Goal: Task Accomplishment & Management: Manage account settings

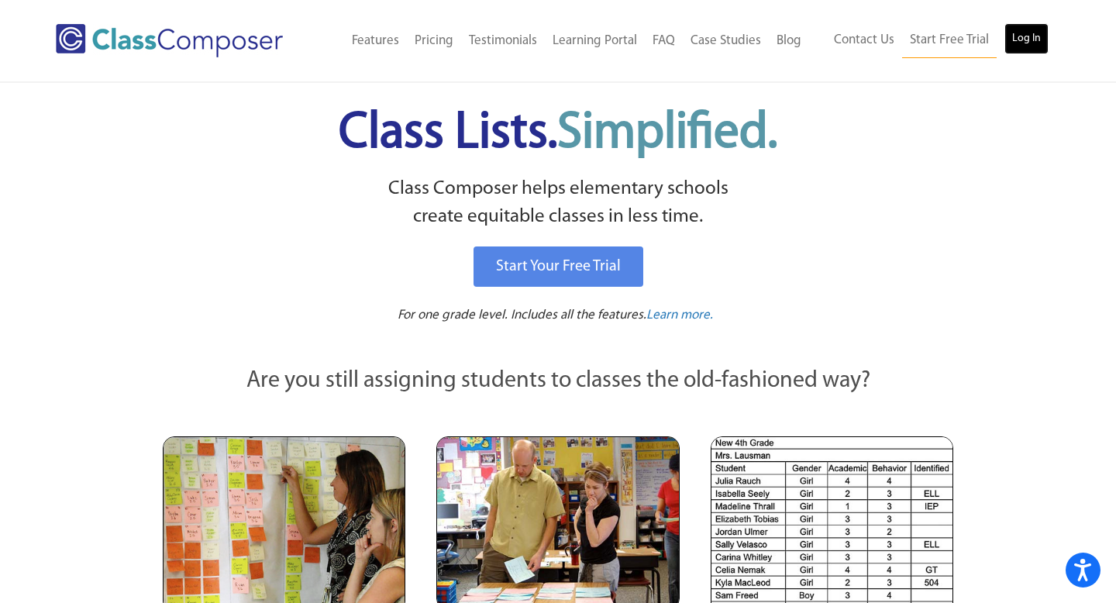
click at [1013, 43] on link "Log In" at bounding box center [1026, 38] width 44 height 31
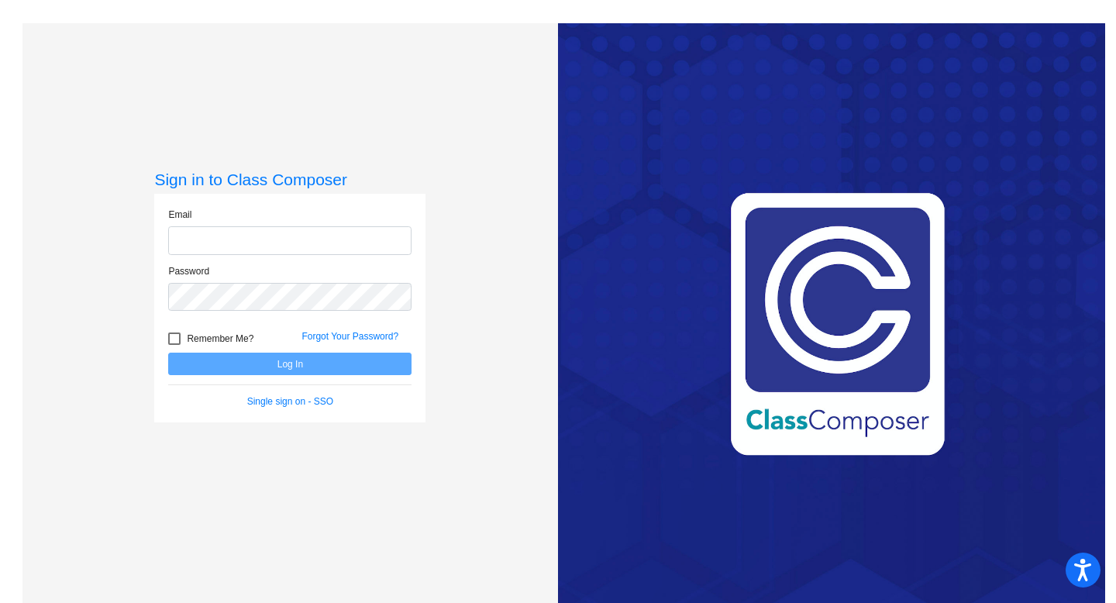
type input "[PERSON_NAME][EMAIL_ADDRESS][PERSON_NAME][DOMAIN_NAME]"
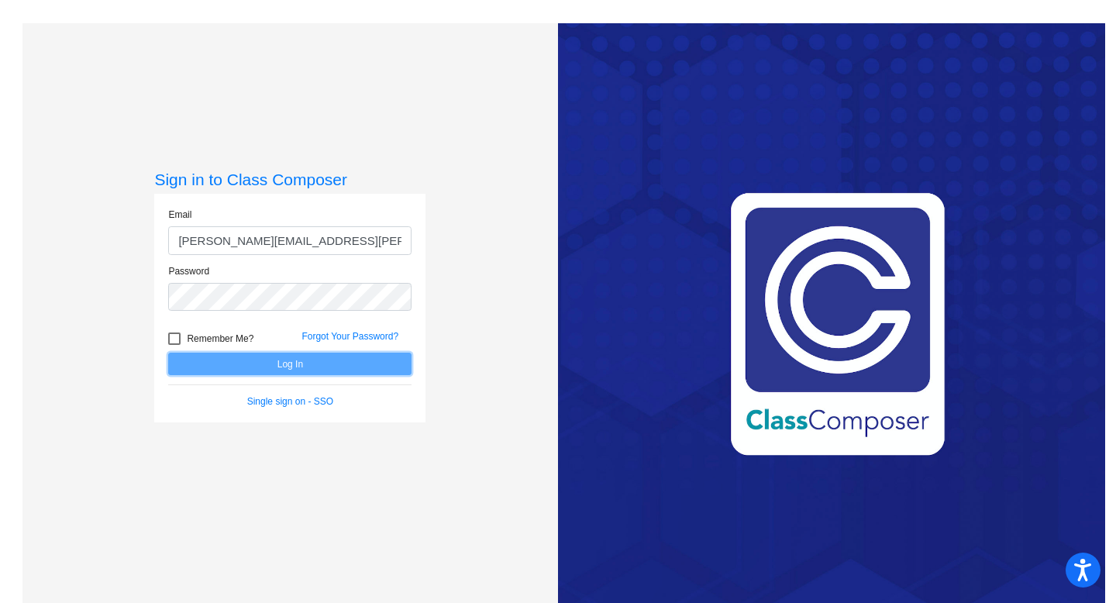
click at [284, 366] on button "Log In" at bounding box center [289, 364] width 243 height 22
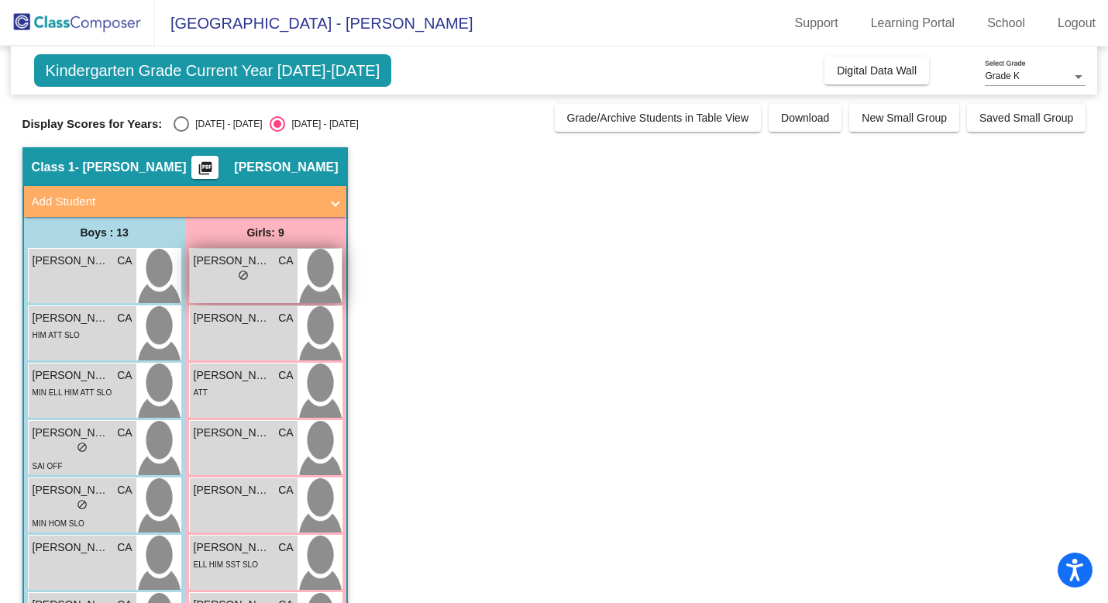
click at [263, 281] on div "lock do_not_disturb_alt" at bounding box center [244, 277] width 100 height 16
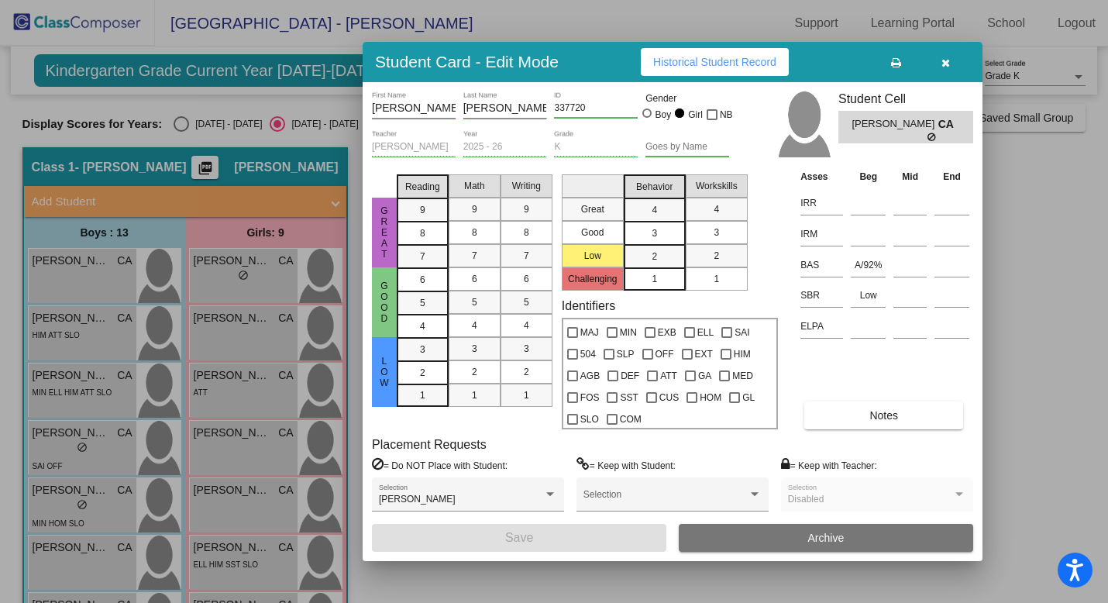
click at [99, 263] on div at bounding box center [554, 301] width 1108 height 603
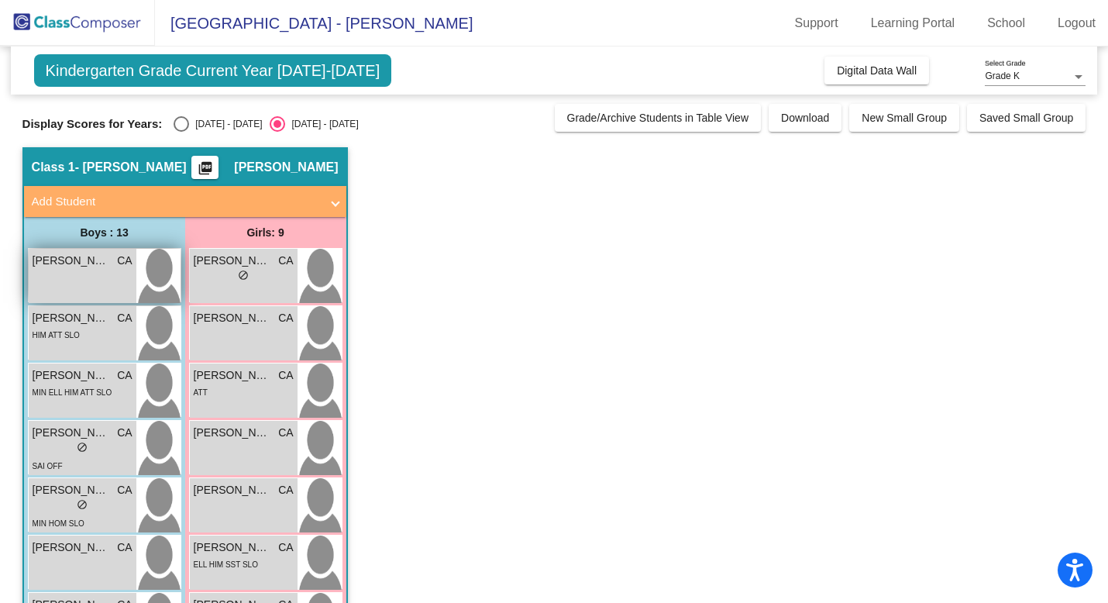
click at [95, 275] on div "[PERSON_NAME] CA lock do_not_disturb_alt" at bounding box center [83, 276] width 108 height 54
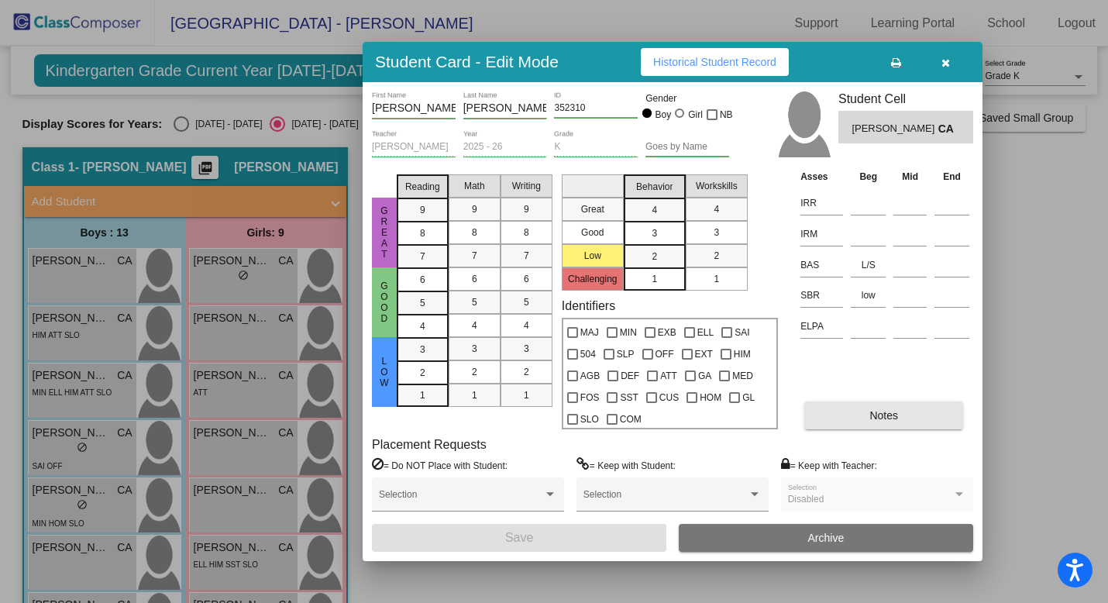
click at [876, 424] on button "Notes" at bounding box center [883, 415] width 159 height 28
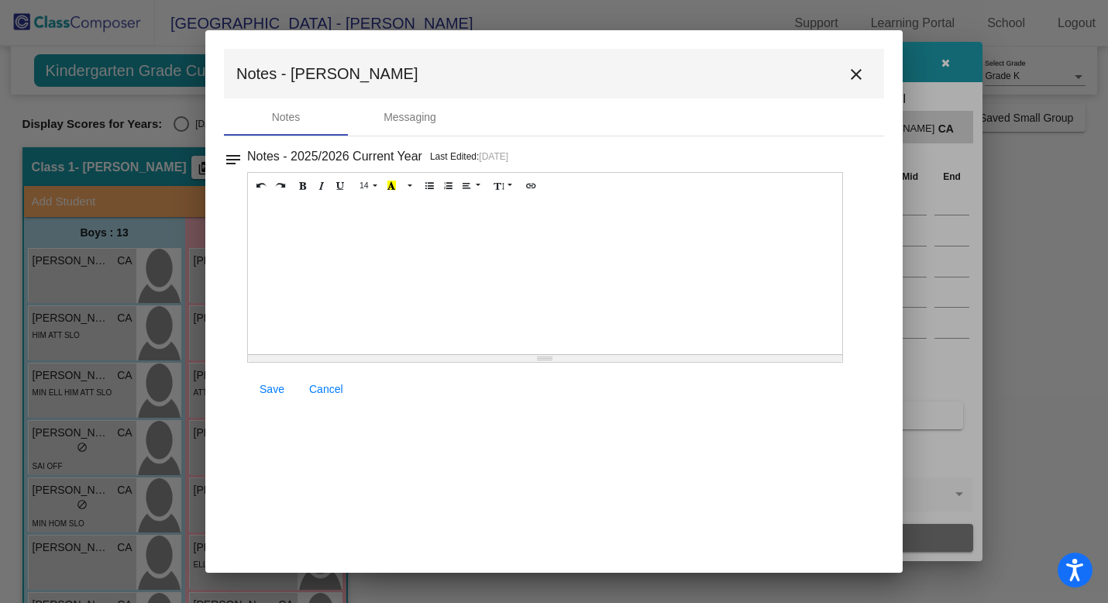
click at [287, 221] on div at bounding box center [545, 276] width 594 height 155
drag, startPoint x: 256, startPoint y: 213, endPoint x: 315, endPoint y: 249, distance: 69.9
click at [315, 254] on div "Lower Case Letters: 17 Upper Case Letters: 22 Sounds: 0" at bounding box center [545, 276] width 594 height 155
copy div "Lower Case Letters: 17 Upper Case Letters: 22"
click at [384, 281] on div "Lower Case Letters: 17 Upper Case Letters: 22 Sounds: 0" at bounding box center [545, 276] width 594 height 155
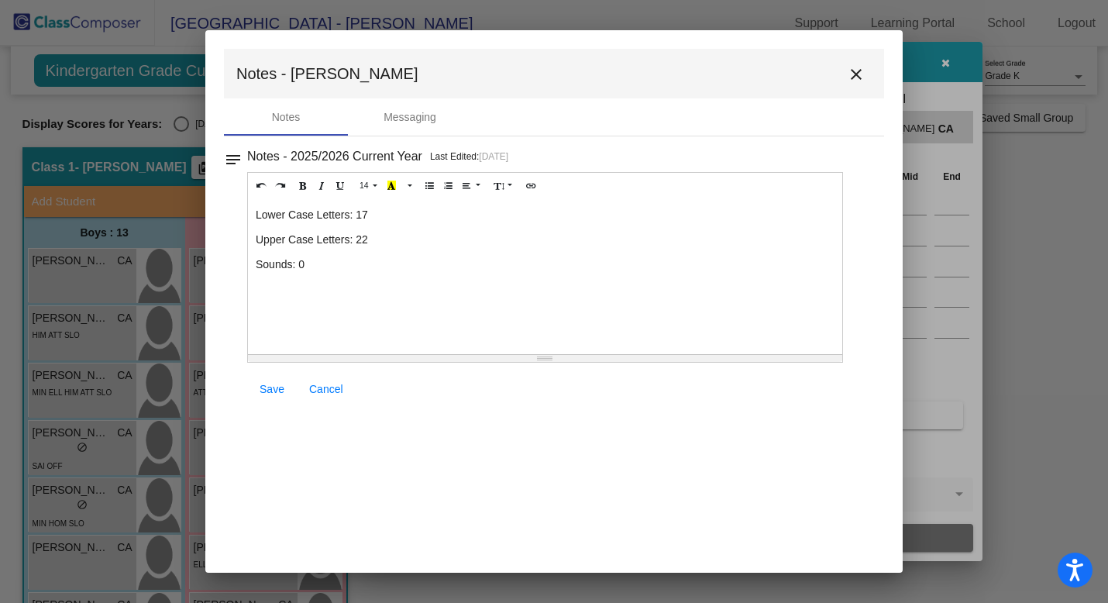
drag, startPoint x: 306, startPoint y: 270, endPoint x: 246, endPoint y: 214, distance: 82.8
click at [246, 214] on div "notes Notes - 2025/2026 Current Year Last Edited: [DATE] 14 8 9 10 11 12 14 18 …" at bounding box center [554, 277] width 660 height 262
copy div "Lower Case Letters: 17 Upper Case Letters: 22 Sounds: 0"
click at [409, 304] on div "Lower Case Letters: 17 Upper Case Letters: 22 Sounds: 0" at bounding box center [545, 276] width 594 height 155
click at [274, 388] on span "Save" at bounding box center [272, 389] width 25 height 12
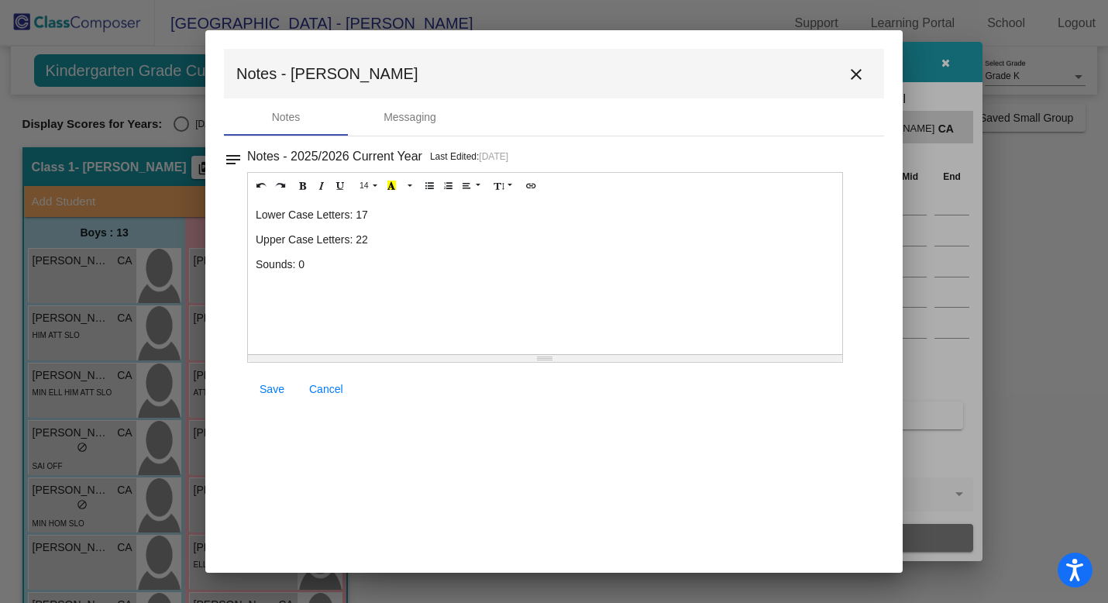
click at [861, 73] on mat-icon "close" at bounding box center [856, 74] width 19 height 19
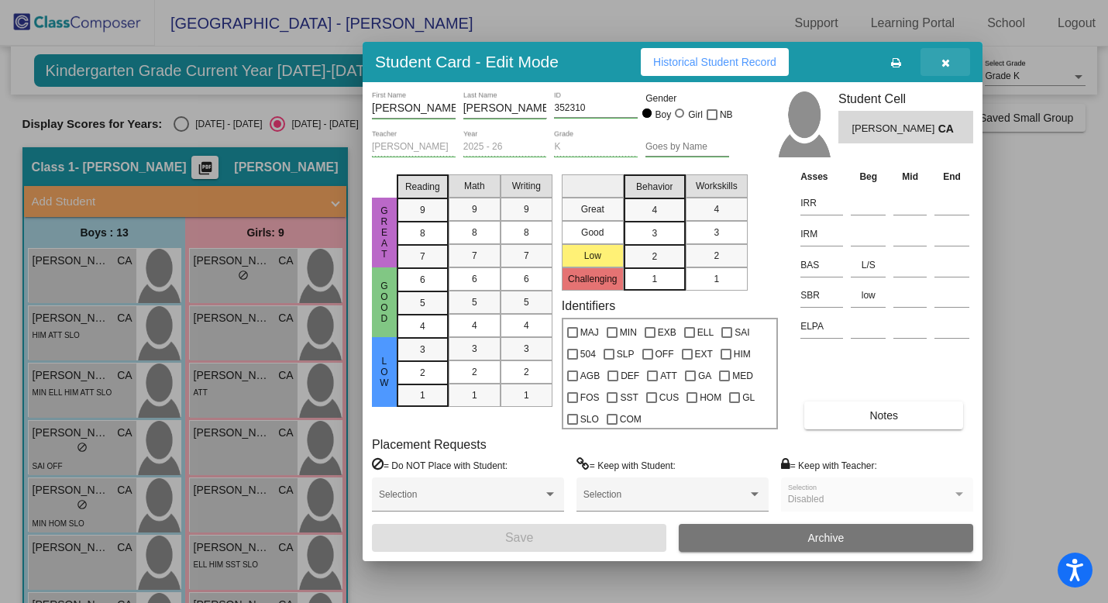
click at [946, 66] on icon "button" at bounding box center [945, 62] width 9 height 11
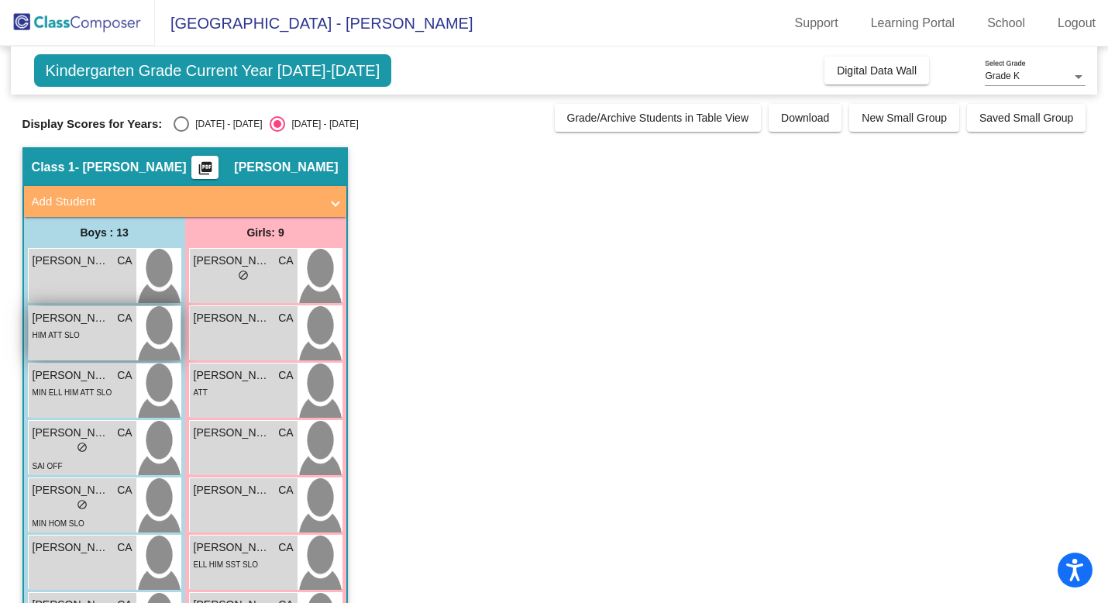
click at [75, 332] on span "HIM ATT SLO" at bounding box center [56, 335] width 47 height 9
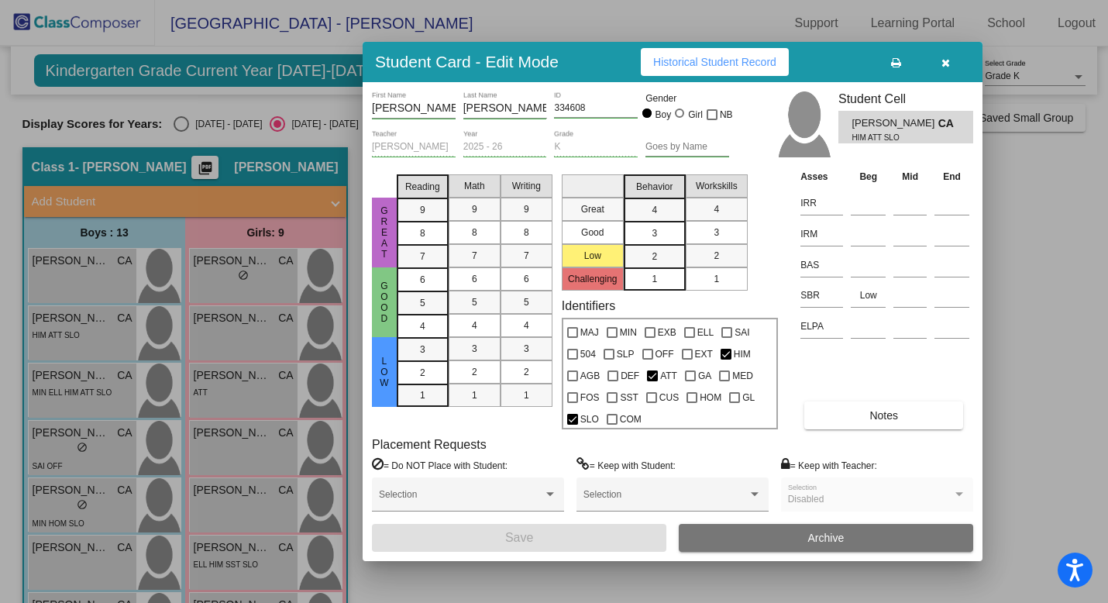
click at [945, 61] on icon "button" at bounding box center [945, 62] width 9 height 11
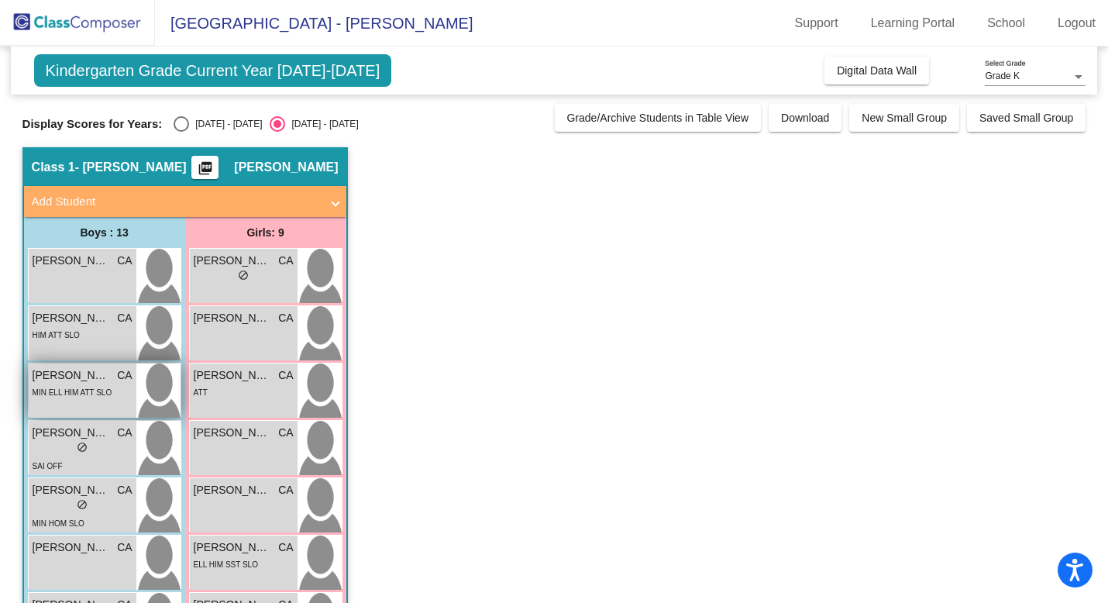
click at [81, 399] on div "MIN ELL HIM ATT SLO" at bounding box center [73, 392] width 80 height 16
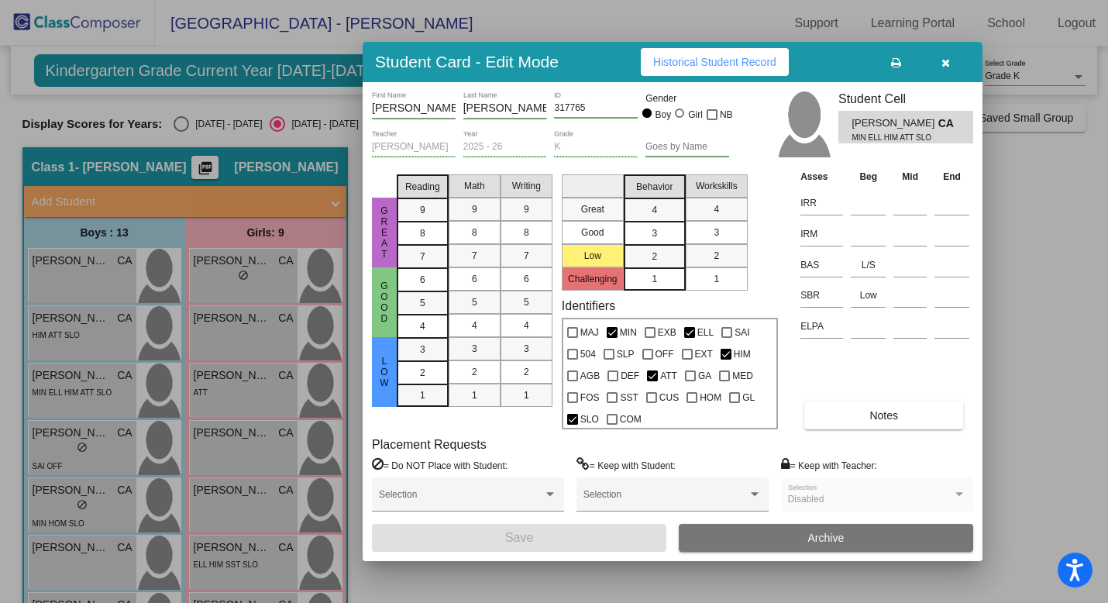
click at [893, 416] on span "Notes" at bounding box center [883, 415] width 29 height 12
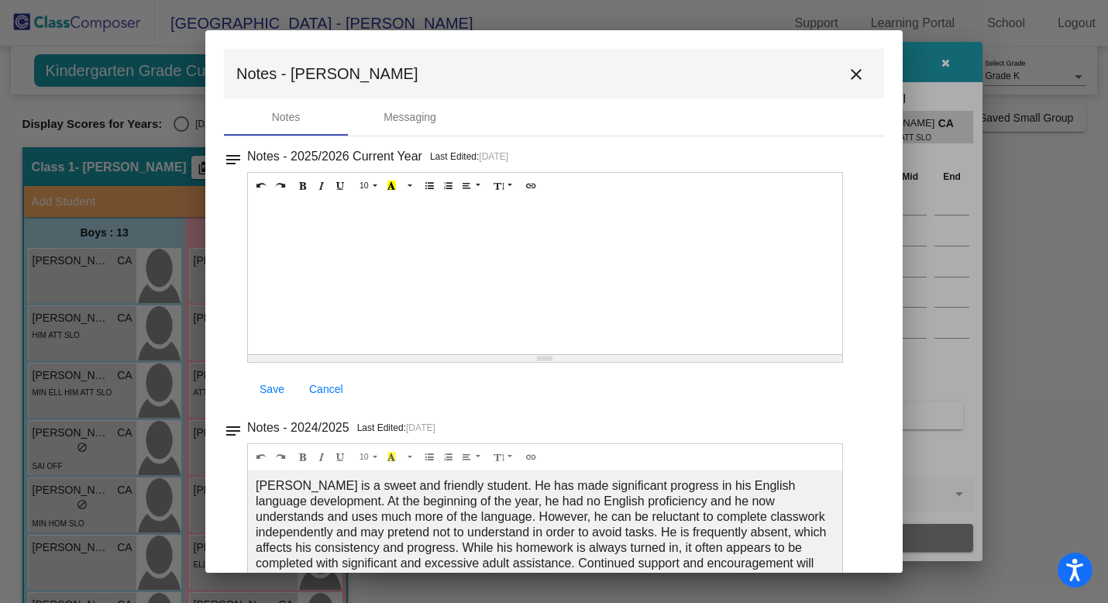
click at [305, 222] on div at bounding box center [545, 276] width 594 height 155
paste div
click at [373, 214] on p "Lower Case Letters: 17" at bounding box center [545, 214] width 579 height 15
click at [371, 242] on p "Upper Case Letters: 22" at bounding box center [545, 239] width 579 height 15
click at [306, 268] on p "Sounds: 0" at bounding box center [545, 263] width 579 height 15
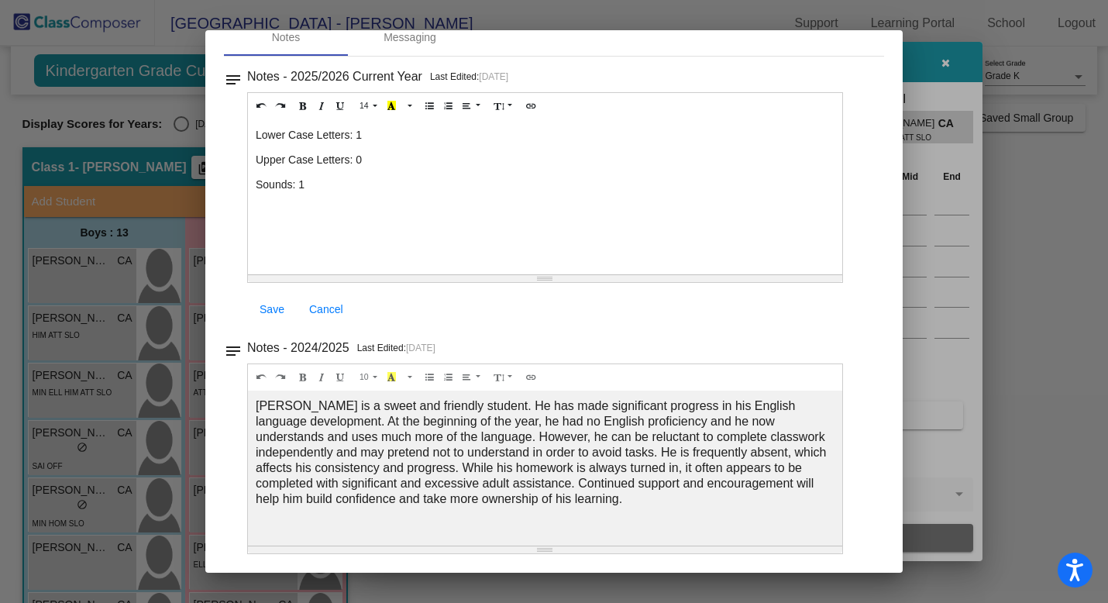
click at [277, 311] on span "Save" at bounding box center [272, 309] width 25 height 12
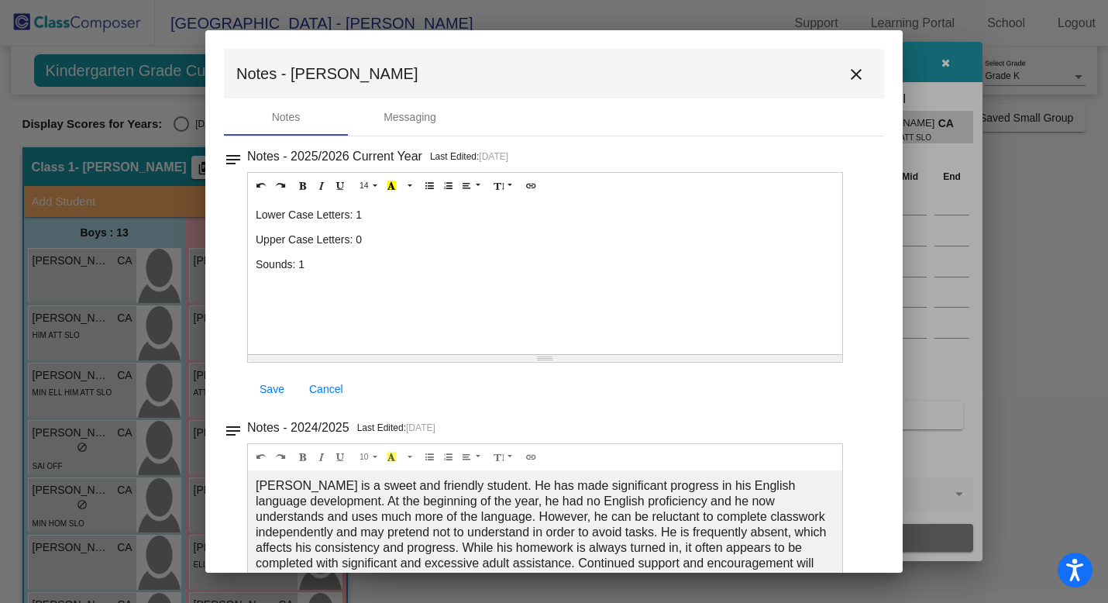
click at [851, 71] on mat-icon "close" at bounding box center [856, 74] width 19 height 19
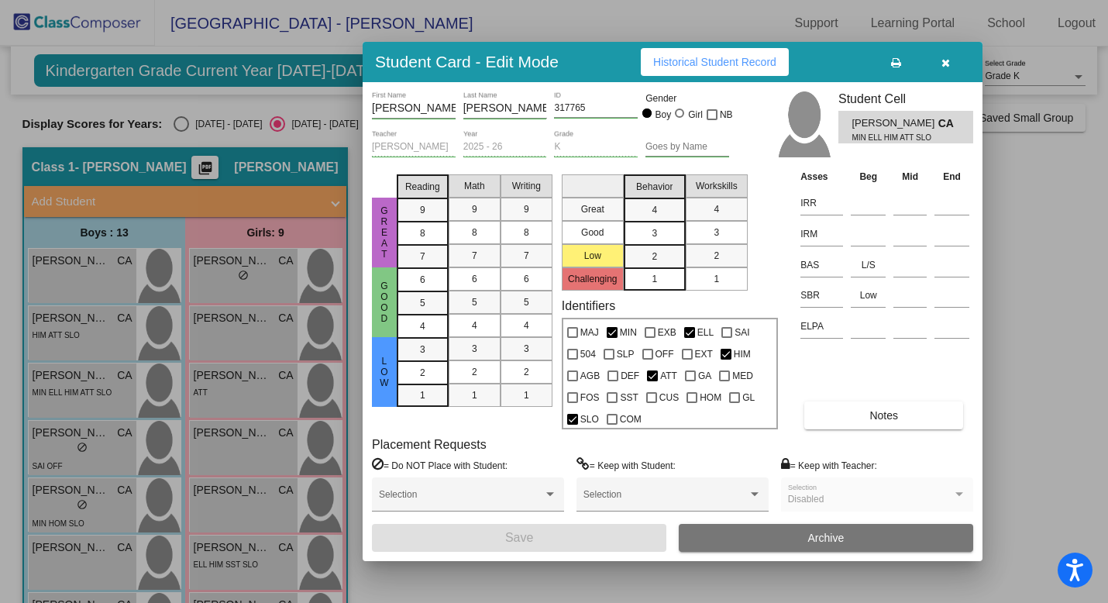
click at [71, 446] on div at bounding box center [554, 301] width 1108 height 603
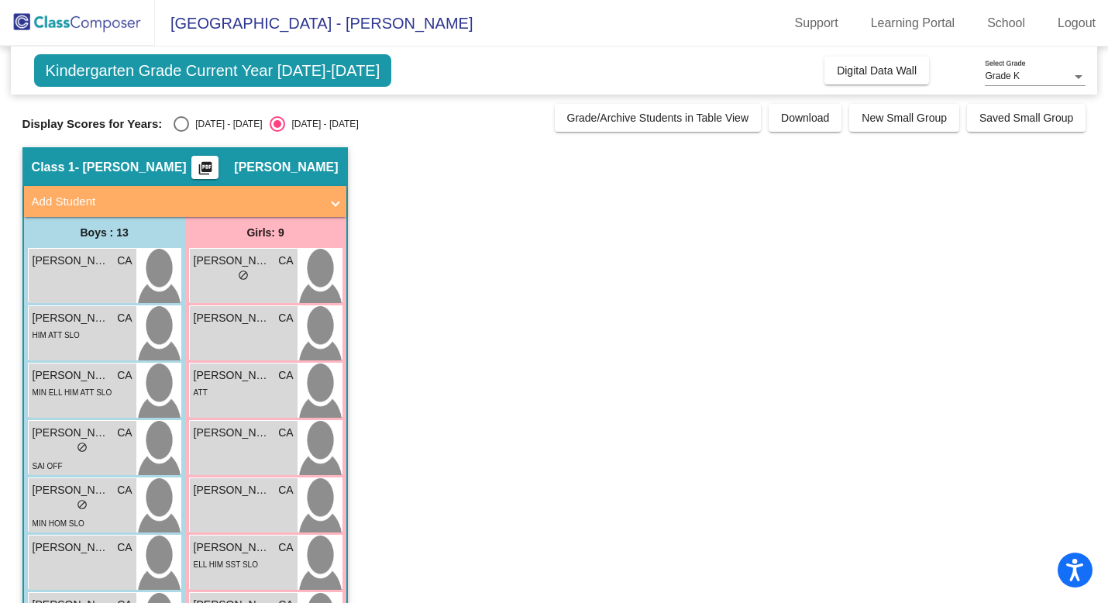
click at [71, 446] on div "lock do_not_disturb_alt" at bounding box center [83, 449] width 100 height 16
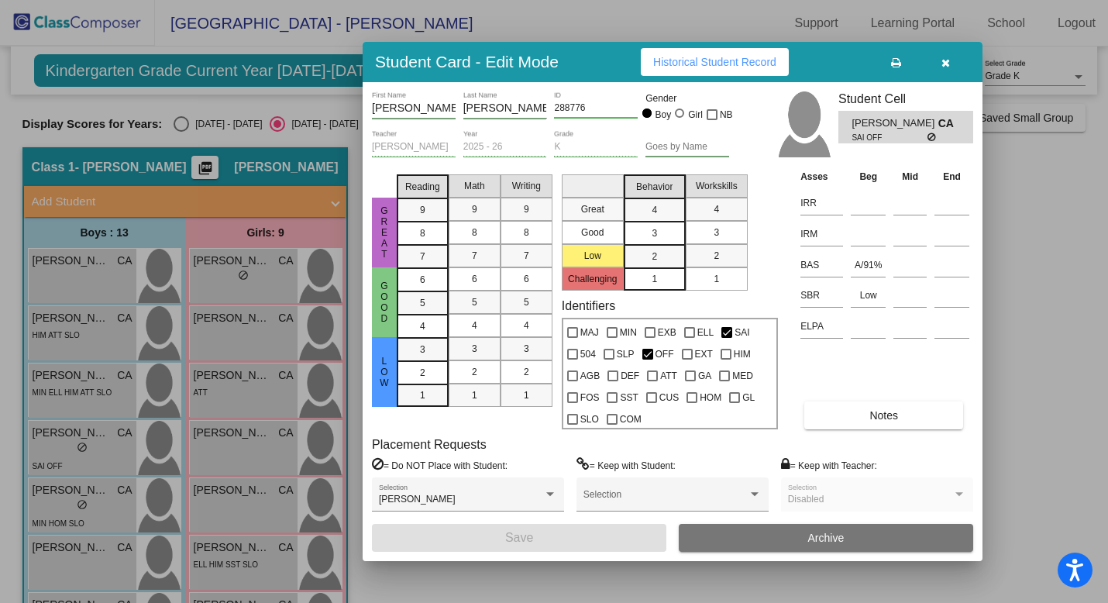
click at [875, 415] on span "Notes" at bounding box center [883, 415] width 29 height 12
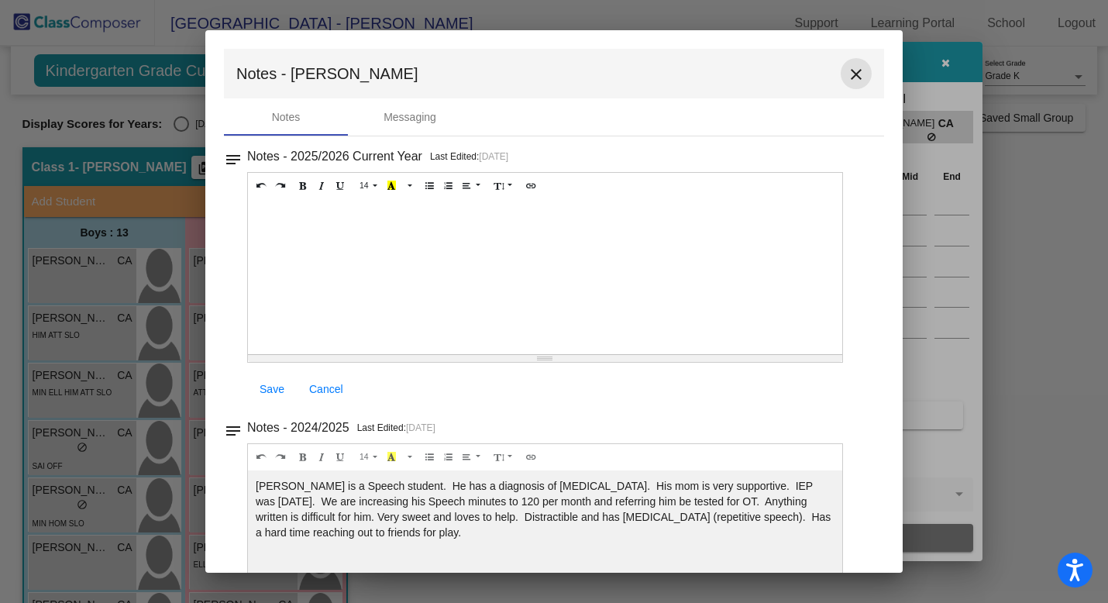
click at [848, 71] on mat-icon "close" at bounding box center [856, 74] width 19 height 19
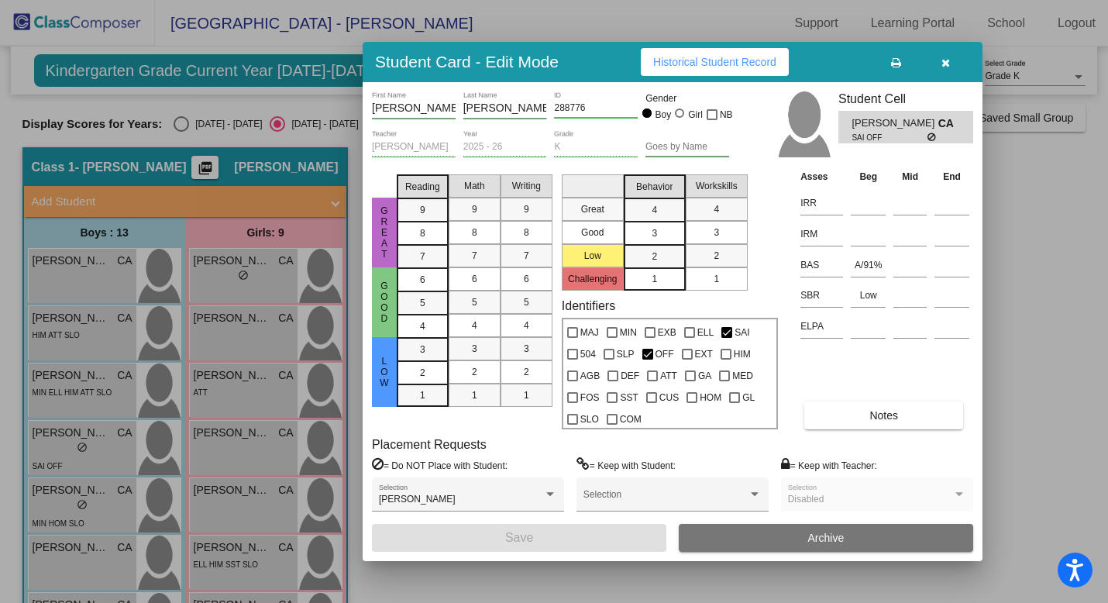
click at [946, 57] on span "button" at bounding box center [945, 62] width 9 height 12
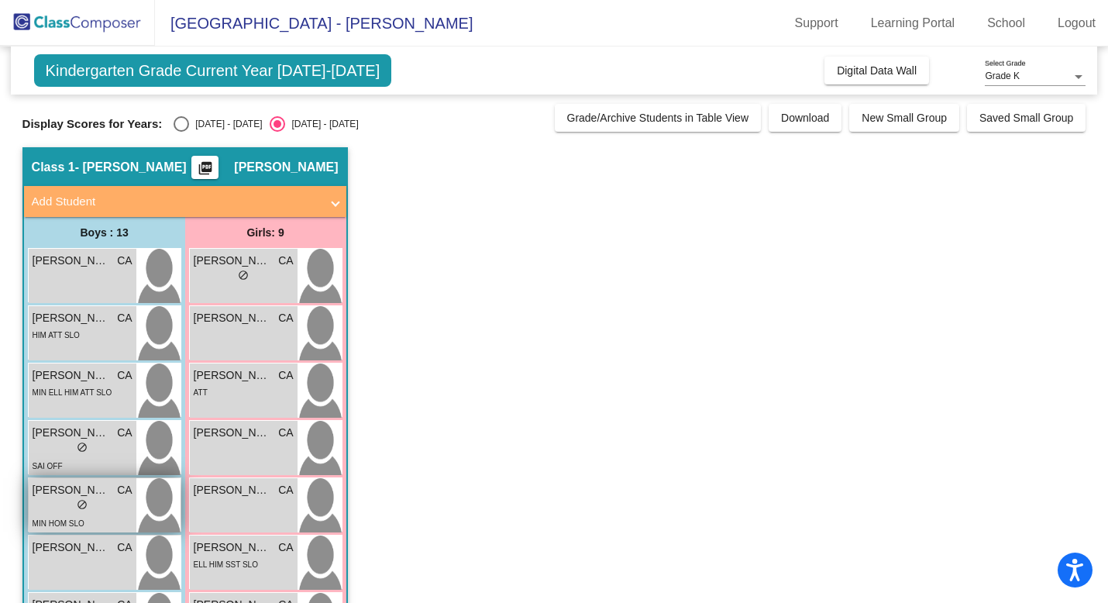
click at [85, 497] on span "[PERSON_NAME]" at bounding box center [71, 490] width 77 height 16
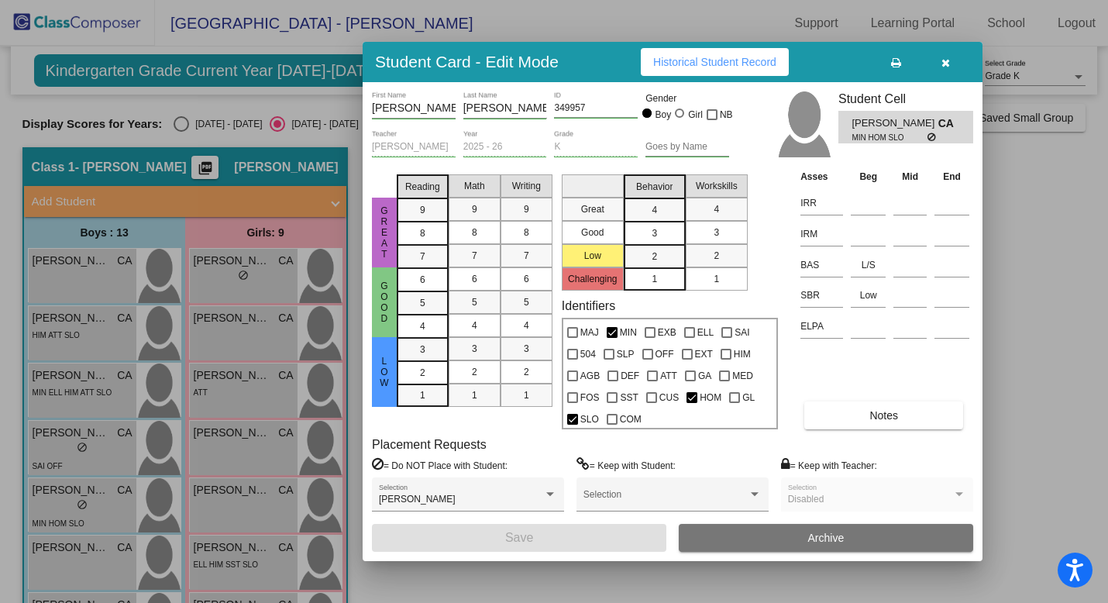
click at [903, 414] on button "Notes" at bounding box center [883, 415] width 159 height 28
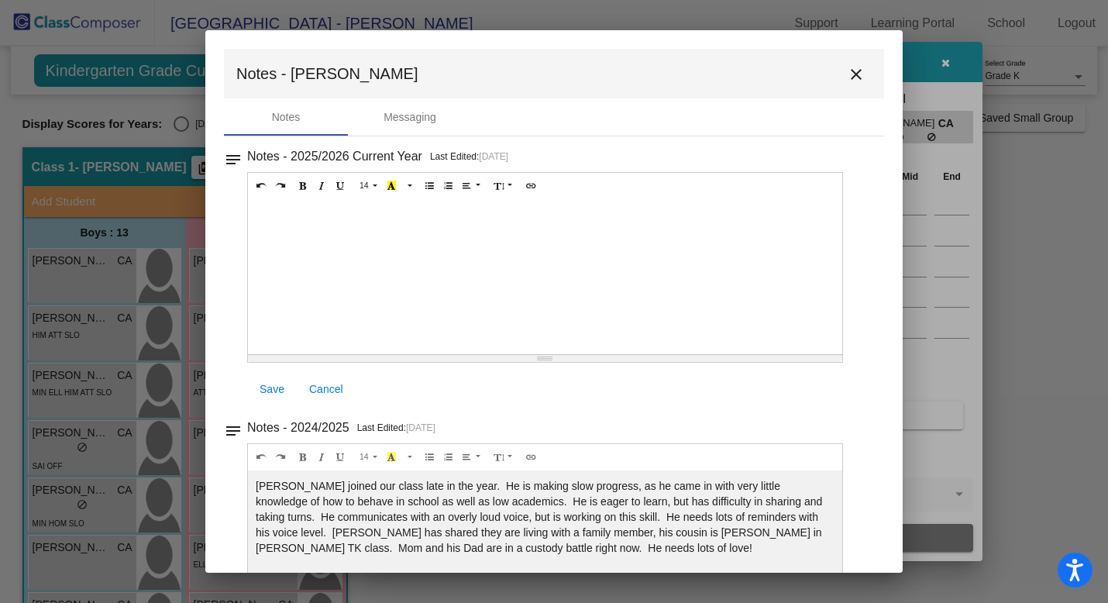
click at [321, 233] on div at bounding box center [545, 276] width 594 height 155
paste div
click at [366, 219] on p "Lower Case Letters: 17" at bounding box center [545, 214] width 579 height 15
click at [369, 243] on p "Upper Case Letters: 22" at bounding box center [545, 239] width 579 height 15
click at [308, 270] on p "Sounds: 0" at bounding box center [545, 263] width 579 height 15
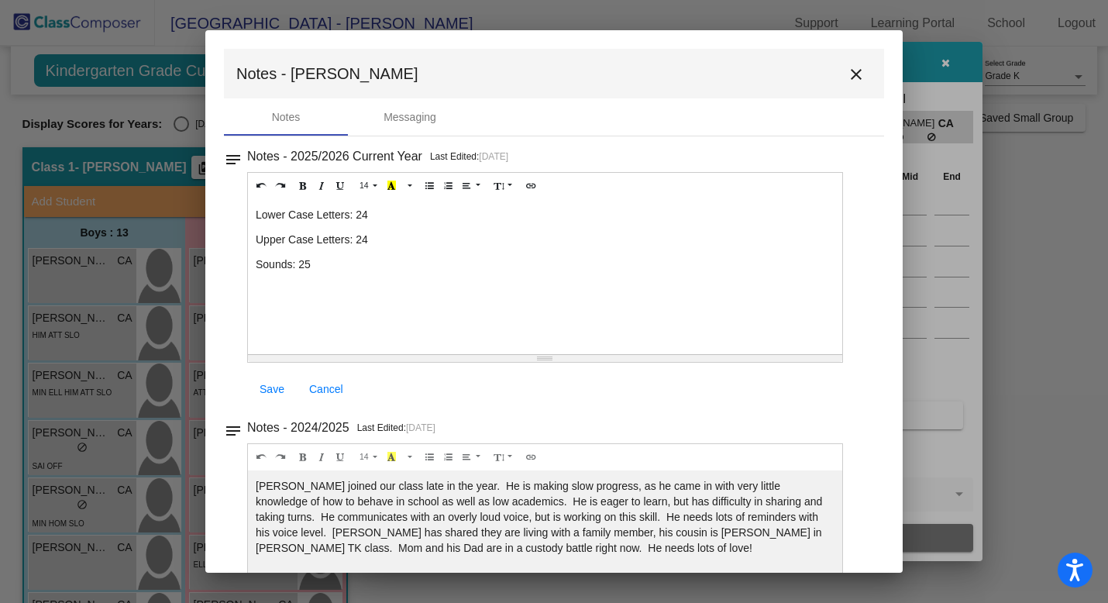
scroll to position [81, 0]
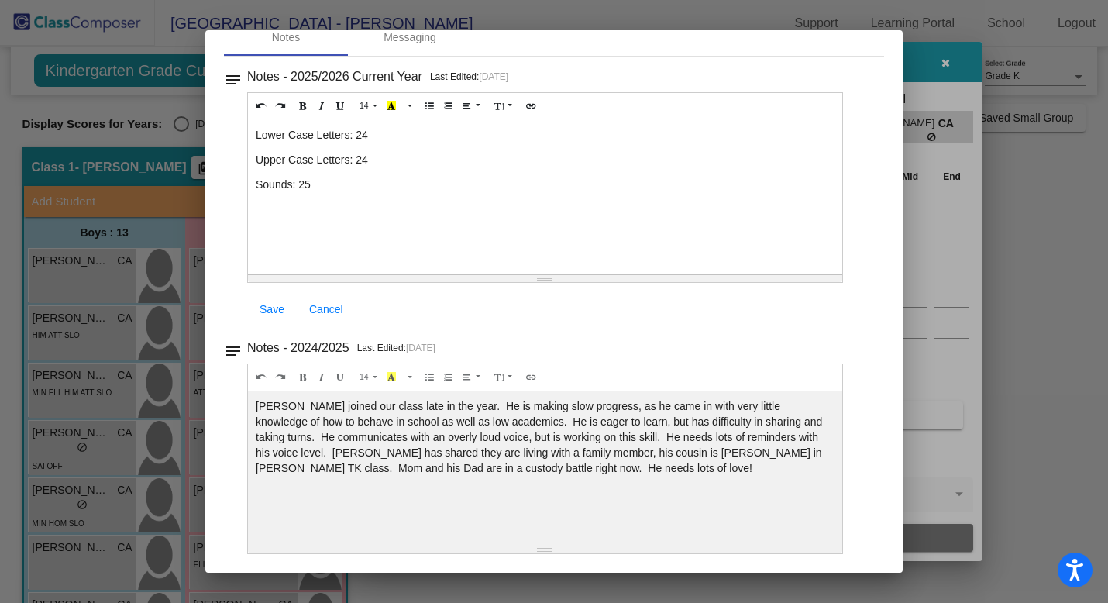
click at [275, 311] on span "Save" at bounding box center [272, 309] width 25 height 12
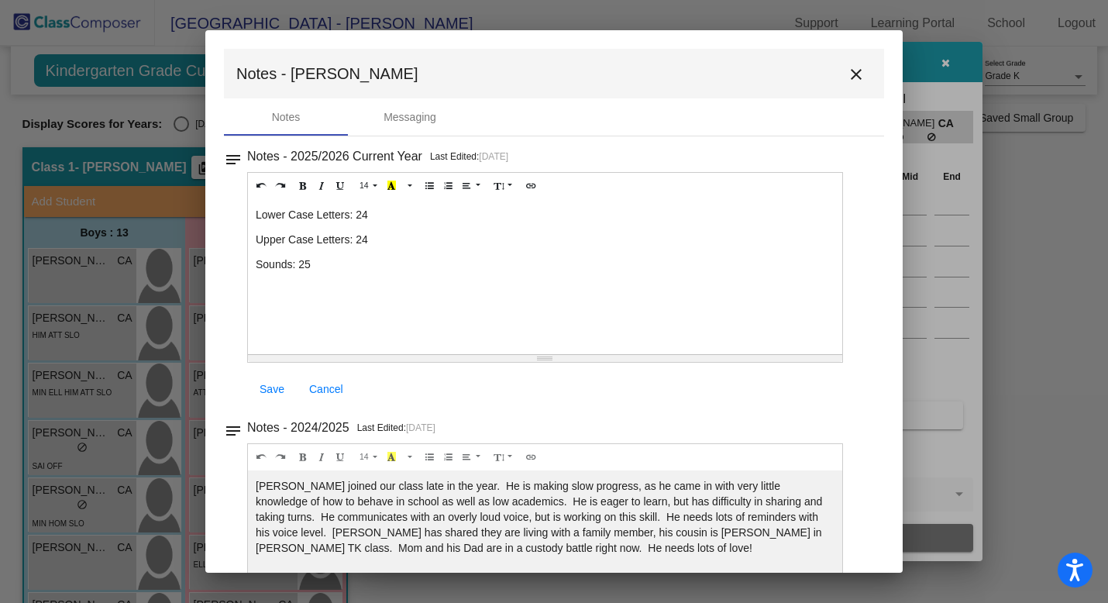
click at [851, 74] on mat-icon "close" at bounding box center [856, 74] width 19 height 19
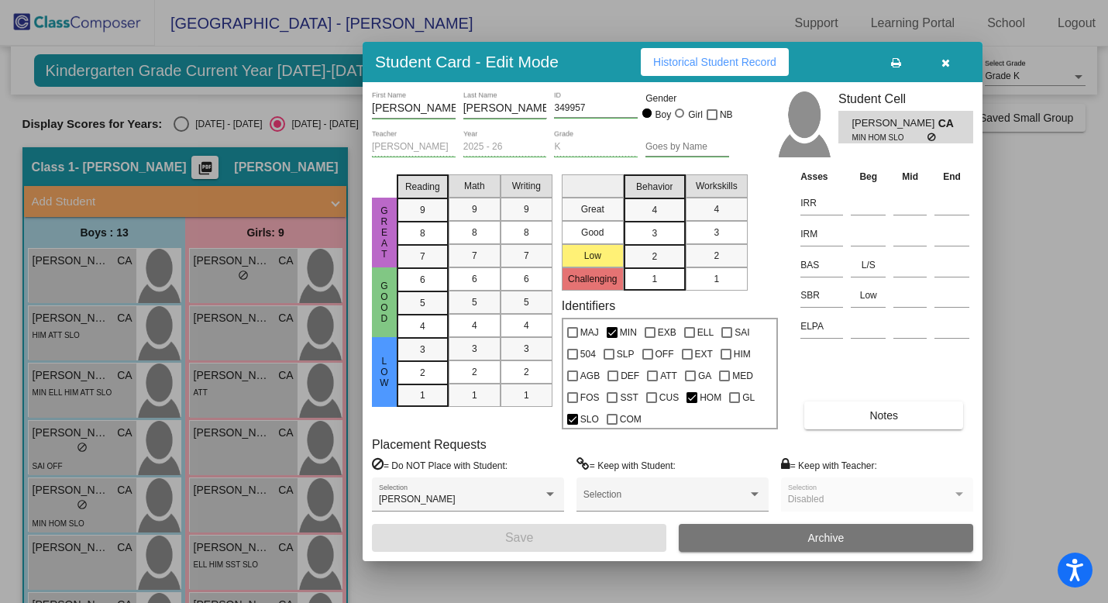
click at [76, 556] on div at bounding box center [554, 301] width 1108 height 603
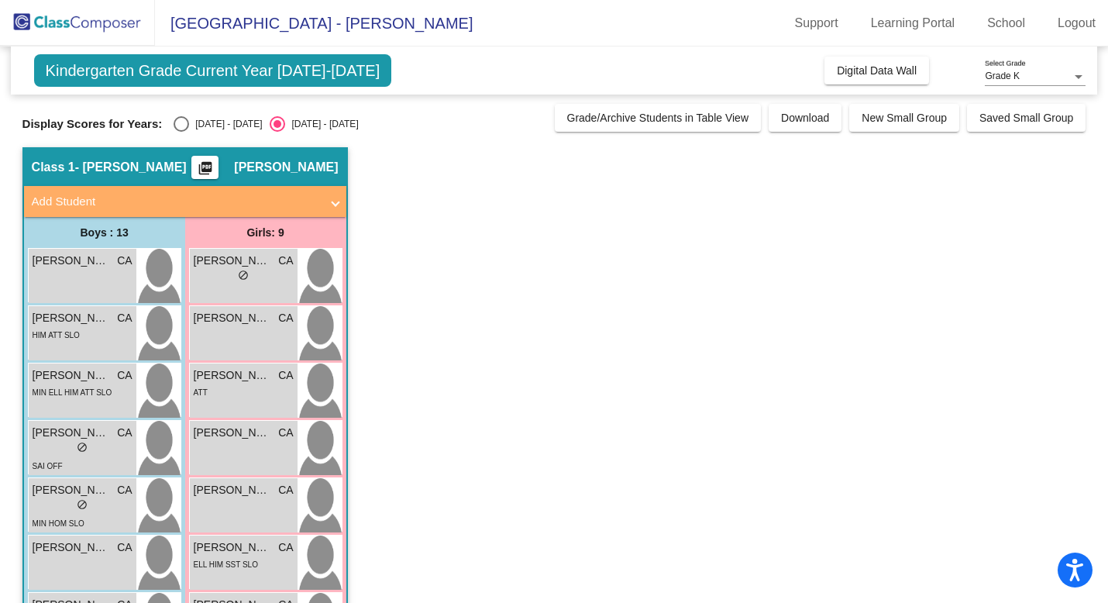
click at [76, 556] on div "[PERSON_NAME] CA lock do_not_disturb_alt" at bounding box center [83, 562] width 108 height 54
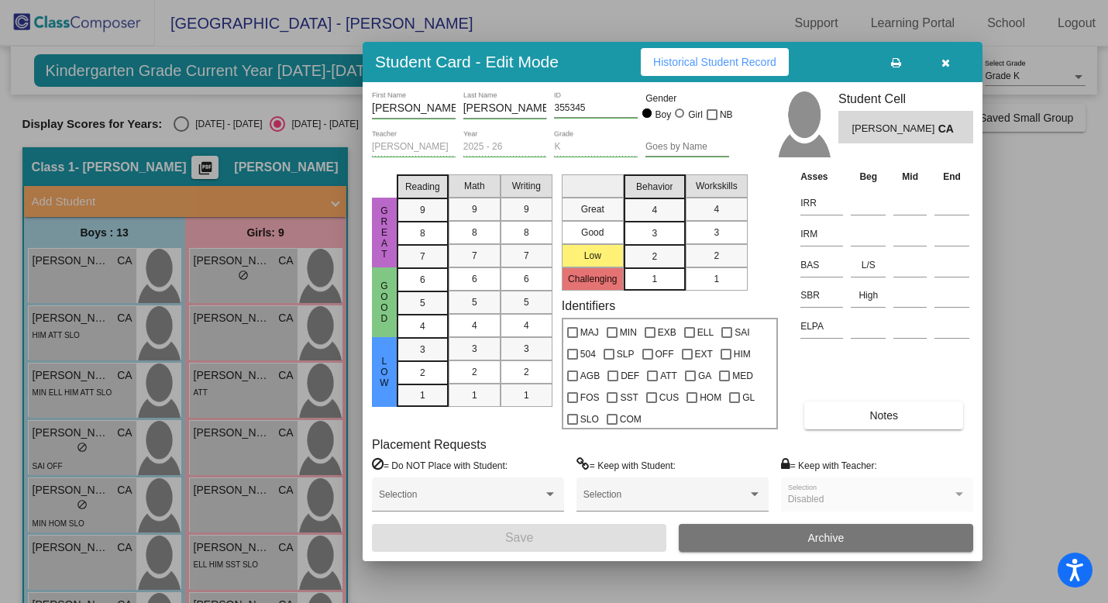
click at [881, 415] on span "Notes" at bounding box center [883, 415] width 29 height 12
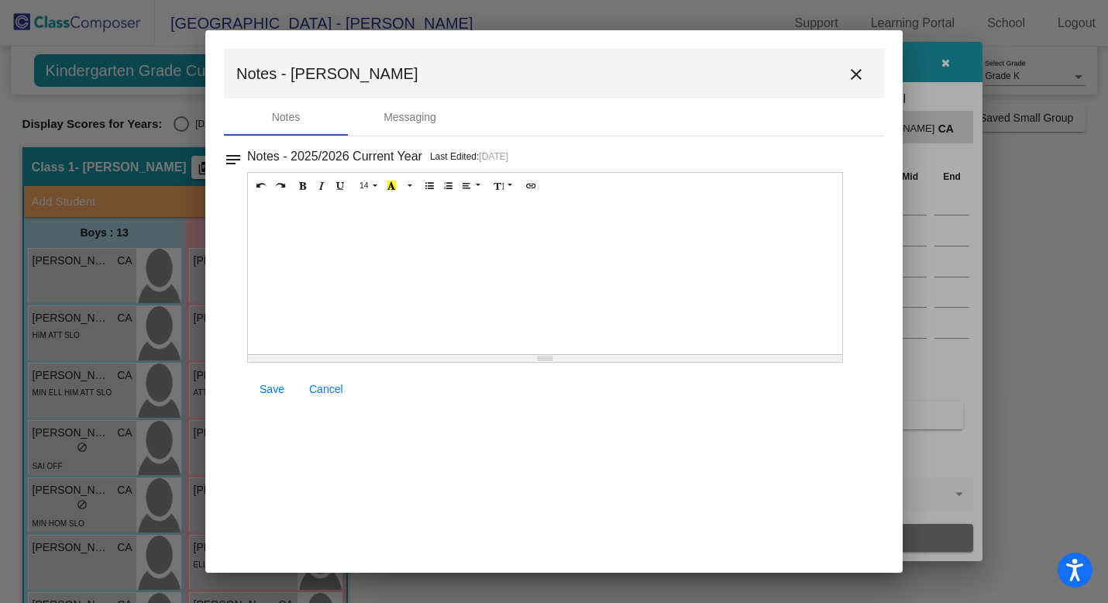
click at [330, 219] on div at bounding box center [545, 276] width 594 height 155
paste div
click at [368, 215] on p "Lower Case Letters: 17" at bounding box center [545, 214] width 579 height 15
click at [368, 238] on p "Upper Case Letters: 22" at bounding box center [545, 239] width 579 height 15
click at [277, 387] on span "Save" at bounding box center [272, 389] width 25 height 12
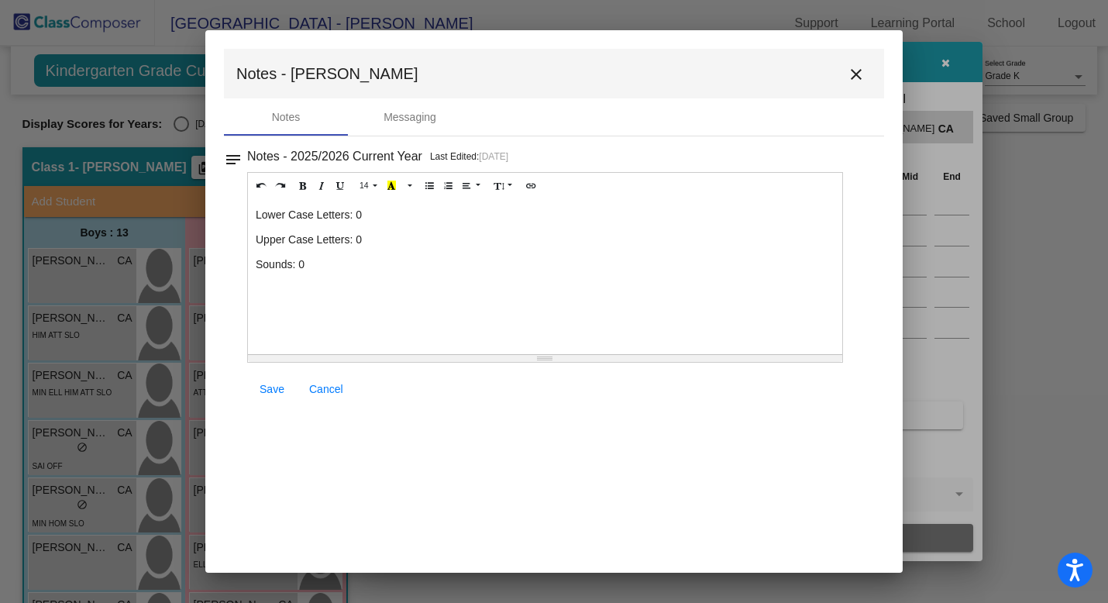
click at [855, 74] on mat-icon "close" at bounding box center [856, 74] width 19 height 19
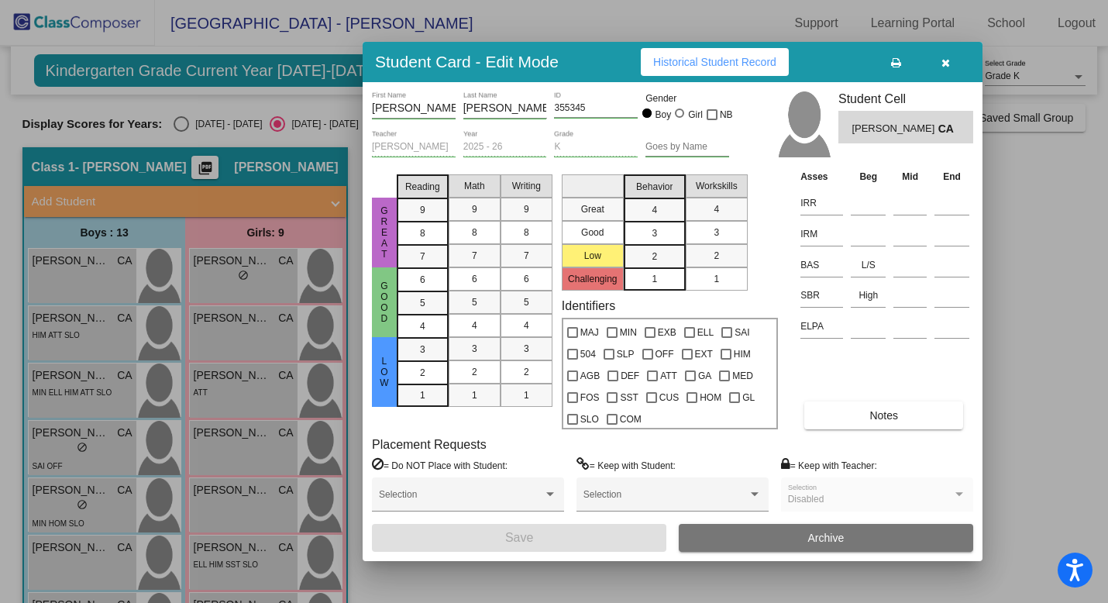
click at [945, 59] on icon "button" at bounding box center [945, 62] width 9 height 11
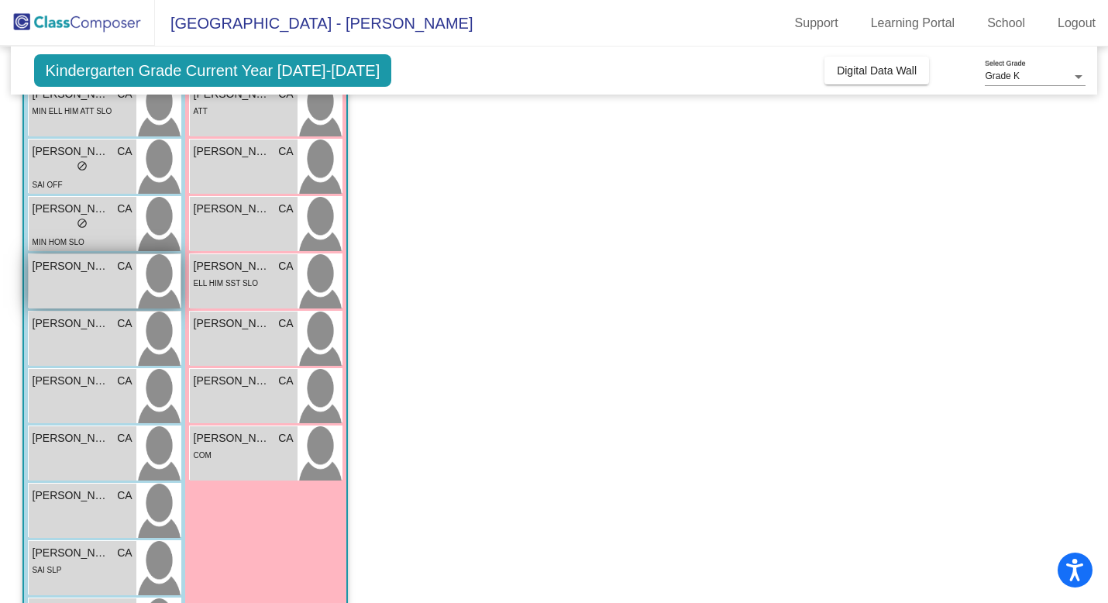
scroll to position [292, 0]
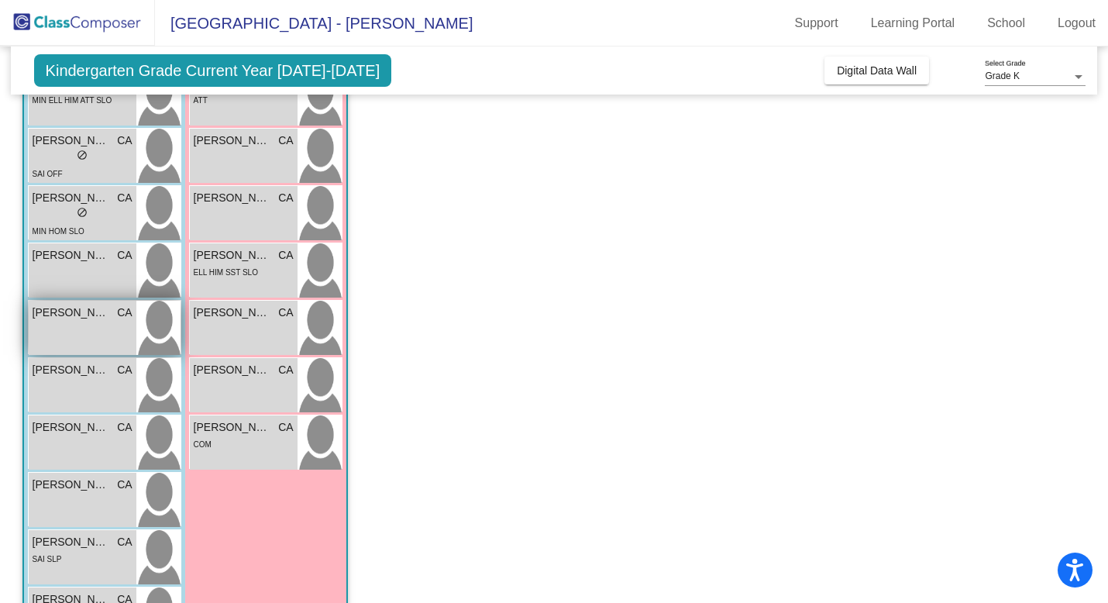
click at [105, 333] on div "[PERSON_NAME] CA lock do_not_disturb_alt" at bounding box center [83, 328] width 108 height 54
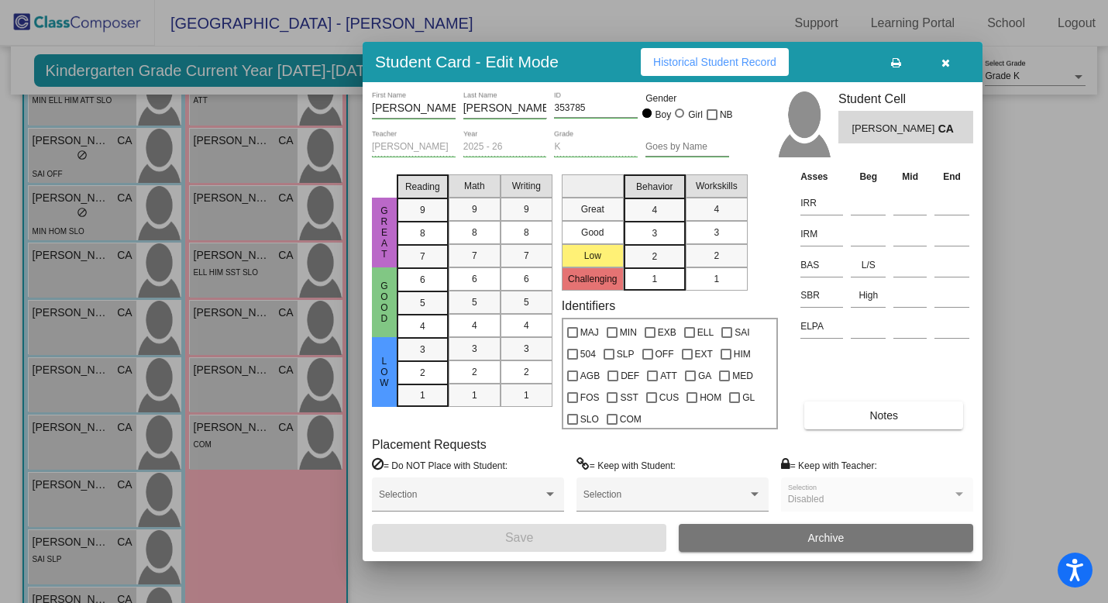
click at [849, 425] on button "Notes" at bounding box center [883, 415] width 159 height 28
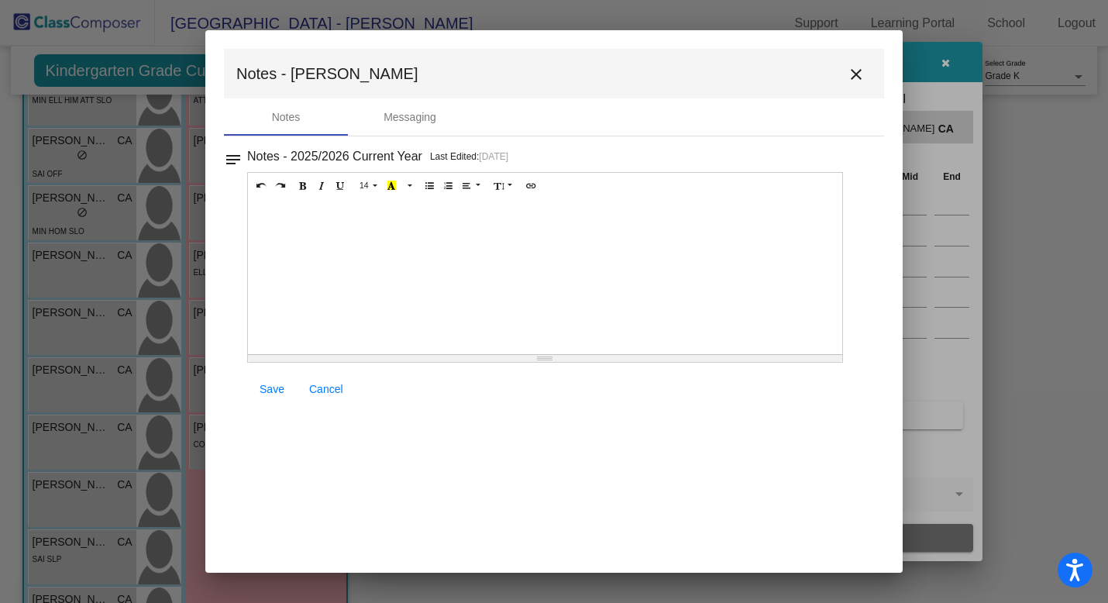
click at [324, 227] on div at bounding box center [545, 276] width 594 height 155
paste div
click at [365, 220] on p "Lower Case Letters: 17" at bounding box center [545, 214] width 579 height 15
click at [371, 239] on p "Upper Case Letters: 22" at bounding box center [545, 239] width 579 height 15
click at [277, 388] on span "Save" at bounding box center [272, 389] width 25 height 12
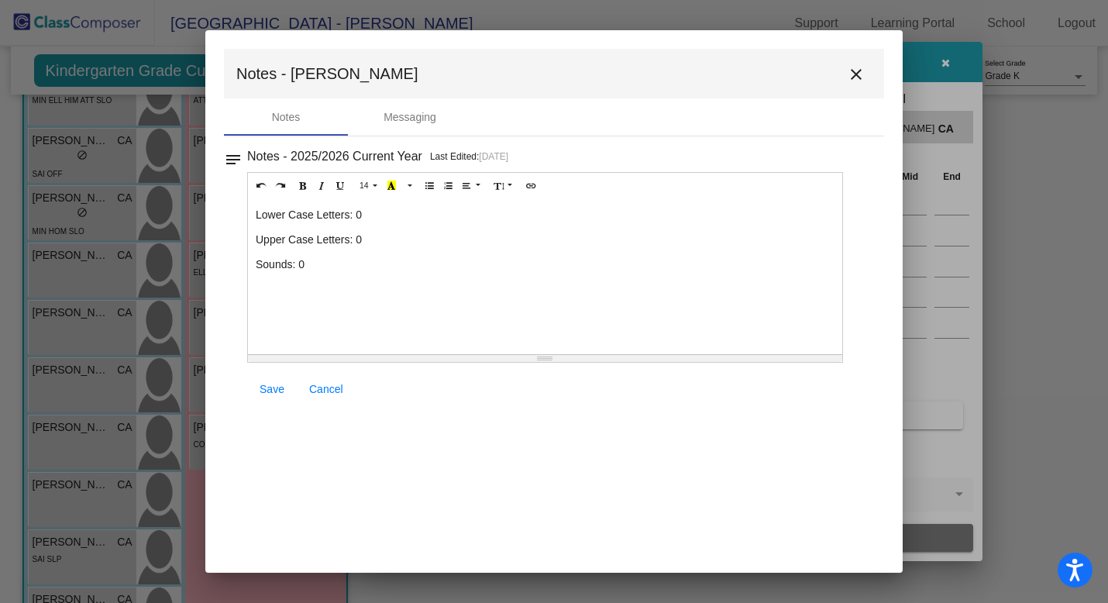
click at [274, 384] on span "Save" at bounding box center [272, 389] width 25 height 12
click at [855, 73] on mat-icon "close" at bounding box center [856, 74] width 19 height 19
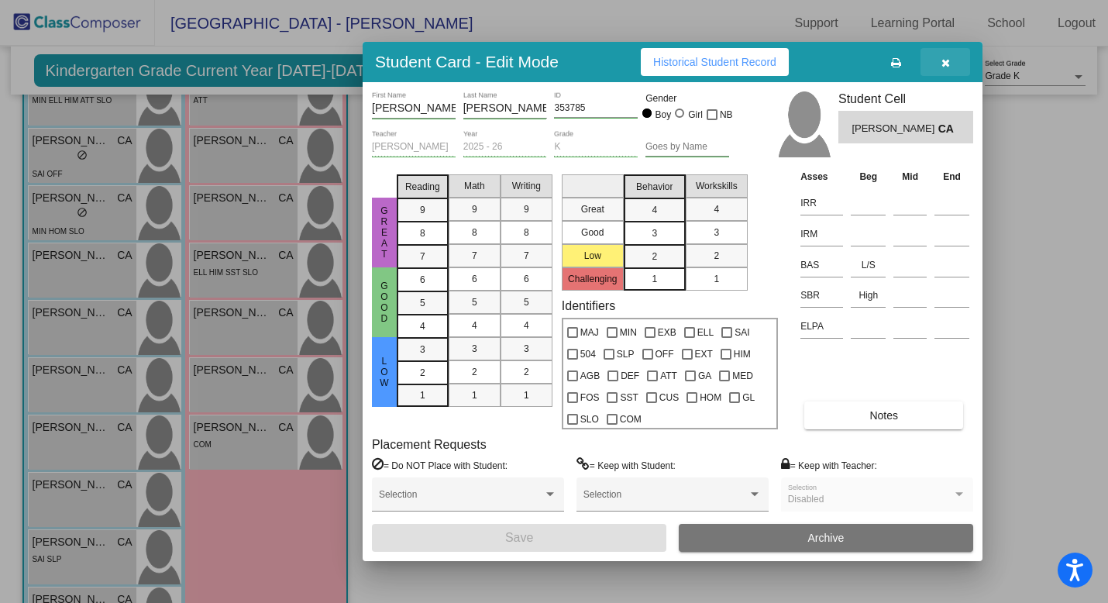
click at [944, 65] on icon "button" at bounding box center [945, 62] width 9 height 11
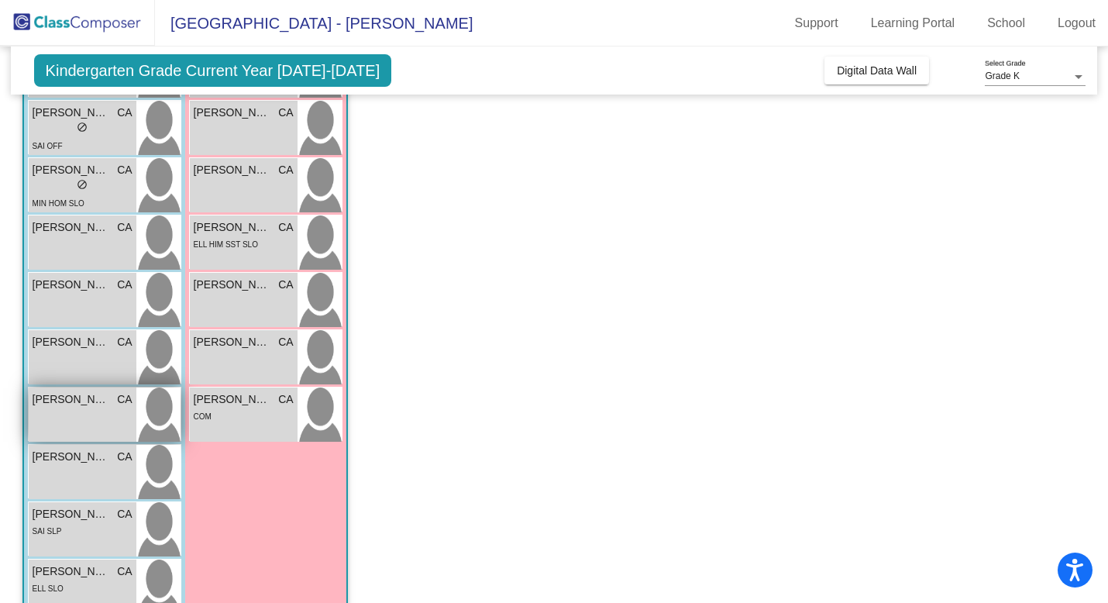
scroll to position [308, 0]
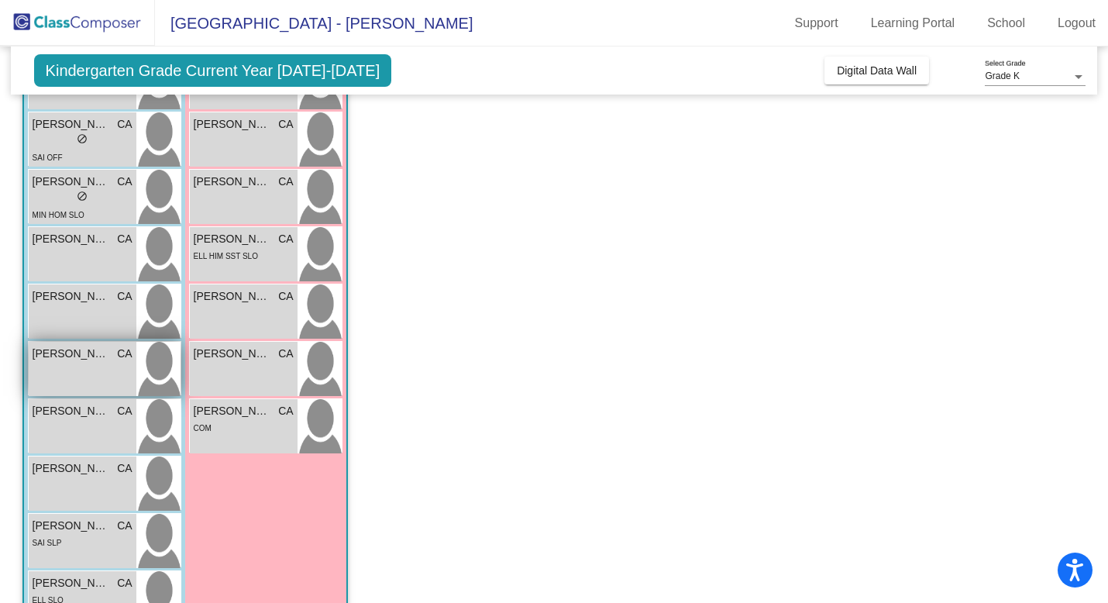
click at [78, 378] on div "[PERSON_NAME] CA lock do_not_disturb_alt" at bounding box center [83, 369] width 108 height 54
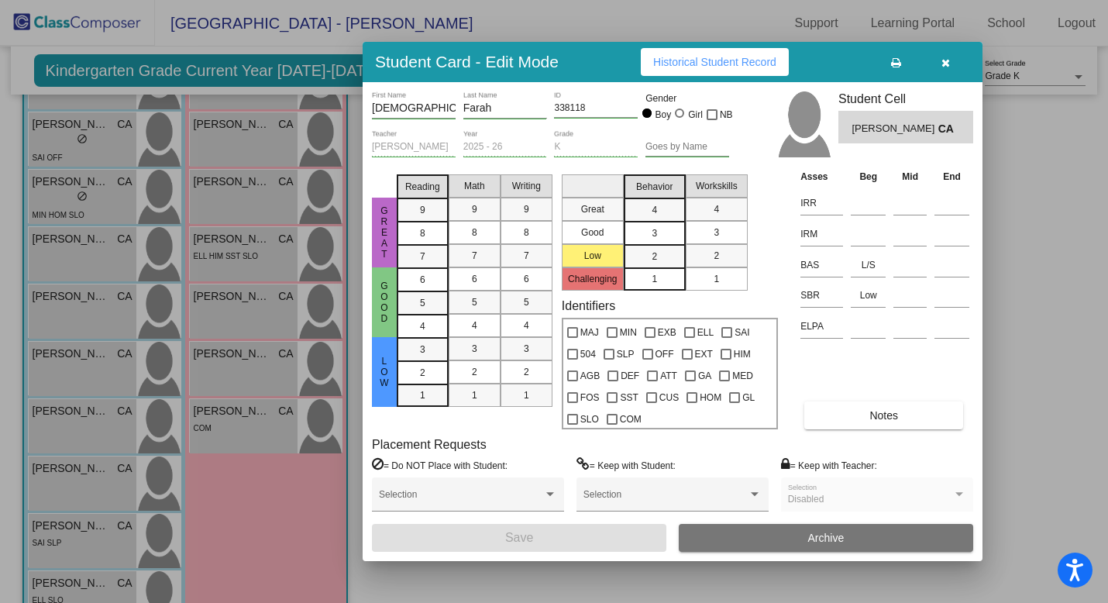
click at [868, 418] on button "Notes" at bounding box center [883, 415] width 159 height 28
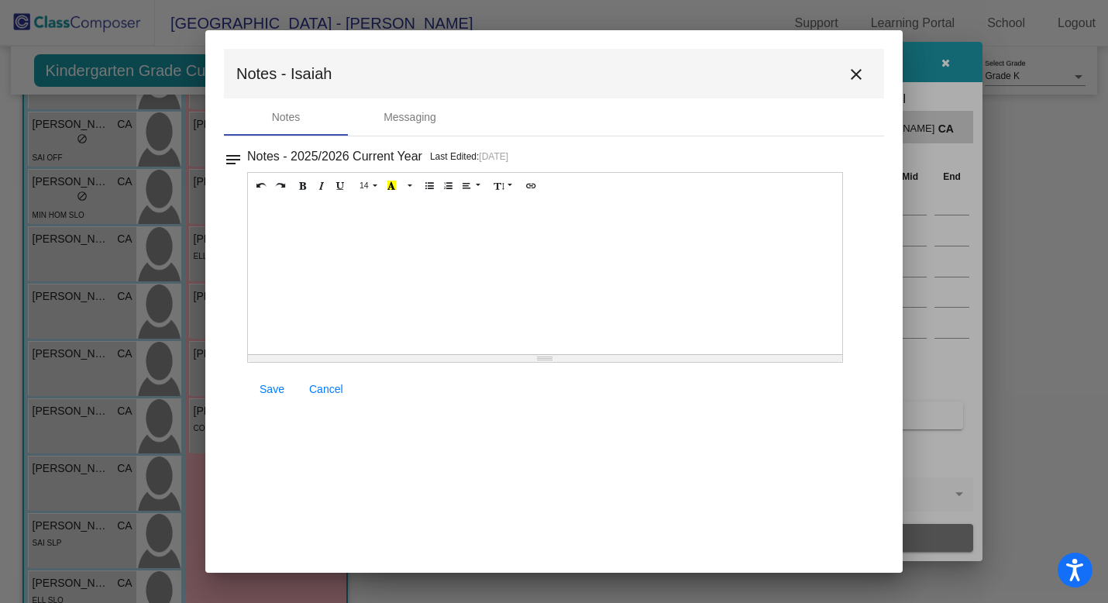
click at [317, 232] on div at bounding box center [545, 276] width 594 height 155
paste div
click at [366, 219] on p "Lower Case Letters: 17" at bounding box center [545, 214] width 579 height 15
click at [368, 240] on p "Upper Case Letters: 22" at bounding box center [545, 239] width 579 height 15
click at [309, 266] on p "Sounds: 0" at bounding box center [545, 263] width 579 height 15
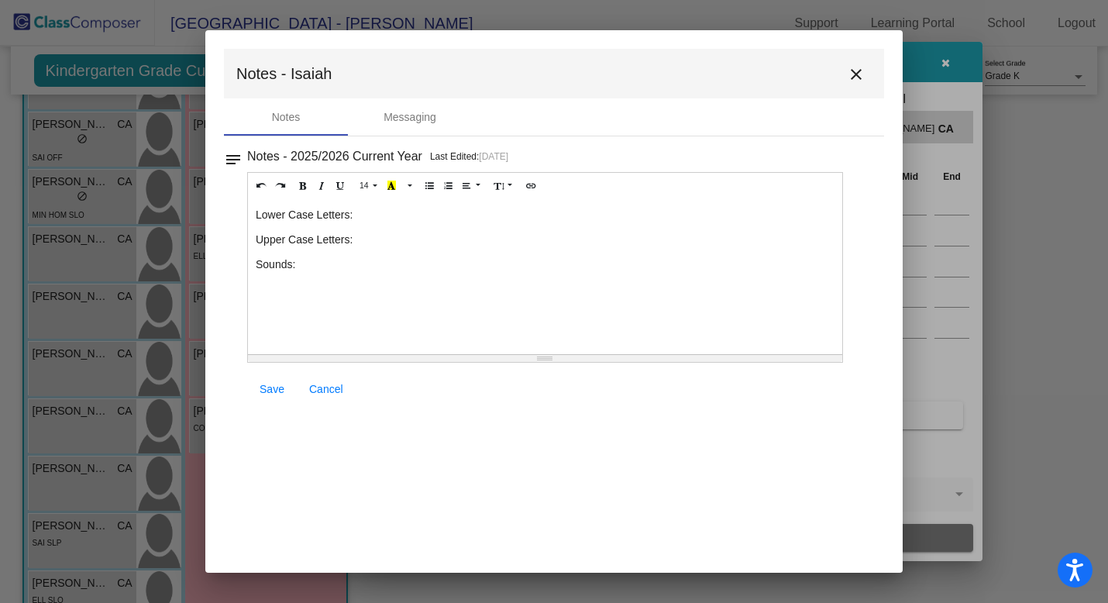
click at [360, 216] on p "Lower Case Letters:" at bounding box center [545, 214] width 579 height 15
click at [355, 242] on p "Upper Case Letters:" at bounding box center [545, 239] width 579 height 15
click at [318, 267] on p "Sounds:" at bounding box center [545, 263] width 579 height 15
click at [365, 243] on p "Upper Case Letters: 0" at bounding box center [545, 239] width 579 height 15
click at [270, 386] on span "Save" at bounding box center [272, 389] width 25 height 12
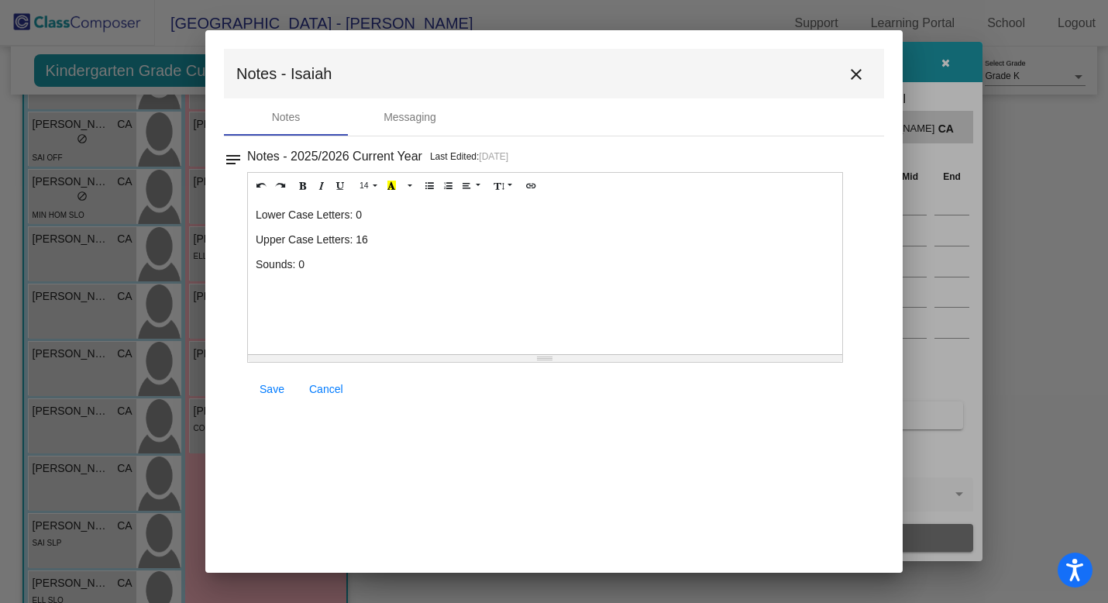
click at [274, 387] on span "Save" at bounding box center [272, 389] width 25 height 12
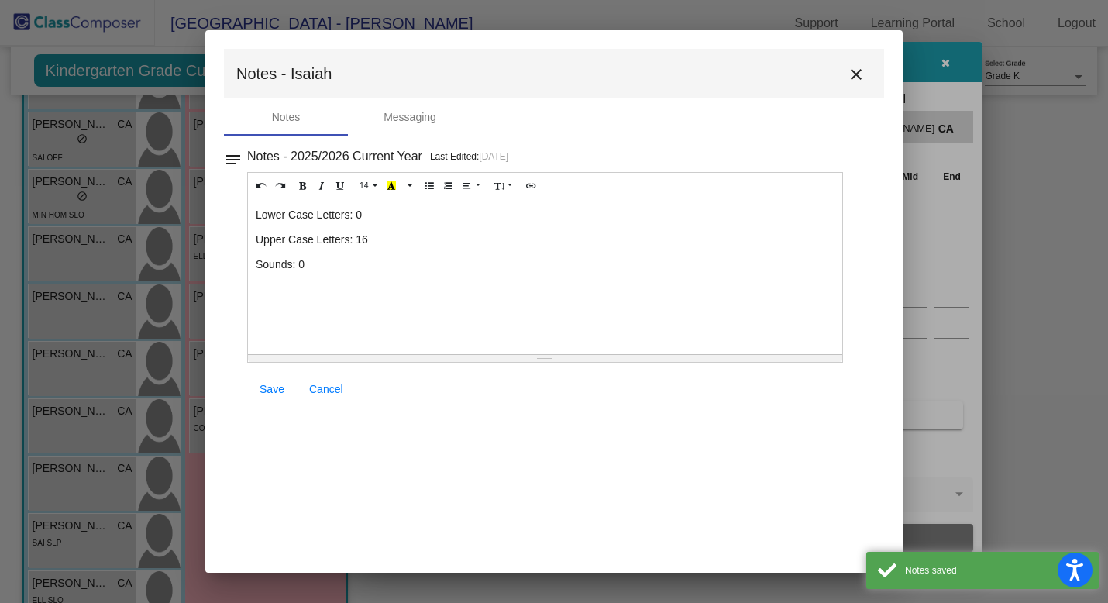
click at [853, 67] on mat-icon "close" at bounding box center [856, 74] width 19 height 19
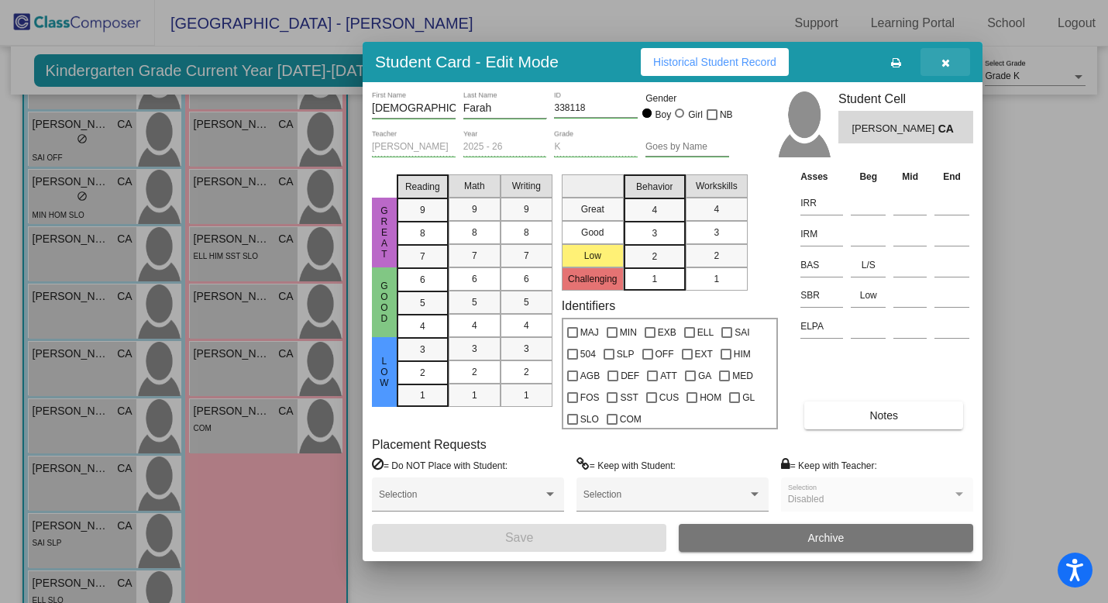
click at [943, 62] on icon "button" at bounding box center [945, 62] width 9 height 11
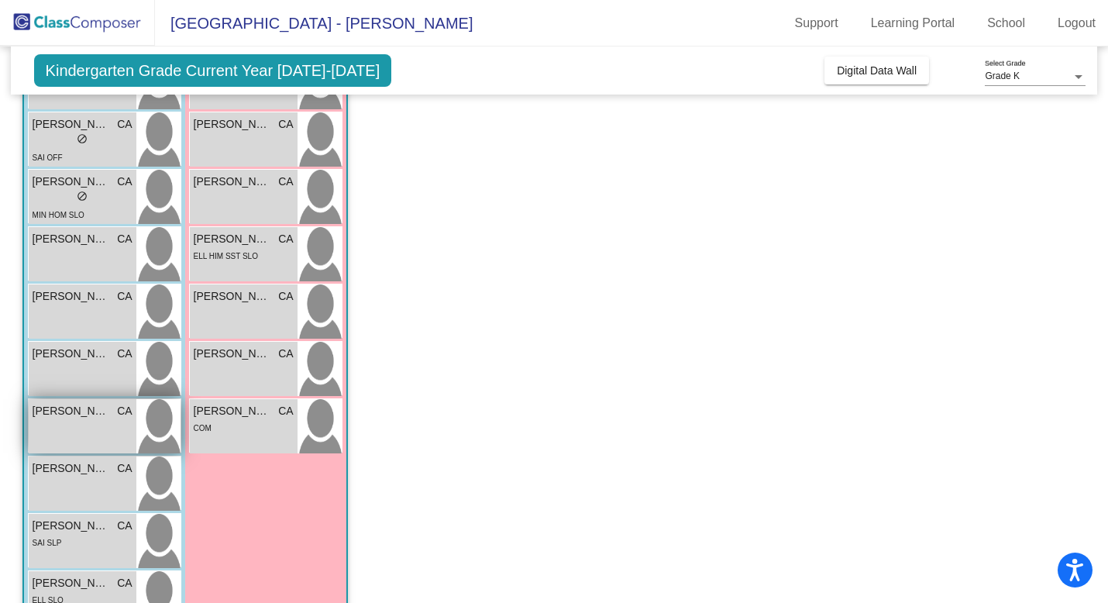
click at [93, 418] on div "[PERSON_NAME] CA lock do_not_disturb_alt" at bounding box center [83, 426] width 108 height 54
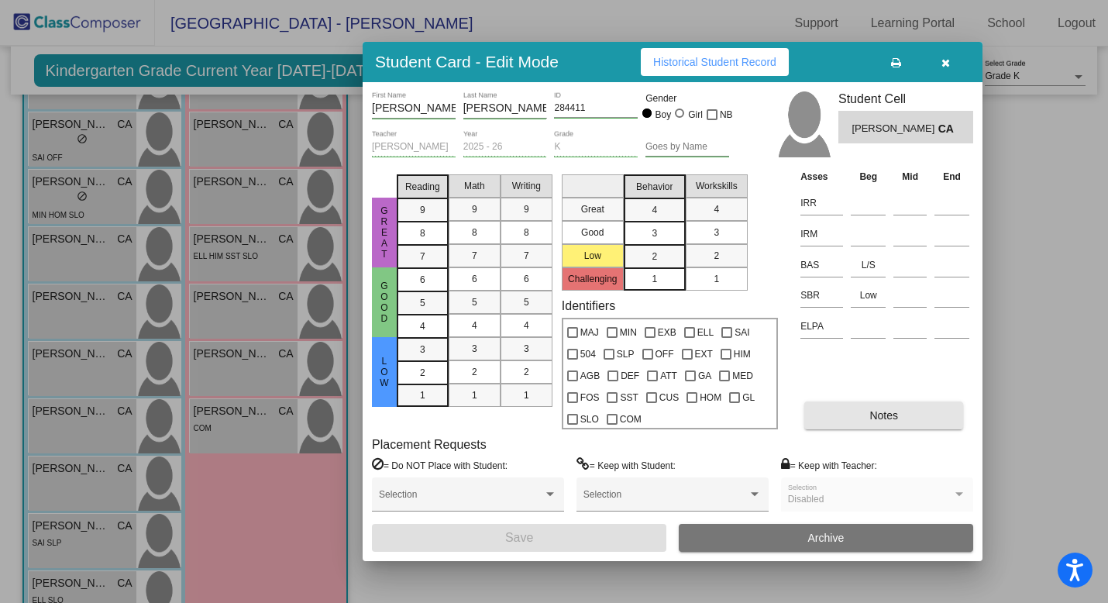
click at [859, 419] on button "Notes" at bounding box center [883, 415] width 159 height 28
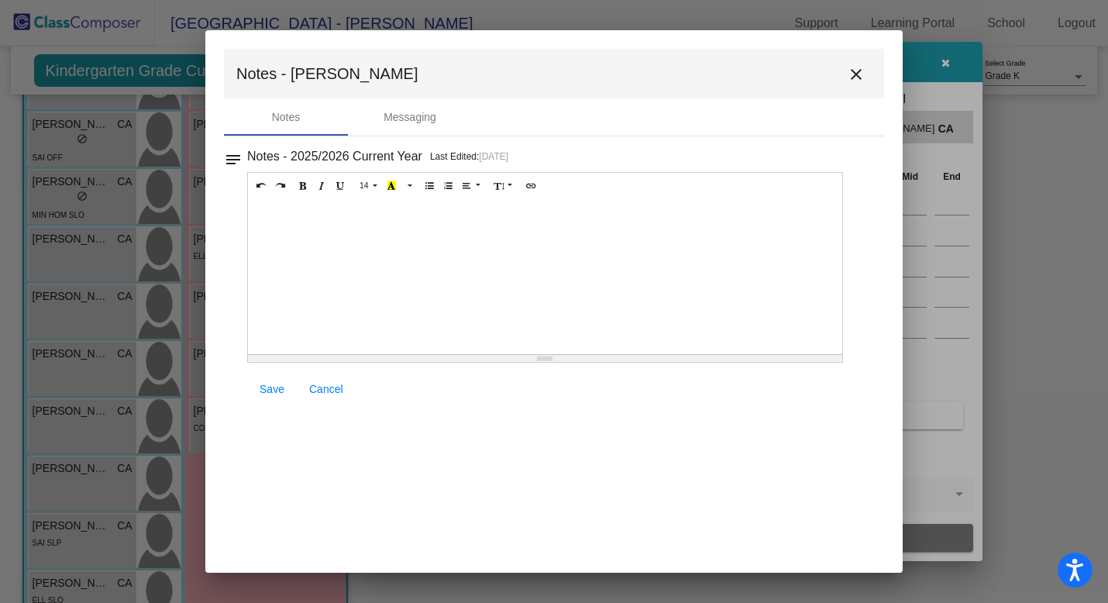
click at [360, 222] on div at bounding box center [545, 276] width 594 height 155
paste div
click at [367, 218] on p "Lower Case Letters: 17" at bounding box center [545, 214] width 579 height 15
click at [366, 236] on p "Upper Case Letters: 22" at bounding box center [545, 239] width 579 height 15
click at [308, 263] on p "Sounds: 0" at bounding box center [545, 263] width 579 height 15
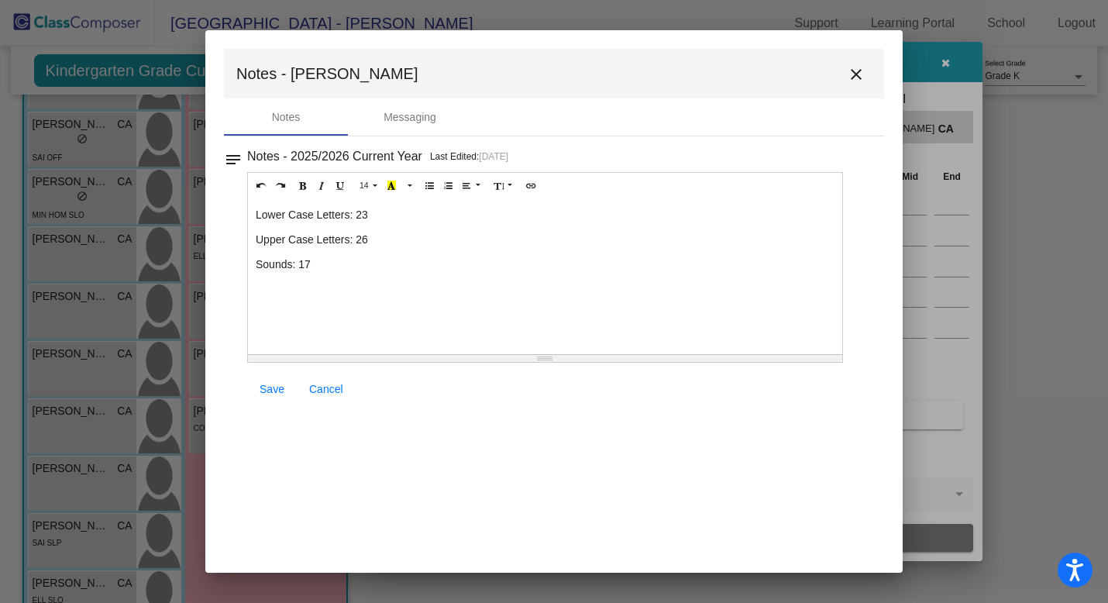
click at [277, 385] on span "Save" at bounding box center [272, 389] width 25 height 12
click at [856, 75] on mat-icon "close" at bounding box center [856, 74] width 19 height 19
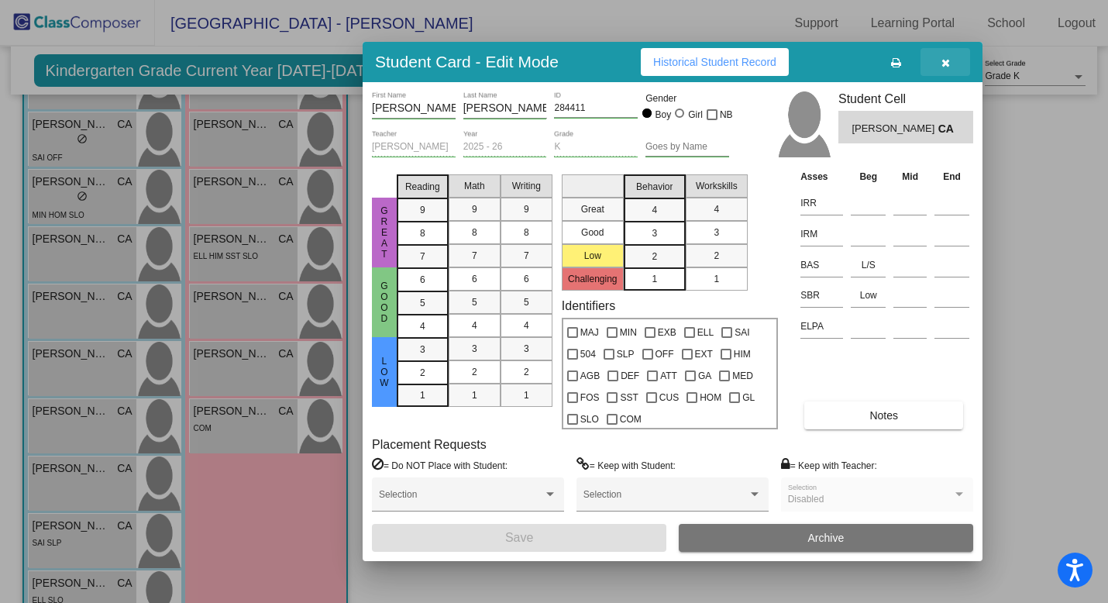
click at [945, 59] on icon "button" at bounding box center [945, 62] width 9 height 11
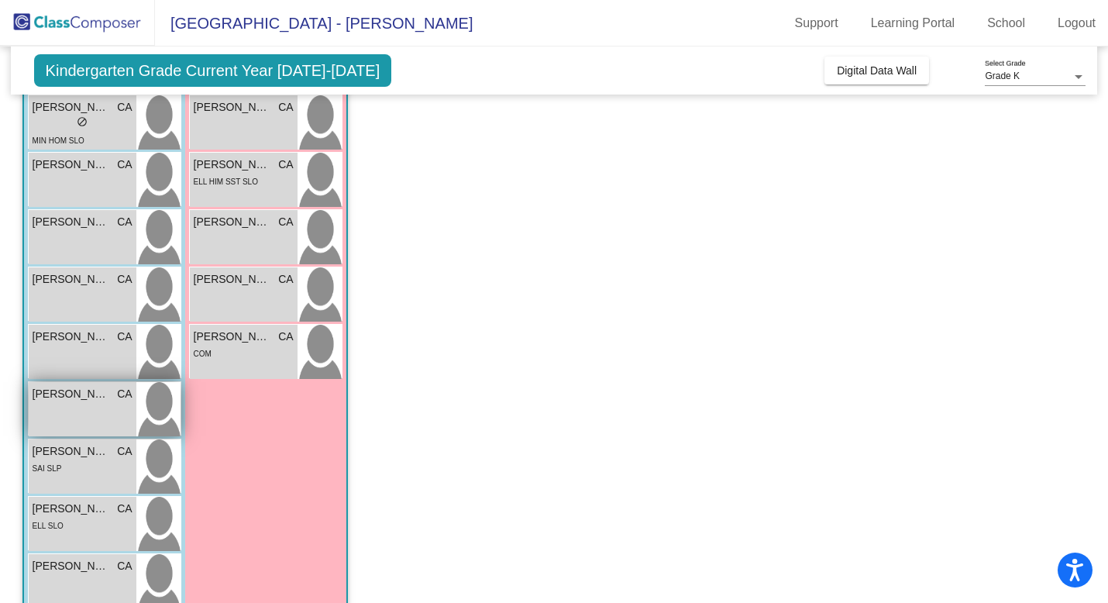
scroll to position [406, 0]
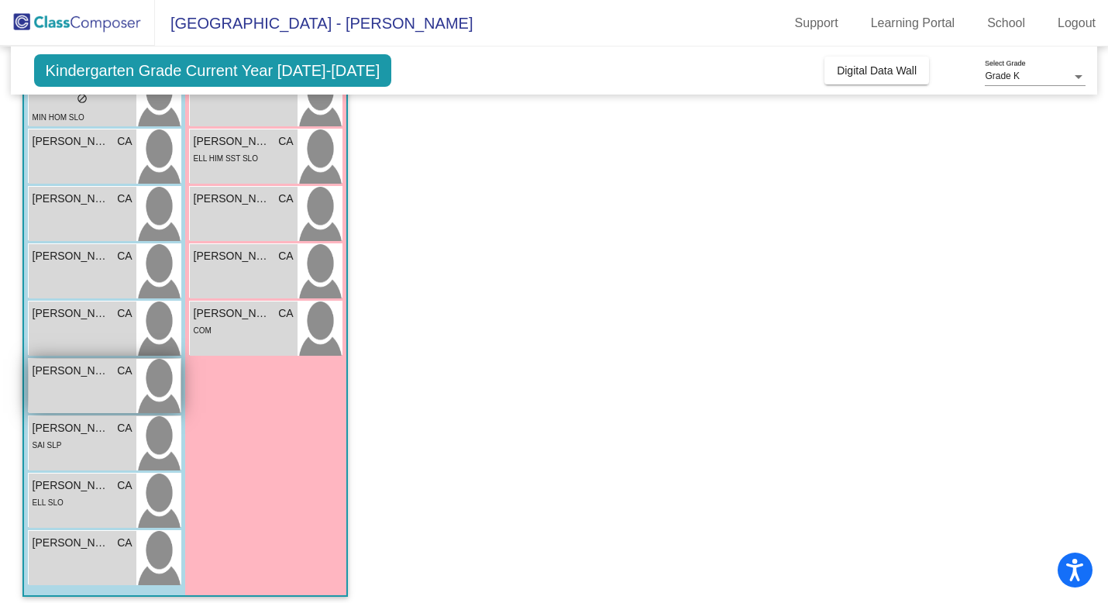
click at [73, 396] on div "[PERSON_NAME] CA lock do_not_disturb_alt" at bounding box center [83, 386] width 108 height 54
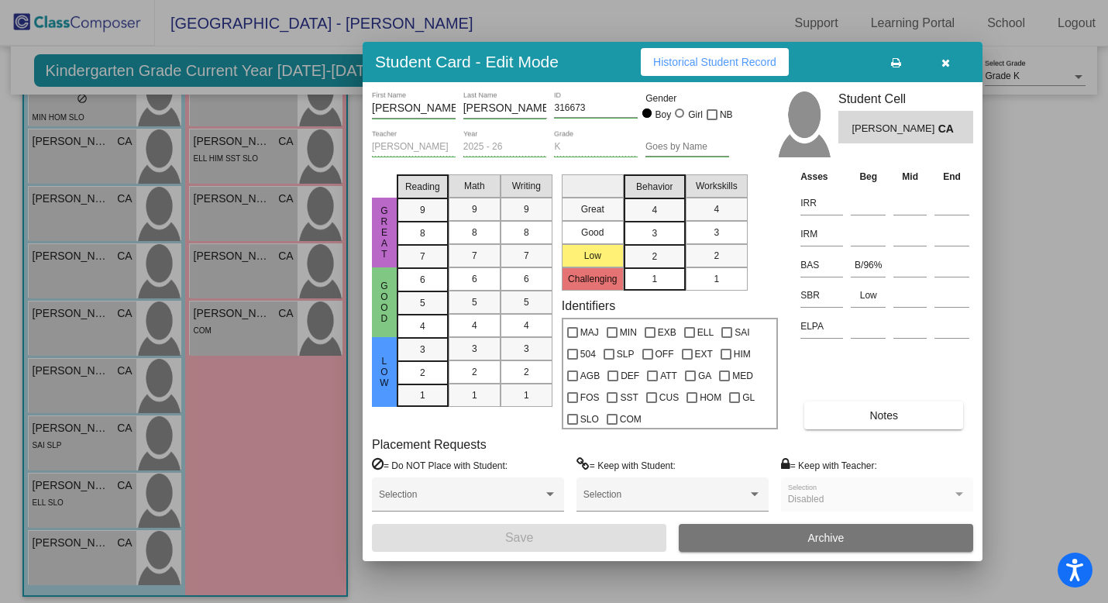
click at [947, 65] on icon "button" at bounding box center [945, 62] width 9 height 11
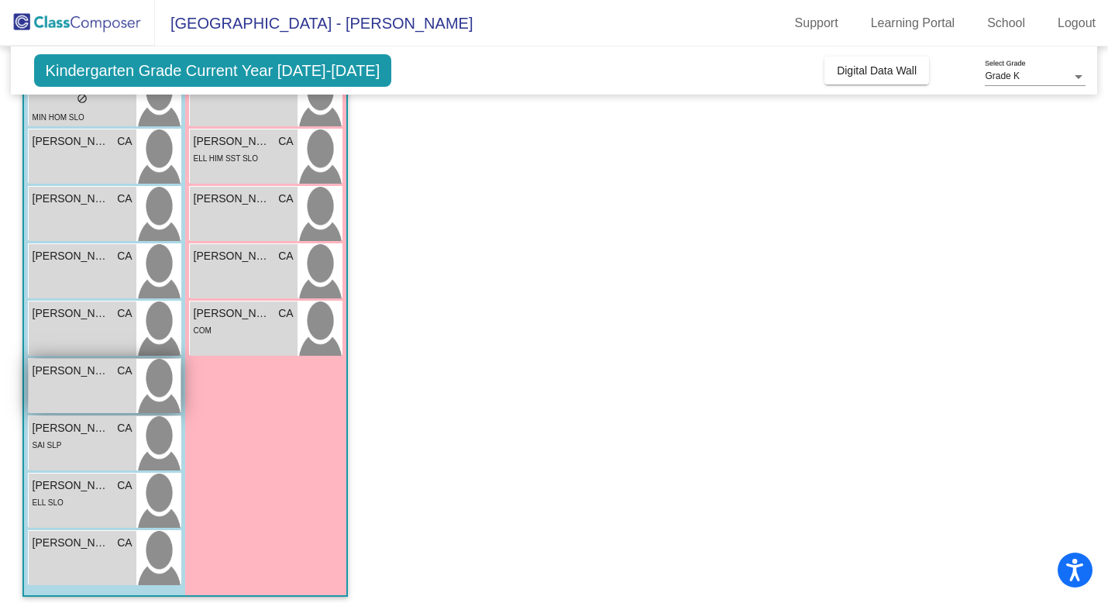
click at [85, 391] on div "[PERSON_NAME] CA lock do_not_disturb_alt" at bounding box center [83, 386] width 108 height 54
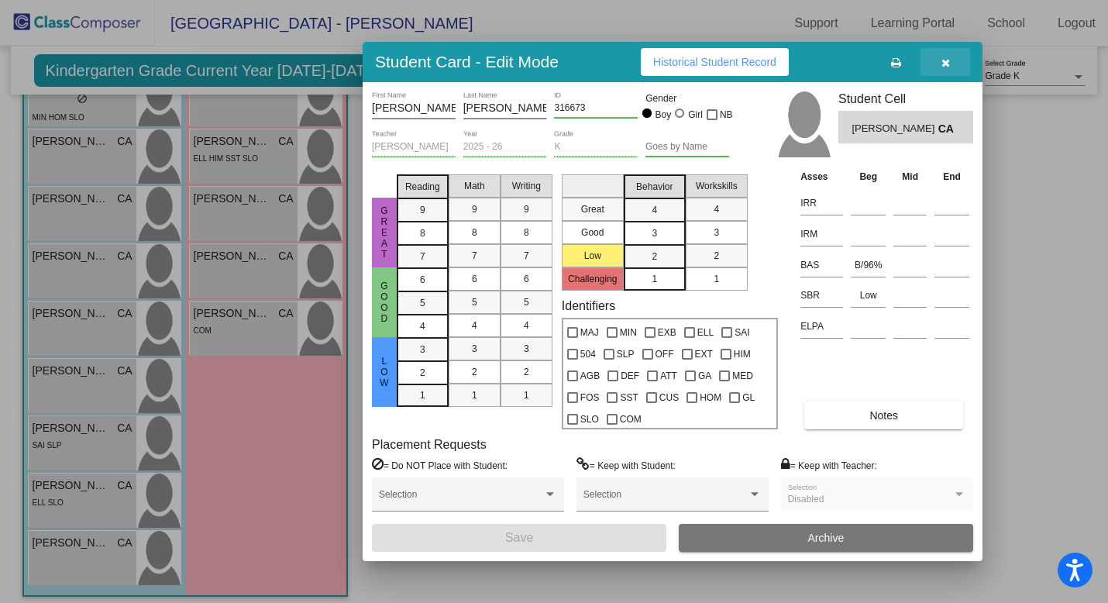
click at [943, 67] on icon "button" at bounding box center [945, 62] width 9 height 11
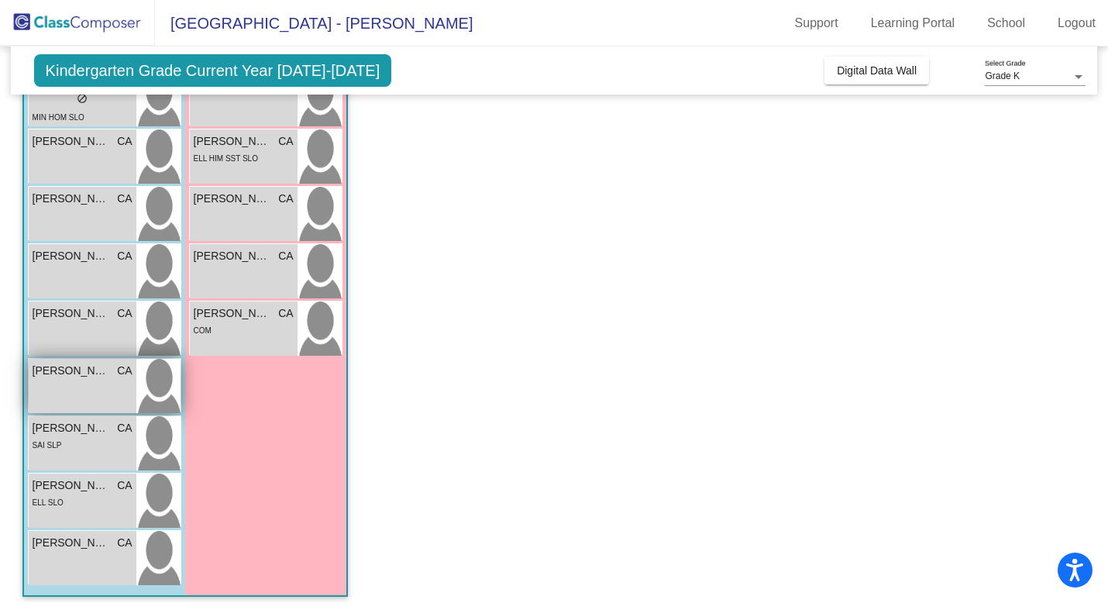
scroll to position [415, 0]
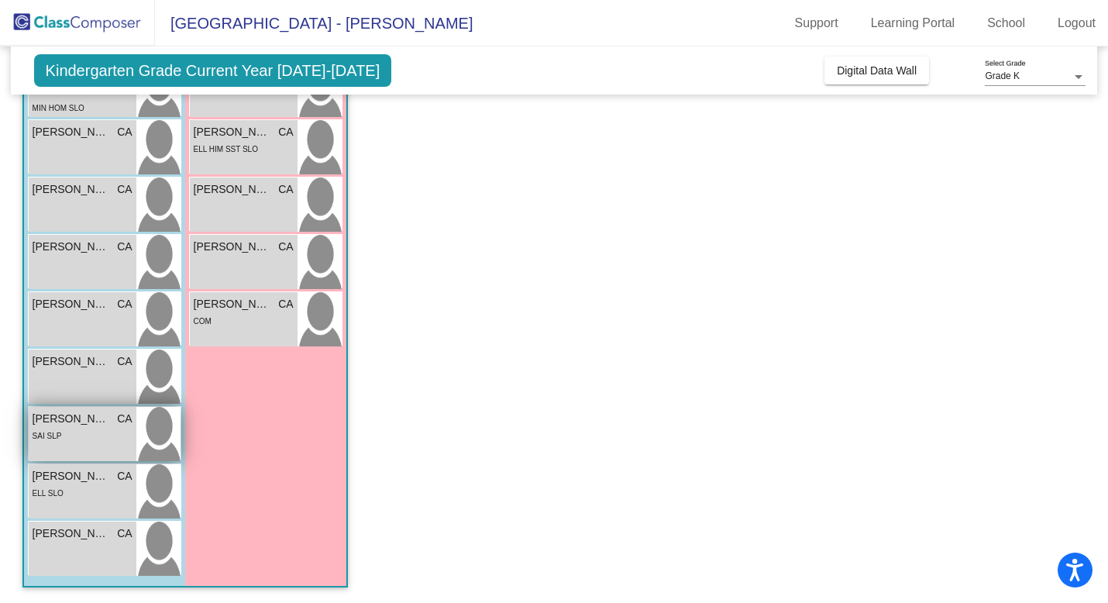
click at [73, 434] on div "SAI SLP" at bounding box center [83, 435] width 100 height 16
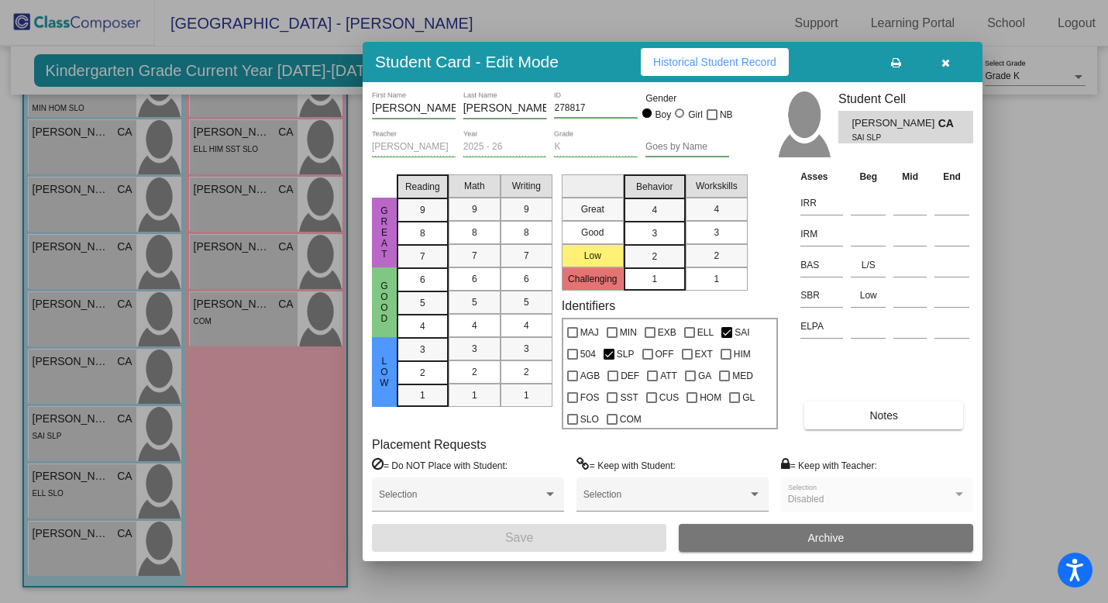
click at [870, 414] on span "Notes" at bounding box center [883, 415] width 29 height 12
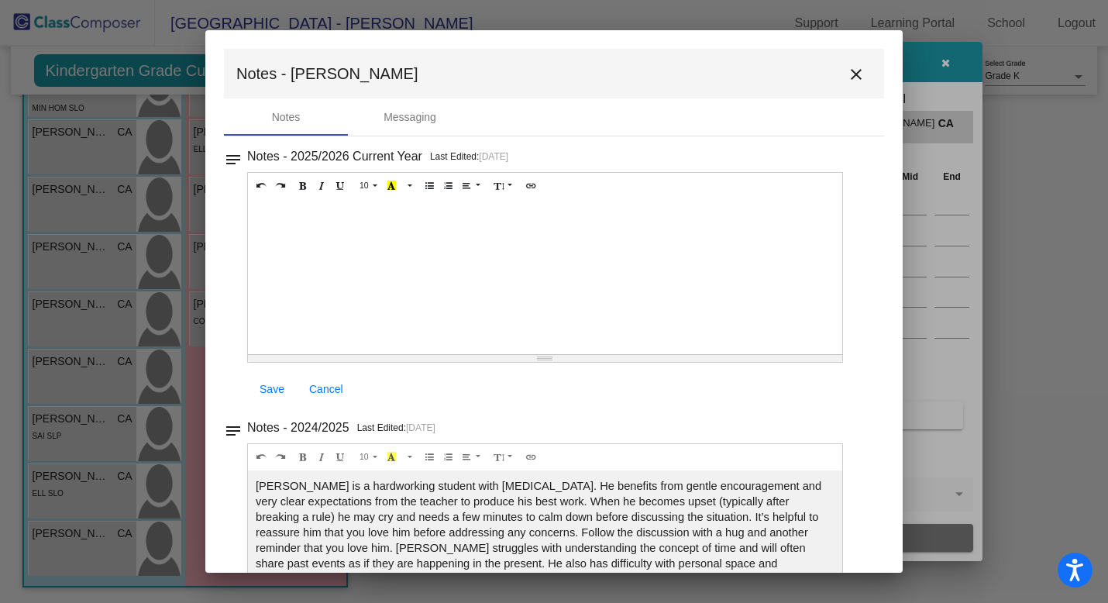
click at [308, 219] on div at bounding box center [545, 276] width 594 height 155
paste div
click at [366, 217] on p "Lower Case Letters: 17" at bounding box center [545, 214] width 579 height 15
click at [368, 238] on p "Upper Case Letters: 22" at bounding box center [545, 239] width 579 height 15
click at [311, 264] on p "Sounds: 0" at bounding box center [545, 263] width 579 height 15
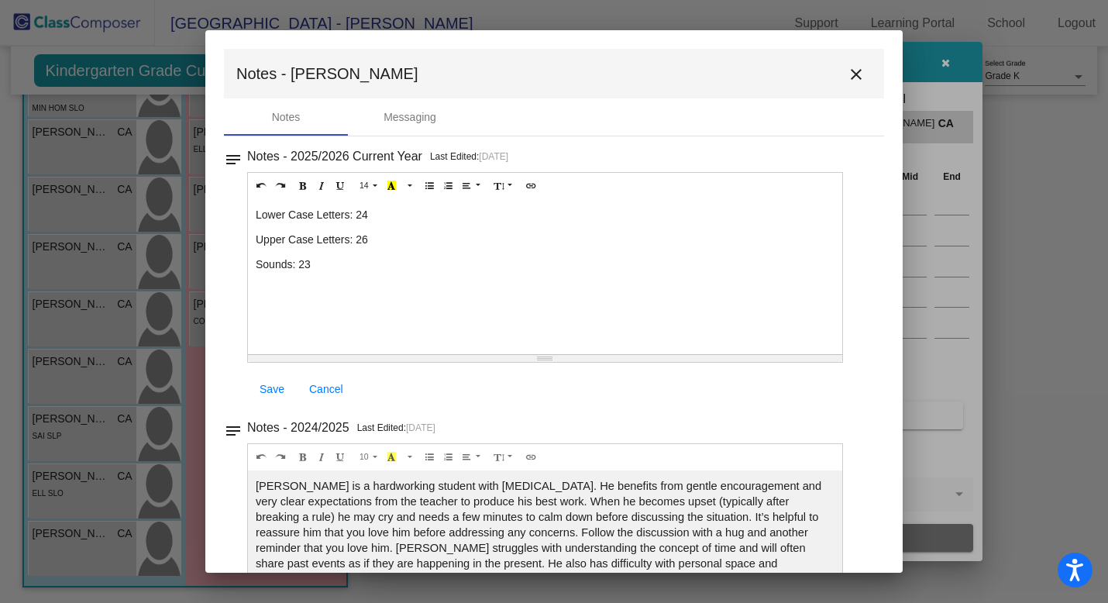
click at [273, 386] on span "Save" at bounding box center [272, 389] width 25 height 12
click at [847, 77] on mat-icon "close" at bounding box center [856, 74] width 19 height 19
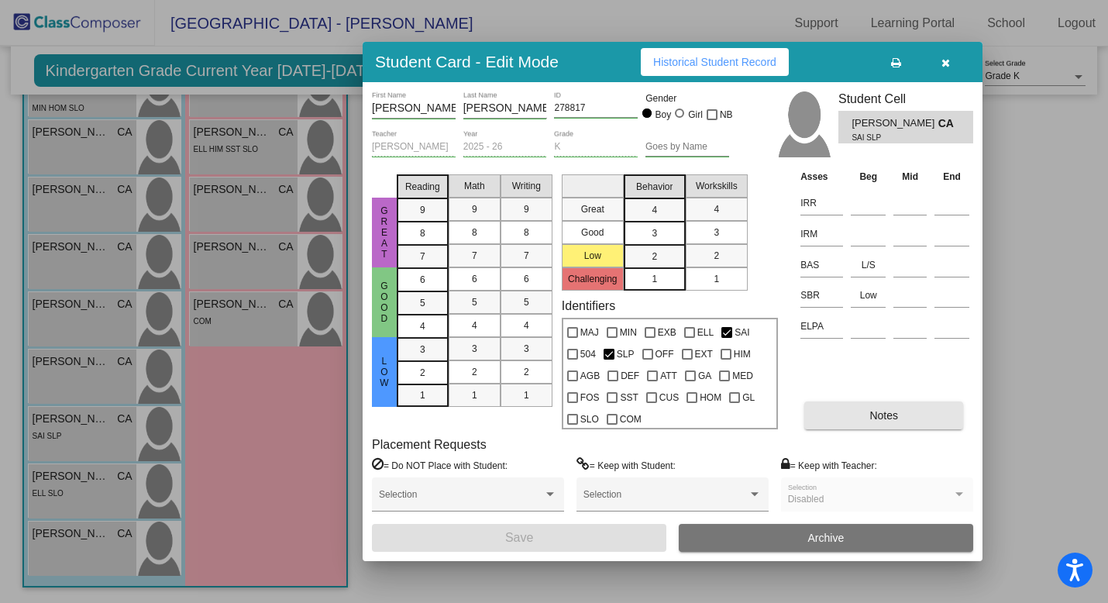
click at [876, 418] on span "Notes" at bounding box center [883, 415] width 29 height 12
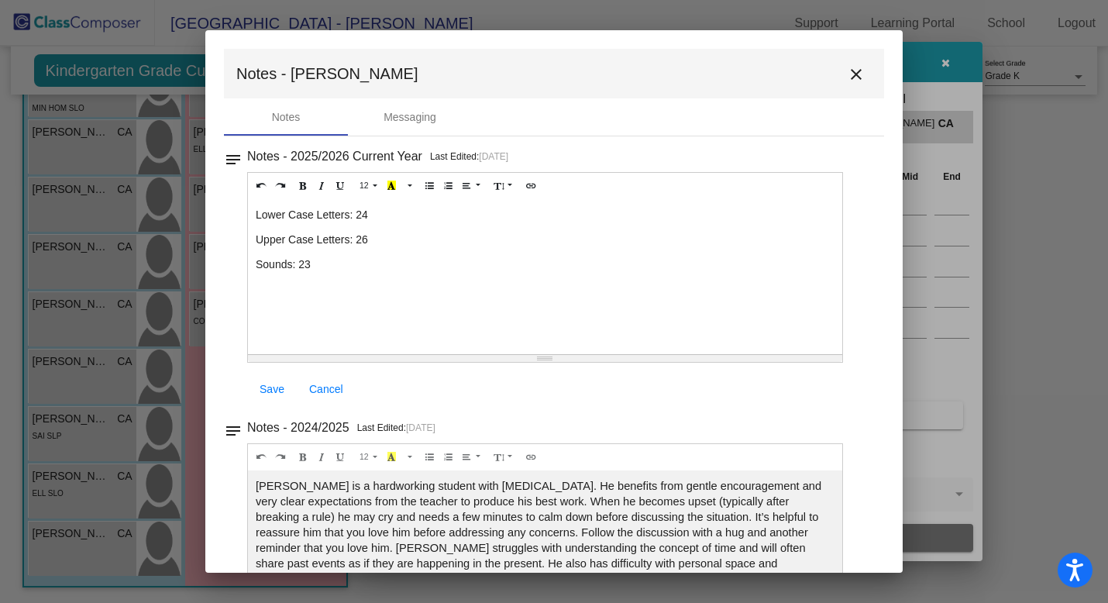
click at [848, 71] on mat-icon "close" at bounding box center [856, 74] width 19 height 19
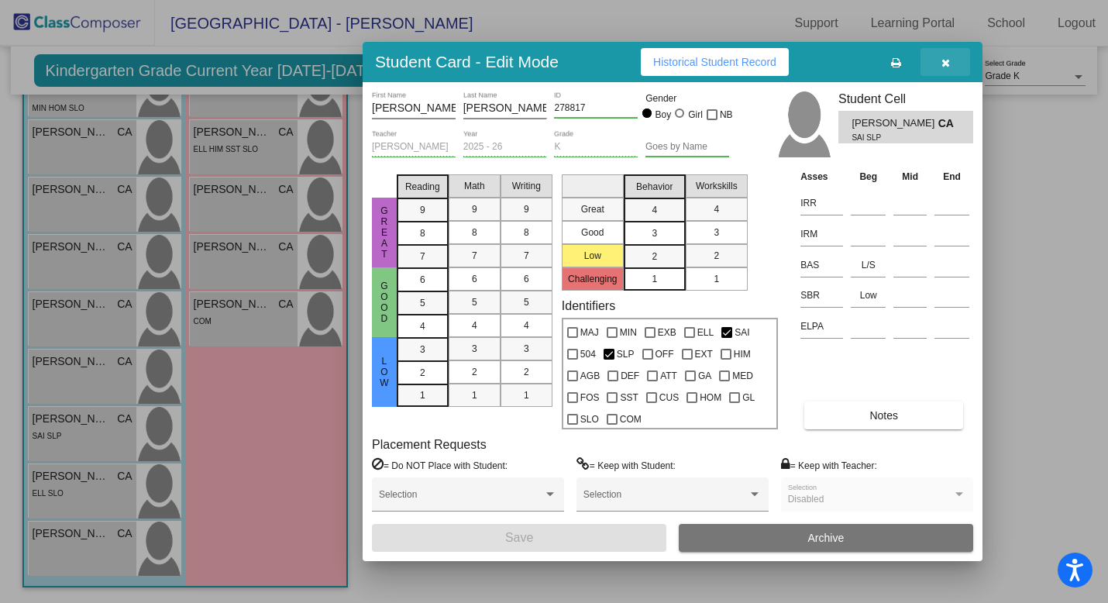
click at [948, 58] on icon "button" at bounding box center [945, 62] width 9 height 11
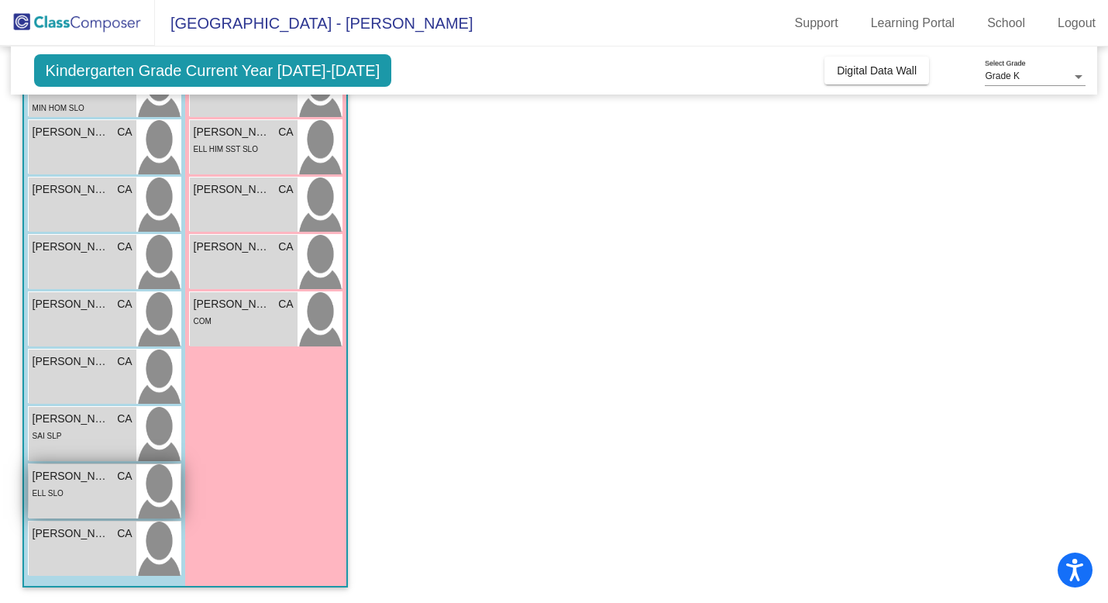
click at [98, 488] on div "ELL SLO" at bounding box center [83, 492] width 100 height 16
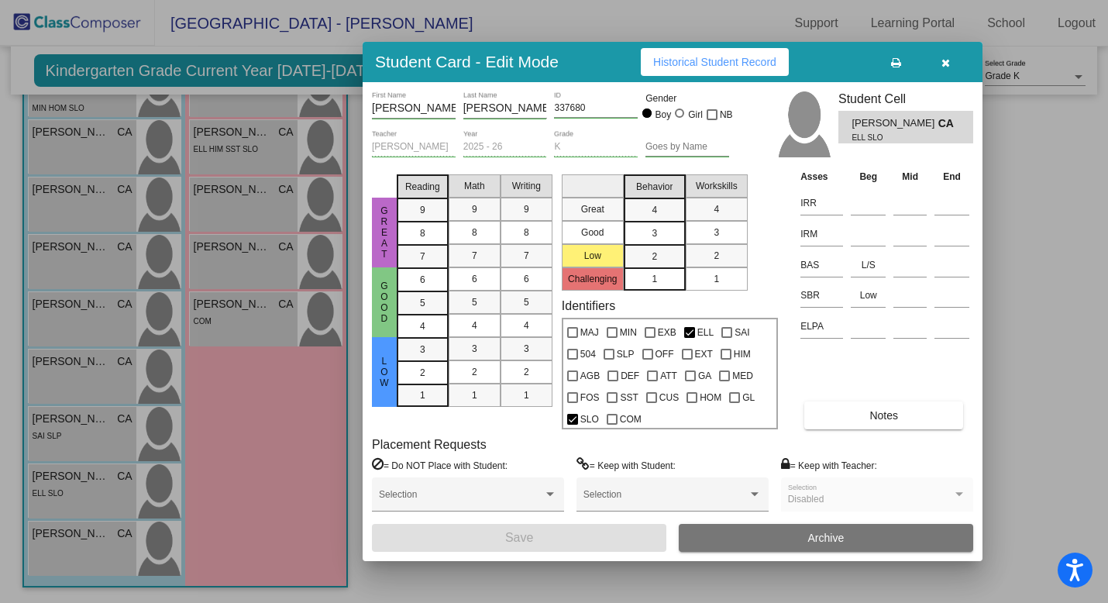
click at [864, 415] on button "Notes" at bounding box center [883, 415] width 159 height 28
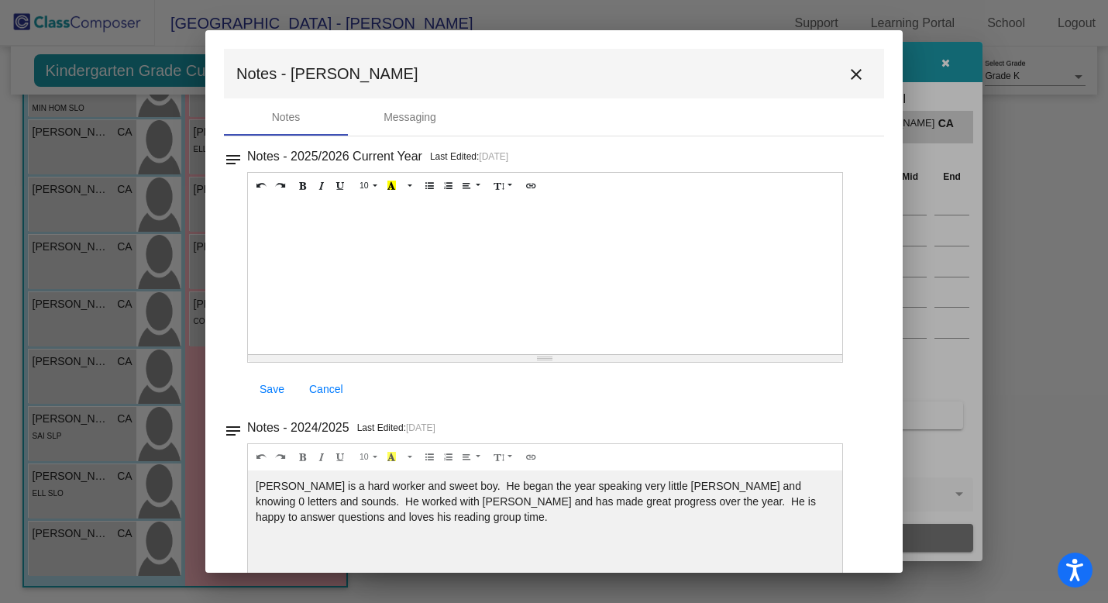
click at [293, 219] on div at bounding box center [545, 276] width 594 height 155
paste div
click at [368, 215] on p "Lower Case Letters: 17" at bounding box center [545, 214] width 579 height 15
click at [366, 243] on p "Upper Case Letters: 22" at bounding box center [545, 239] width 579 height 15
click at [313, 263] on p "Sounds: 0" at bounding box center [545, 263] width 579 height 15
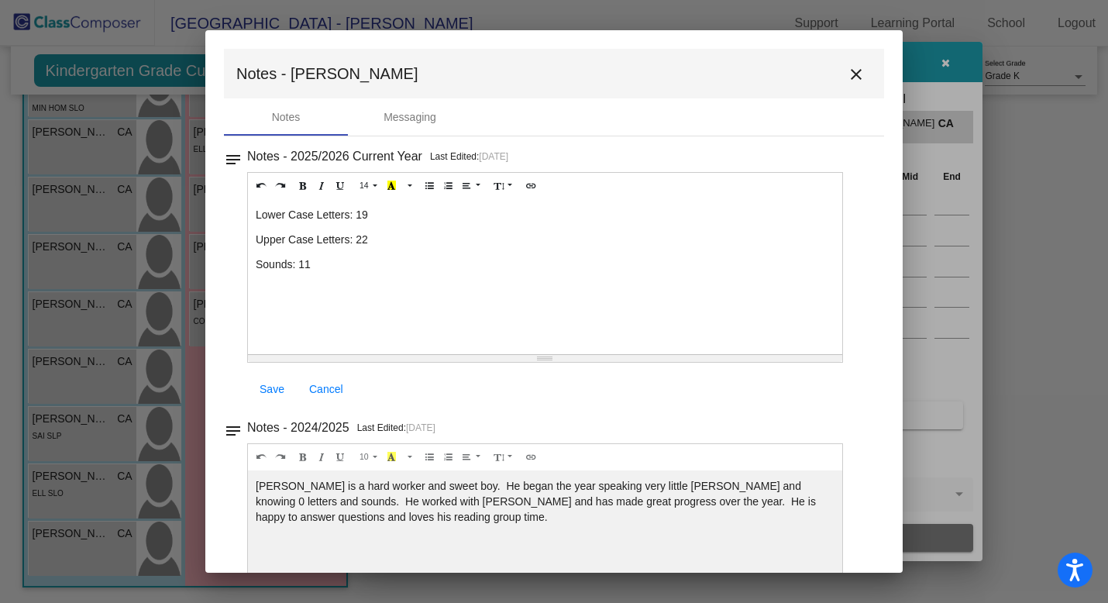
click at [275, 391] on span "Save" at bounding box center [272, 389] width 25 height 12
click at [848, 75] on mat-icon "close" at bounding box center [856, 74] width 19 height 19
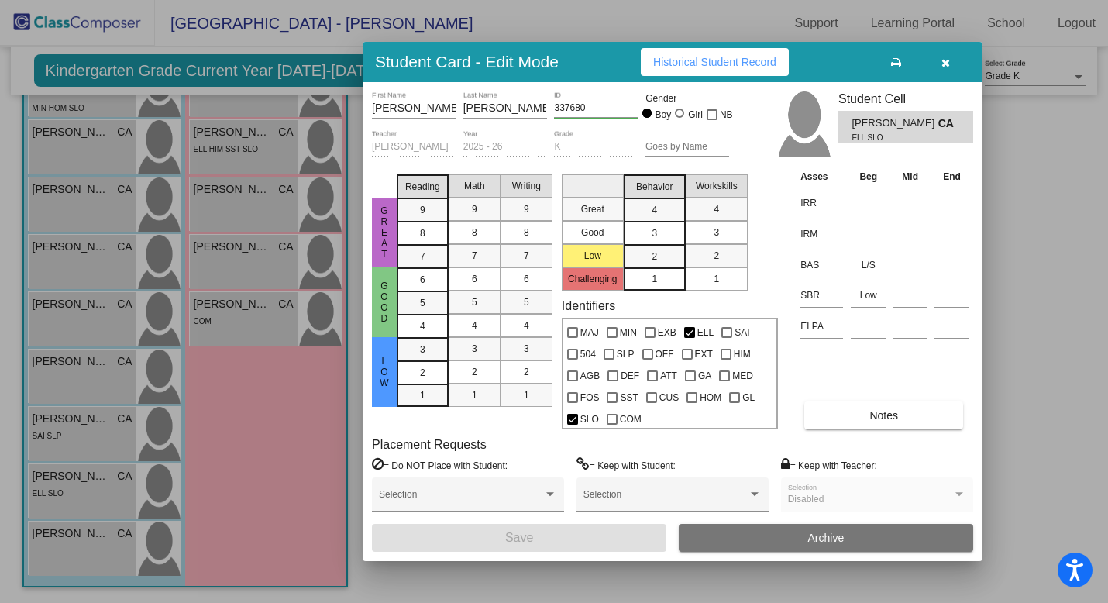
click at [947, 64] on icon "button" at bounding box center [945, 62] width 9 height 11
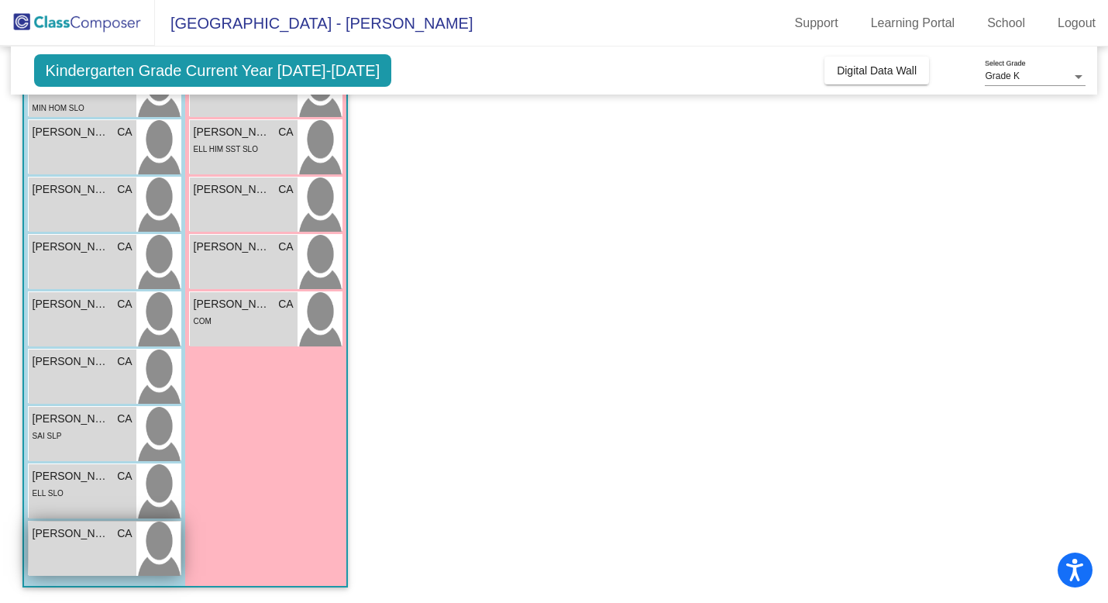
click at [75, 545] on div "[PERSON_NAME] CA lock do_not_disturb_alt" at bounding box center [83, 548] width 108 height 54
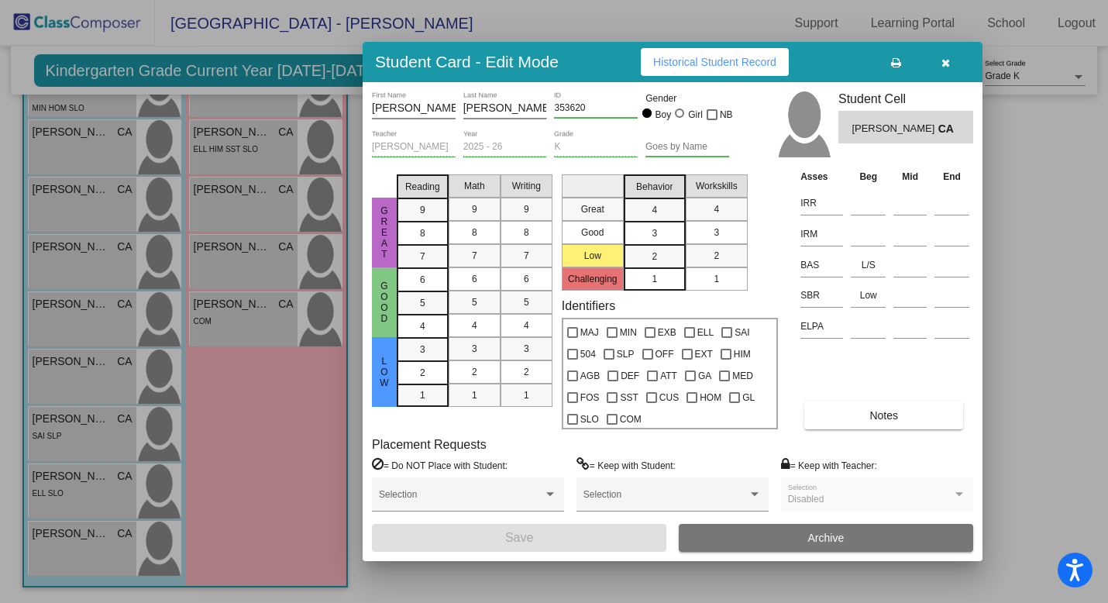
click at [860, 425] on button "Notes" at bounding box center [883, 415] width 159 height 28
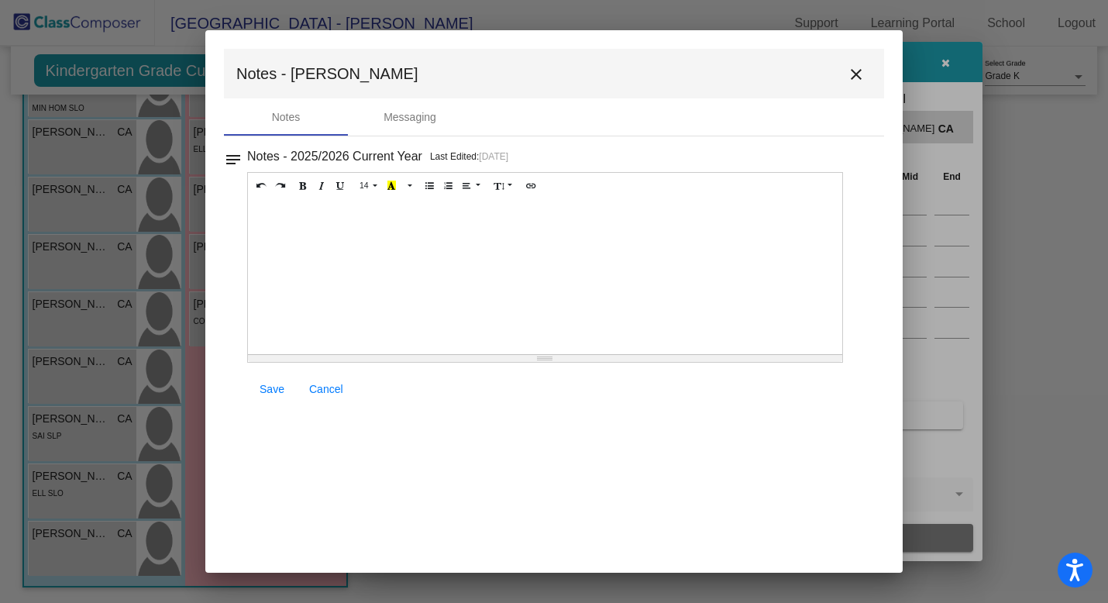
click at [329, 256] on div at bounding box center [545, 276] width 594 height 155
paste div
click at [366, 219] on p "Lower Case Letters: 17" at bounding box center [545, 214] width 579 height 15
click at [366, 243] on p "Upper Case Letters: 22" at bounding box center [545, 239] width 579 height 15
click at [370, 217] on p "Lower Case Letters: 17" at bounding box center [545, 214] width 579 height 15
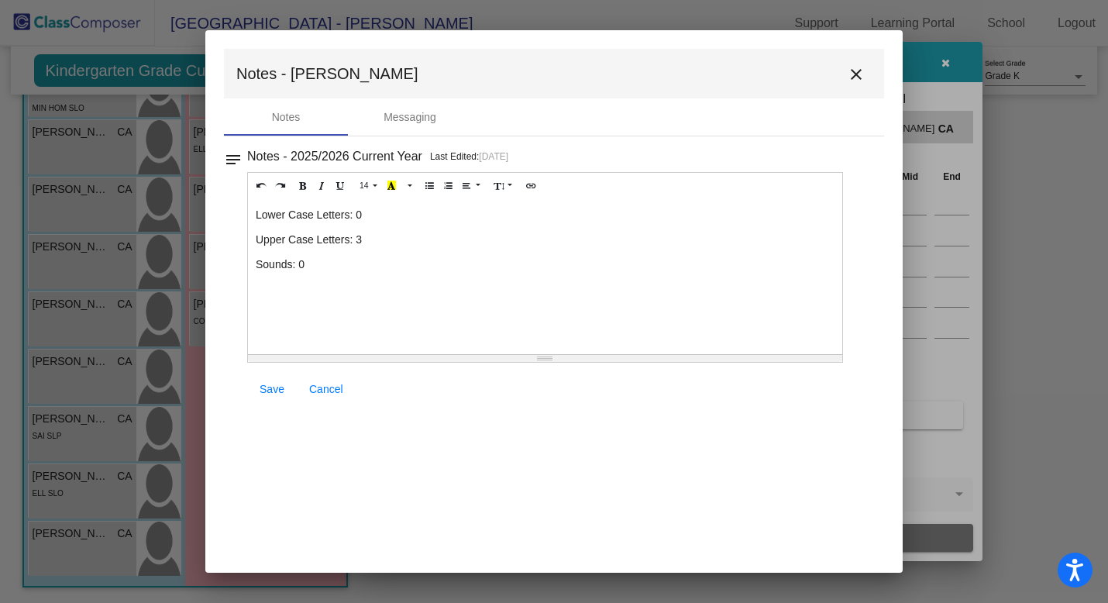
click at [271, 393] on span "Save" at bounding box center [272, 389] width 25 height 12
click at [859, 74] on mat-icon "close" at bounding box center [856, 74] width 19 height 19
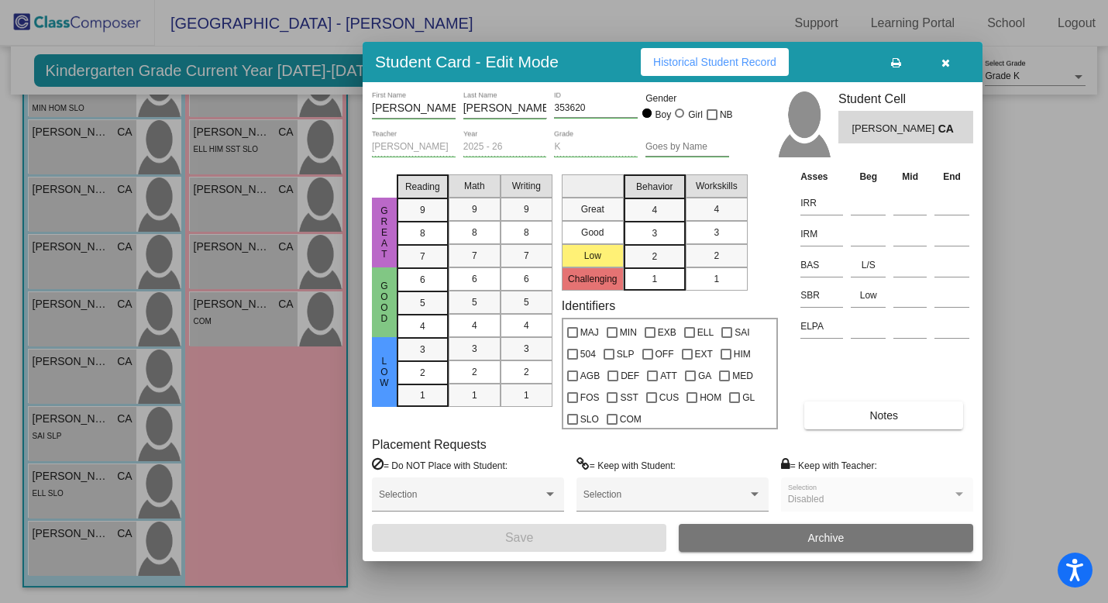
click at [943, 66] on icon "button" at bounding box center [945, 62] width 9 height 11
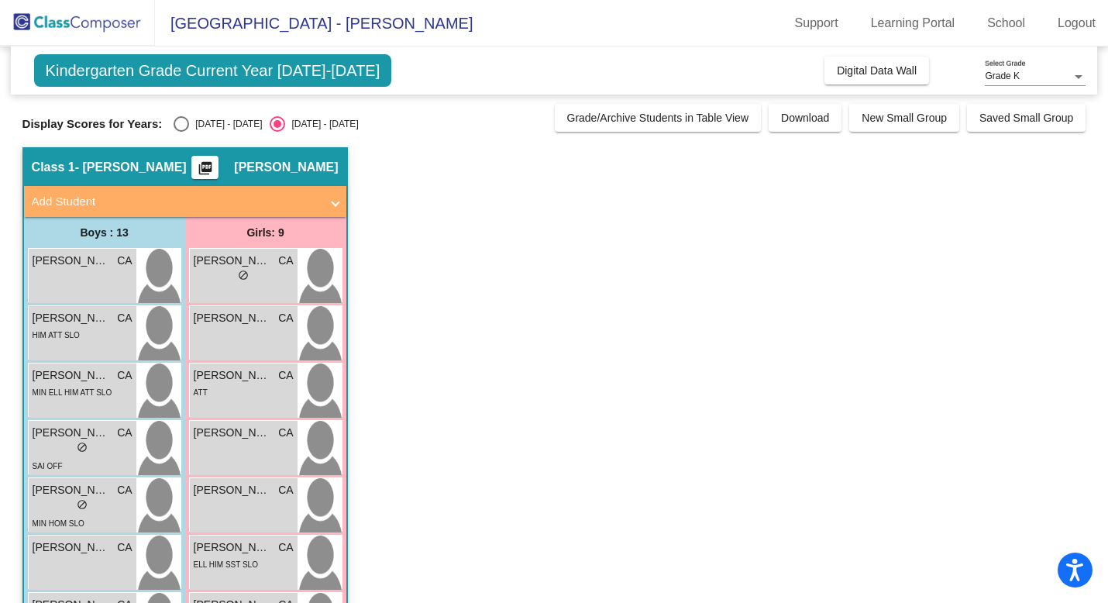
scroll to position [0, 0]
click at [255, 279] on div "lock do_not_disturb_alt" at bounding box center [244, 277] width 100 height 16
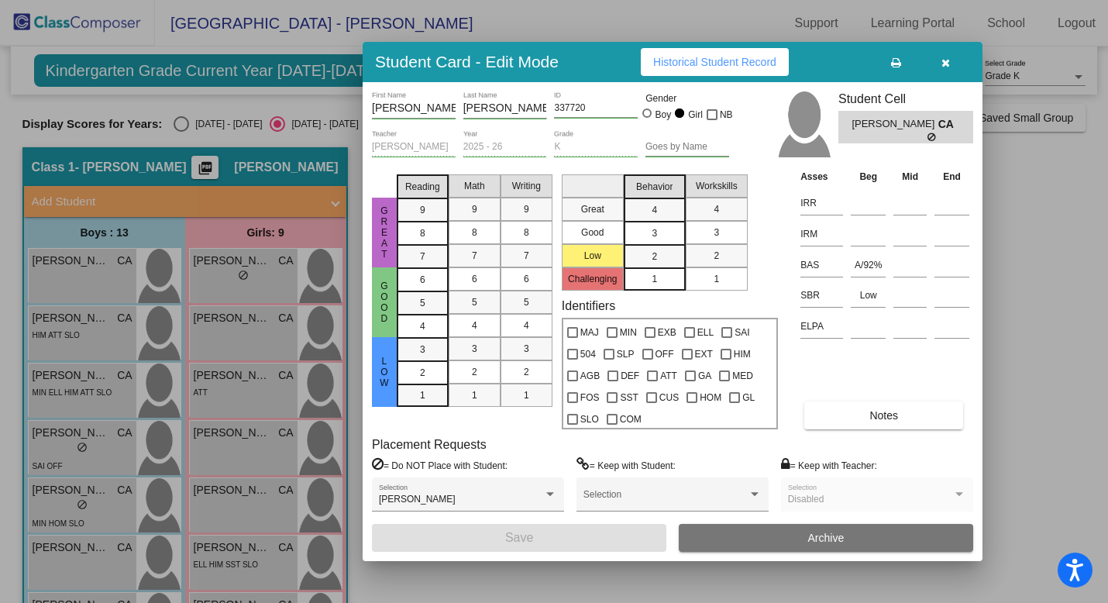
click at [252, 327] on div at bounding box center [554, 301] width 1108 height 603
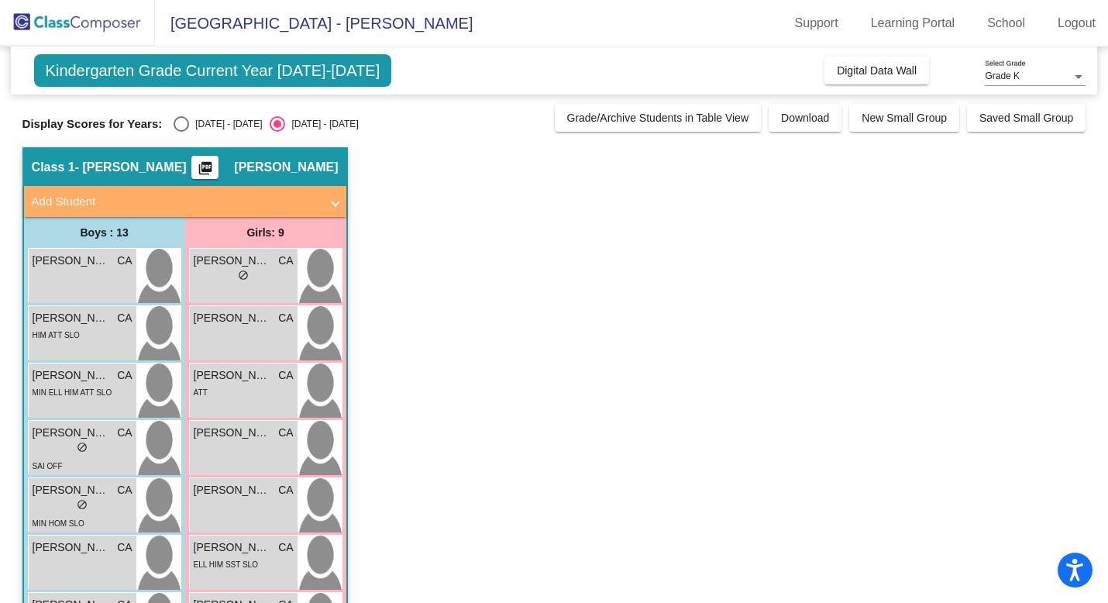
click at [252, 327] on div "[PERSON_NAME] CA lock do_not_disturb_alt" at bounding box center [244, 333] width 108 height 54
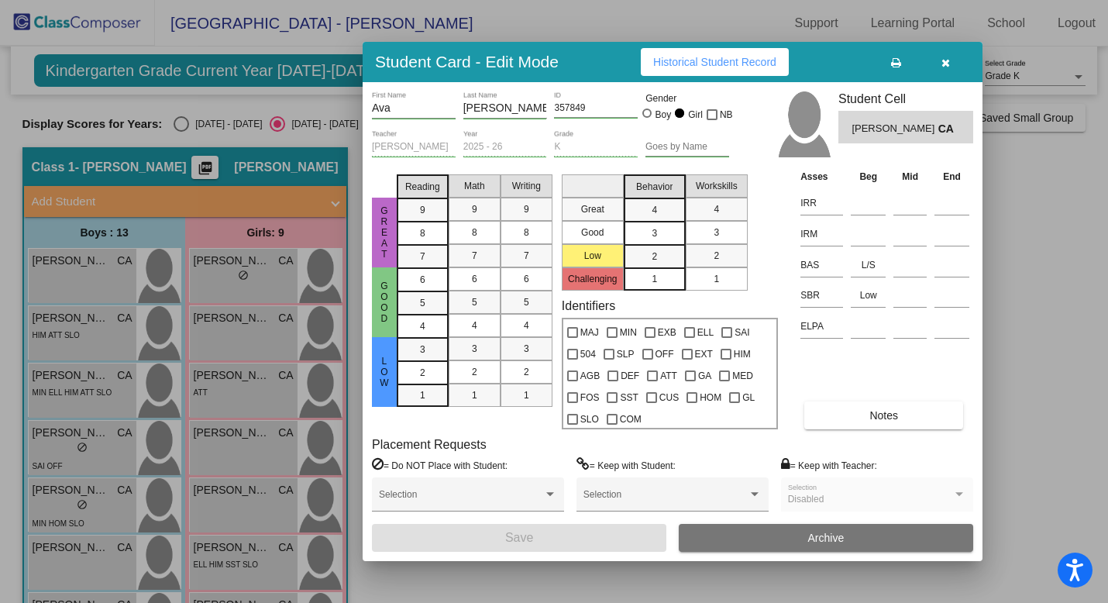
click at [881, 418] on span "Notes" at bounding box center [883, 415] width 29 height 12
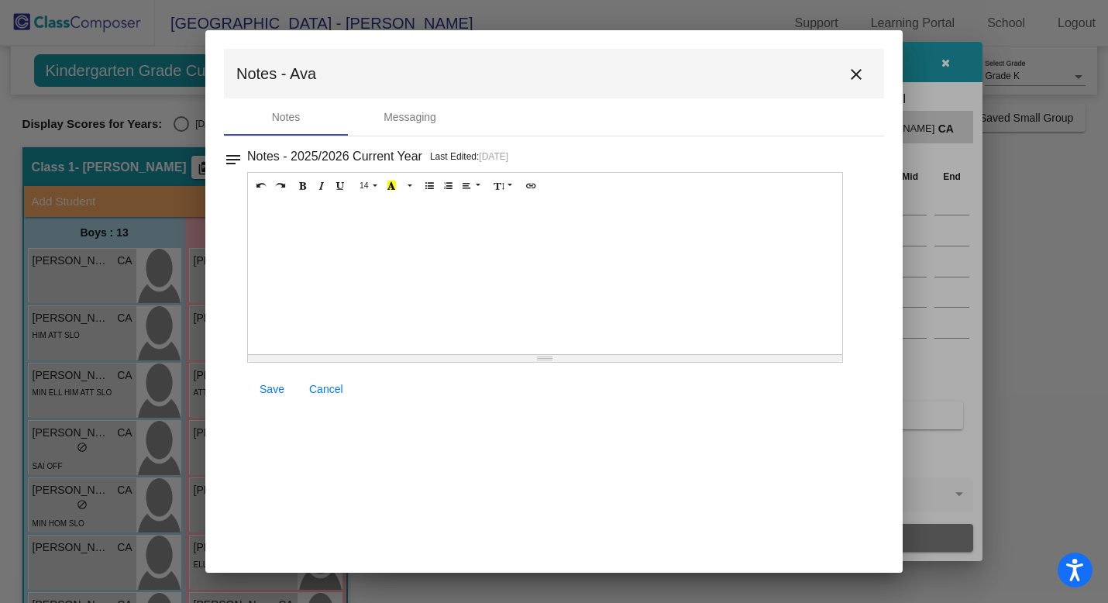
click at [291, 227] on div at bounding box center [545, 276] width 594 height 155
paste div
click at [369, 239] on p "Upper Case Letters: 22" at bounding box center [545, 239] width 579 height 15
click at [368, 216] on p "Lower Case Letters: 17" at bounding box center [545, 214] width 579 height 15
click at [315, 263] on p "Sounds: 0" at bounding box center [545, 263] width 579 height 15
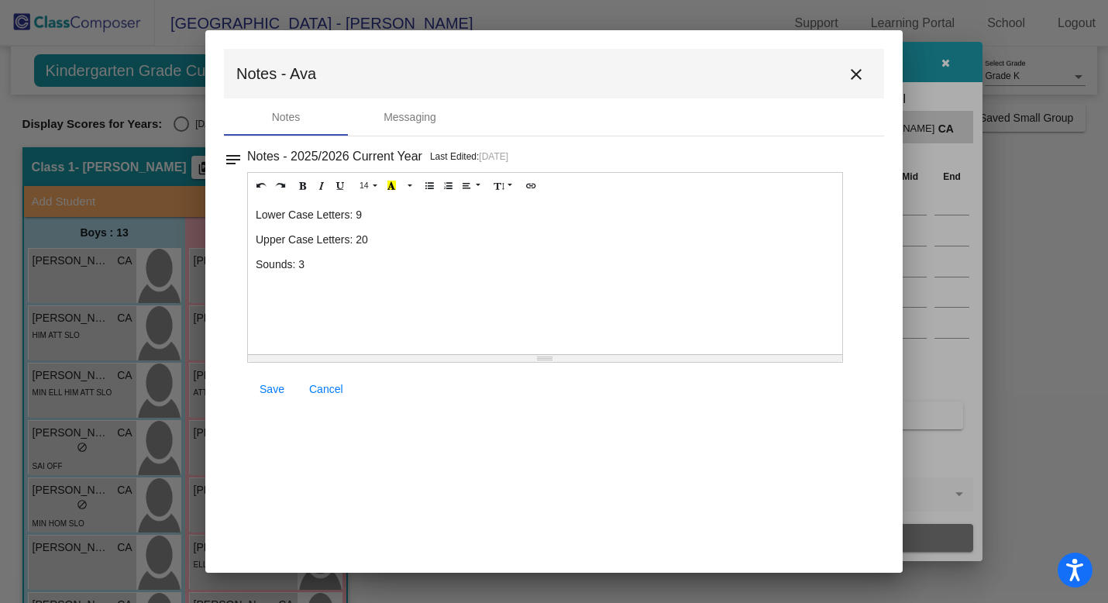
click at [268, 389] on span "Save" at bounding box center [272, 389] width 25 height 12
click at [267, 390] on span "Save" at bounding box center [272, 389] width 25 height 12
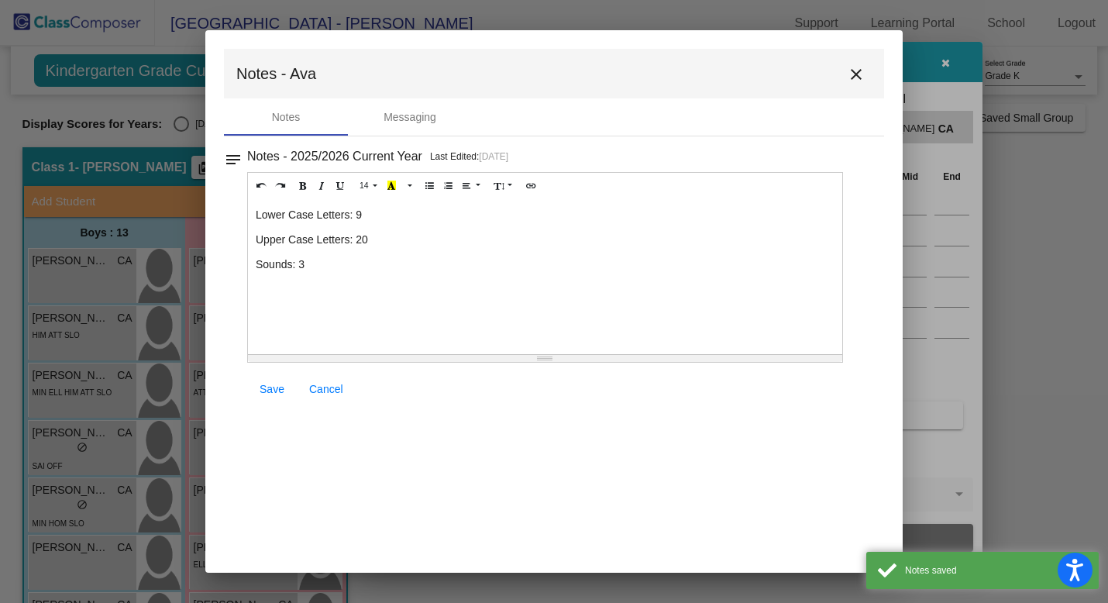
click at [856, 69] on mat-icon "close" at bounding box center [856, 74] width 19 height 19
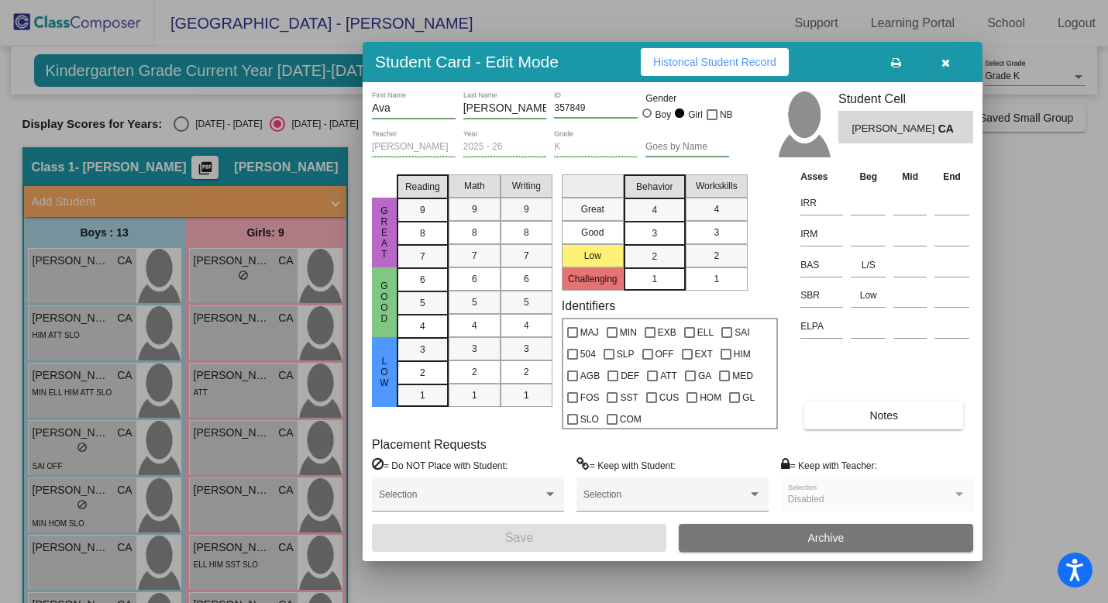
click at [948, 57] on icon "button" at bounding box center [945, 62] width 9 height 11
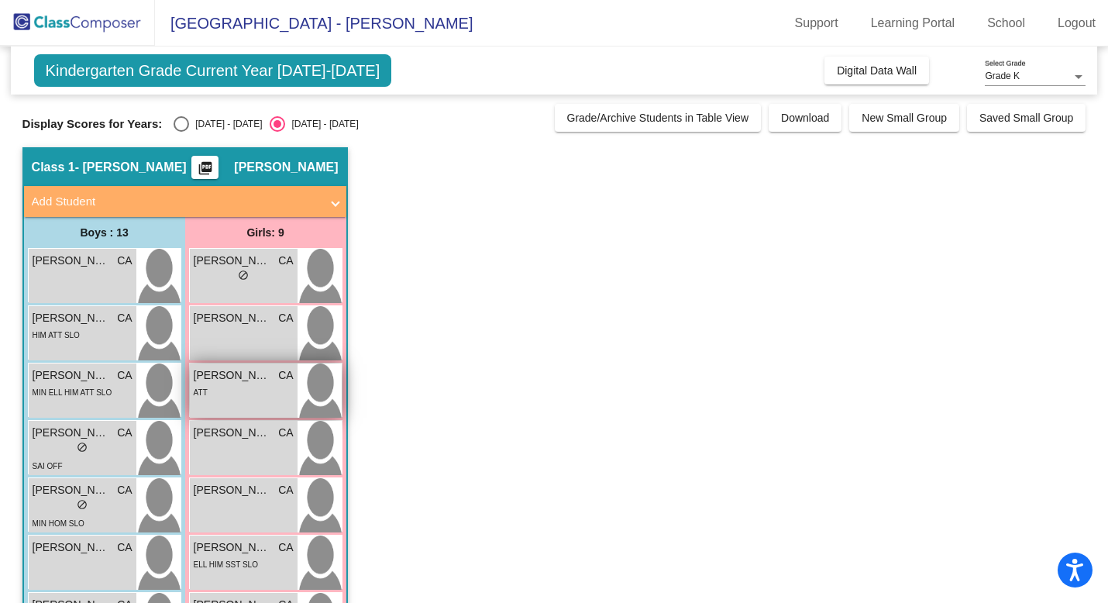
click at [256, 389] on div "ATT" at bounding box center [244, 392] width 100 height 16
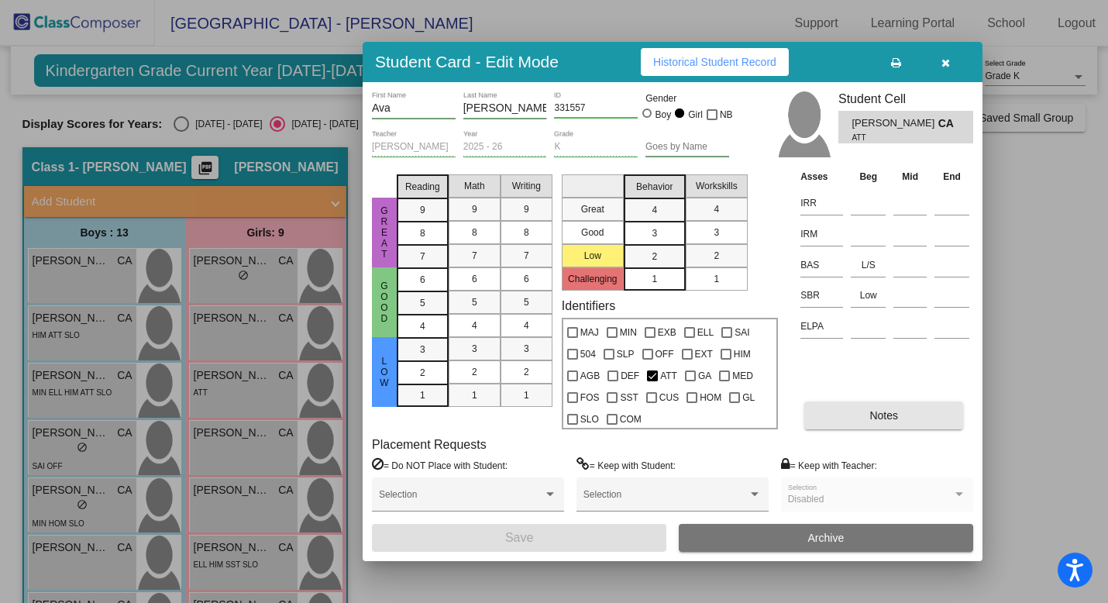
click at [875, 415] on span "Notes" at bounding box center [883, 415] width 29 height 12
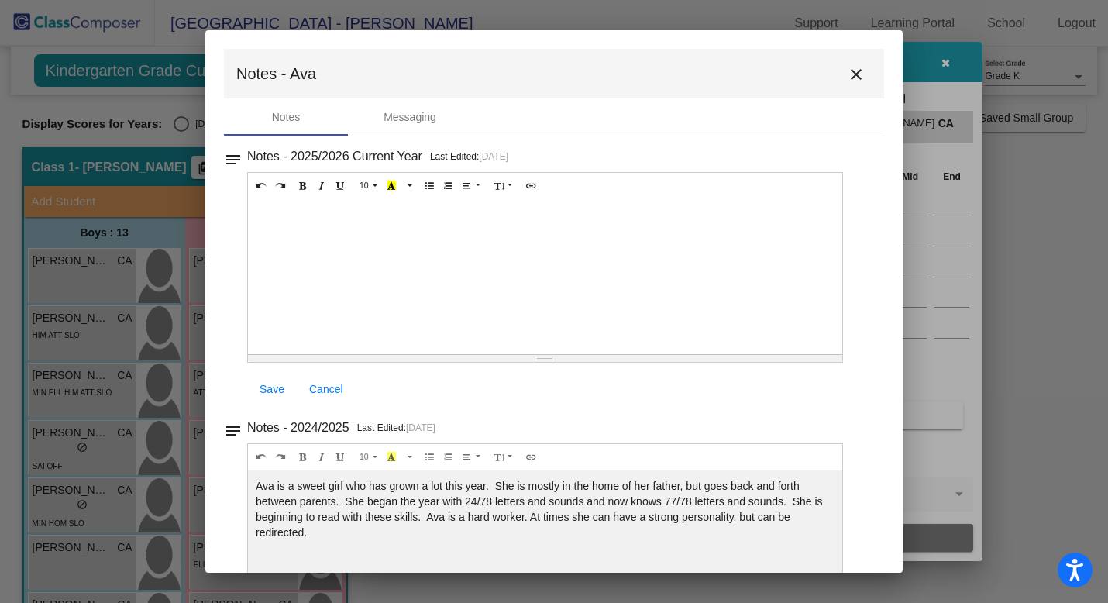
click at [335, 241] on div at bounding box center [545, 276] width 594 height 155
paste div
click at [369, 215] on p "Lower Case Letters: 17" at bounding box center [545, 214] width 579 height 15
click at [366, 241] on p "Upper Case Letters: 22" at bounding box center [545, 239] width 579 height 15
click at [315, 264] on p "Sounds: 0" at bounding box center [545, 263] width 579 height 15
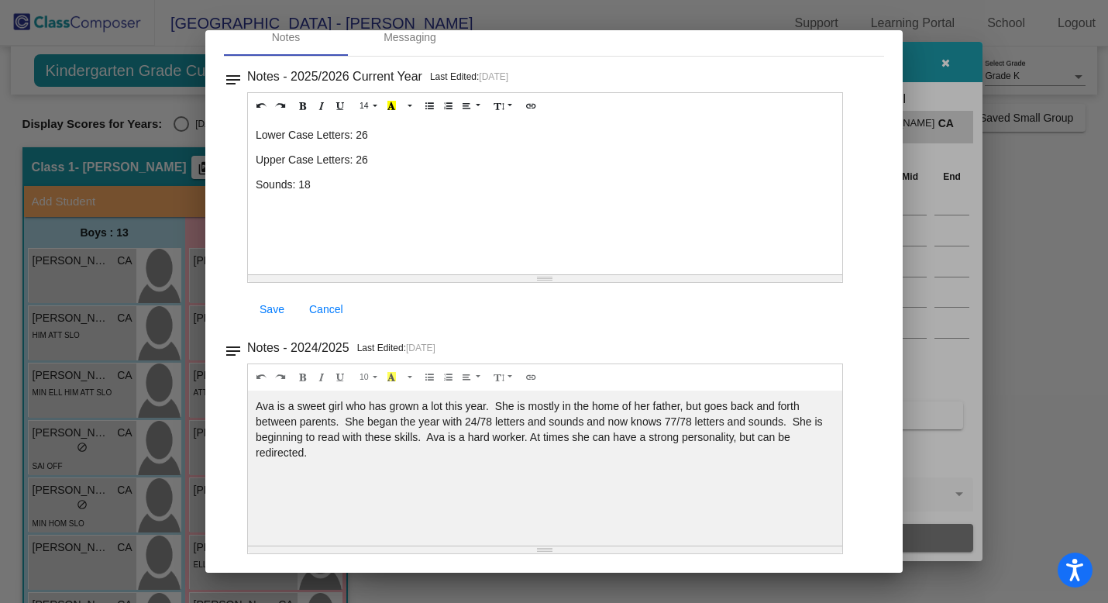
click at [274, 311] on span "Save" at bounding box center [272, 309] width 25 height 12
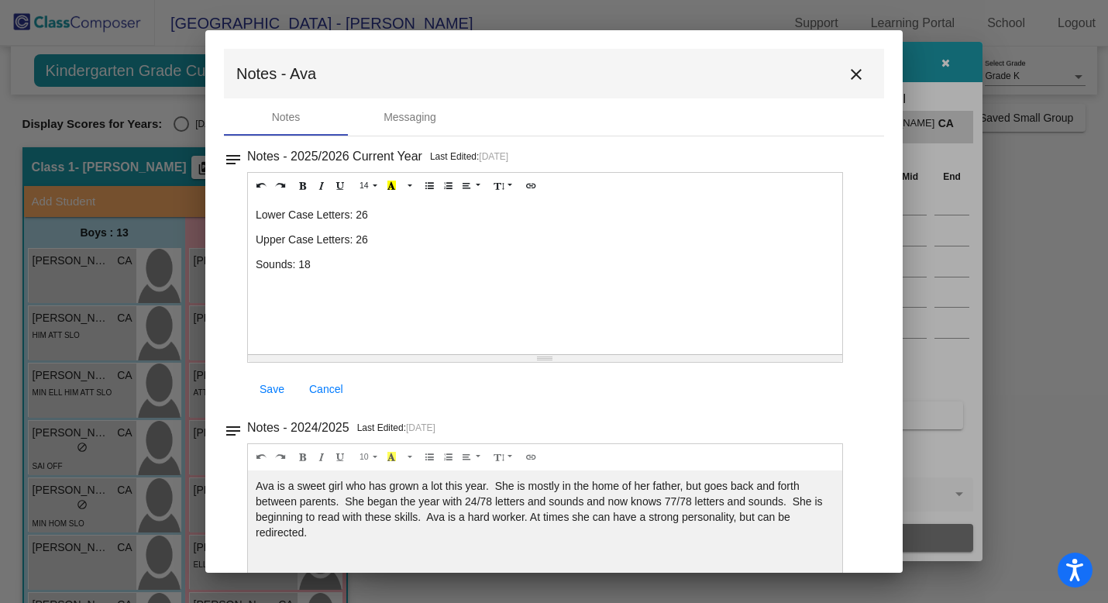
click at [270, 387] on span "Save" at bounding box center [272, 389] width 25 height 12
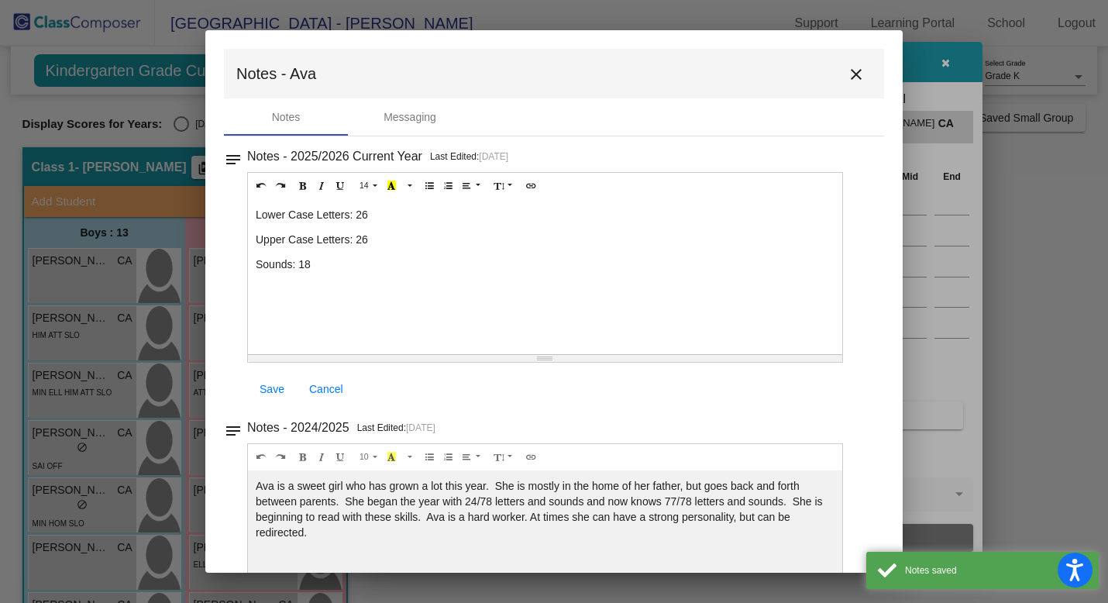
click at [847, 77] on mat-icon "close" at bounding box center [856, 74] width 19 height 19
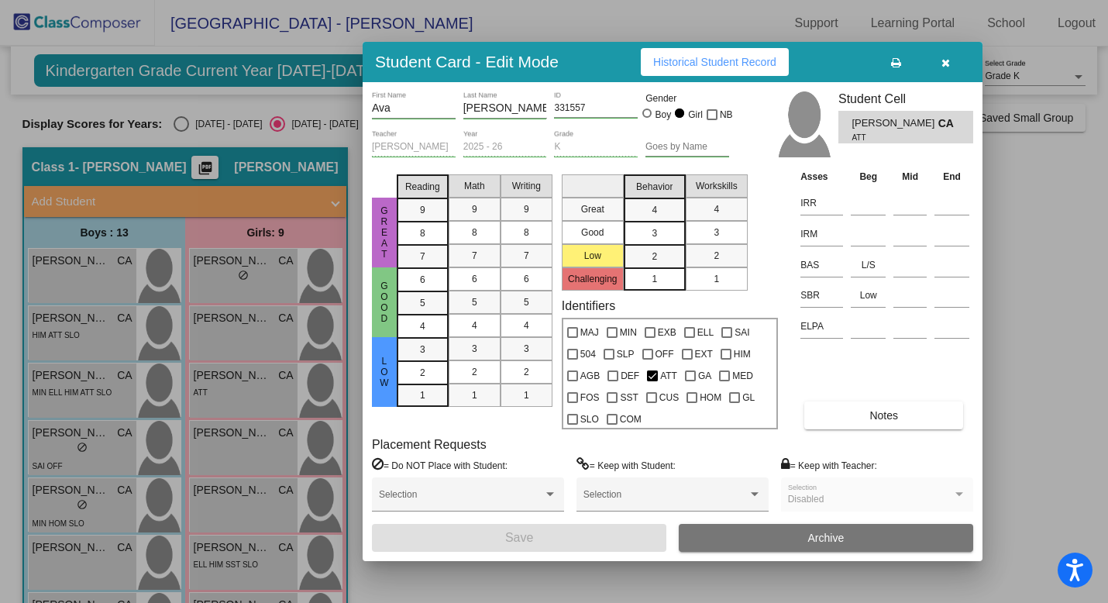
click at [943, 64] on icon "button" at bounding box center [945, 62] width 9 height 11
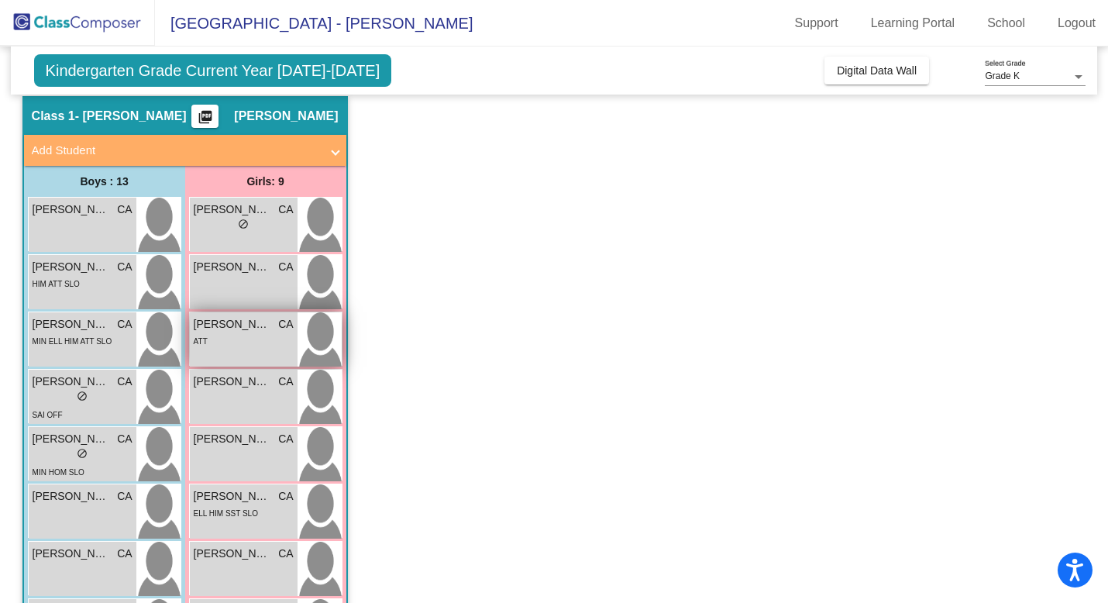
scroll to position [59, 0]
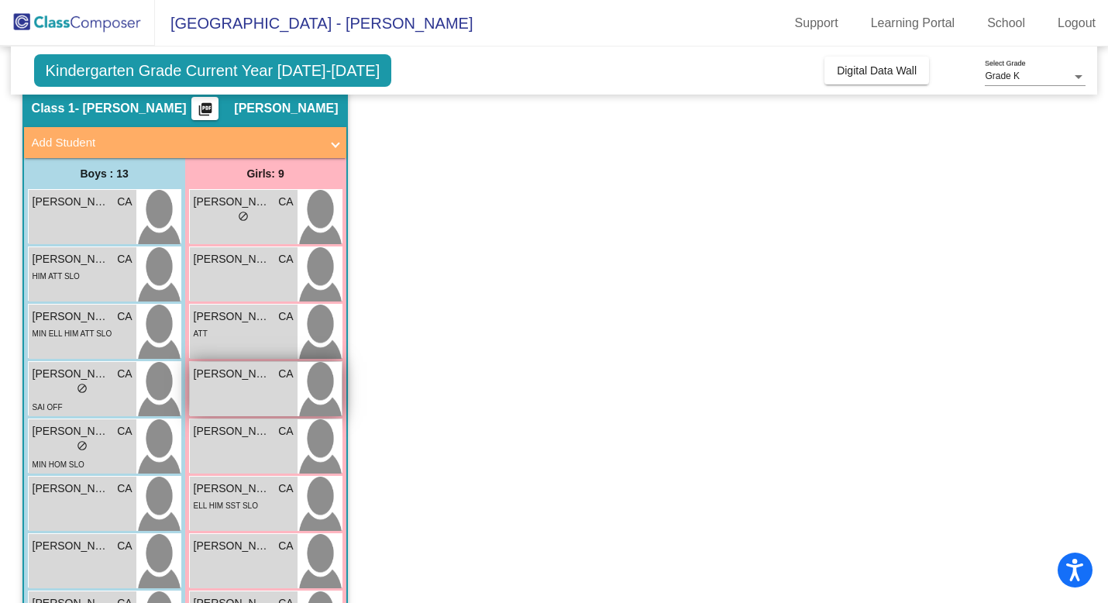
click at [248, 383] on div "Evianna [PERSON_NAME] CA lock do_not_disturb_alt" at bounding box center [244, 389] width 108 height 54
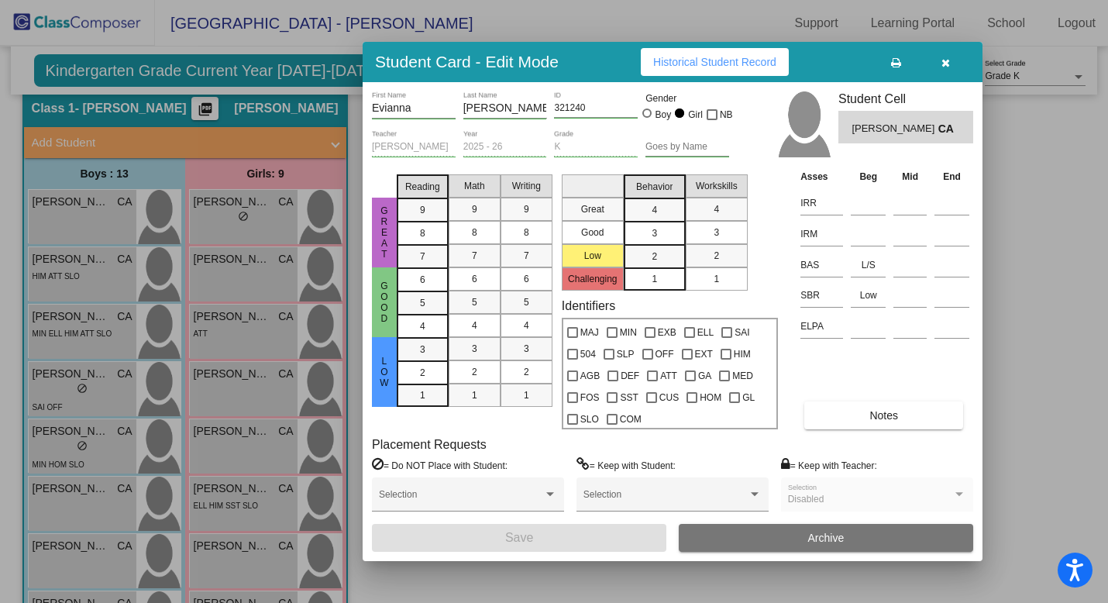
click at [856, 414] on button "Notes" at bounding box center [883, 415] width 159 height 28
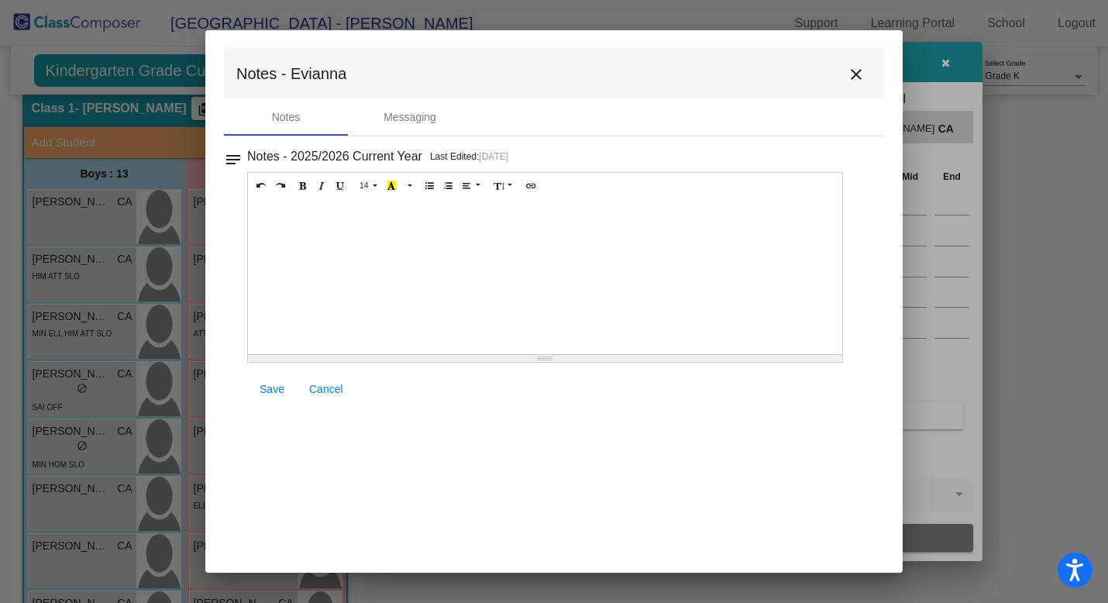
click at [299, 213] on div at bounding box center [545, 276] width 594 height 155
paste div
click at [369, 218] on p "Lower Case Letters: 17" at bounding box center [545, 214] width 579 height 15
click at [308, 264] on p "Sounds: 0" at bounding box center [545, 263] width 579 height 15
click at [369, 243] on p "Upper Case Letters: 22" at bounding box center [545, 239] width 579 height 15
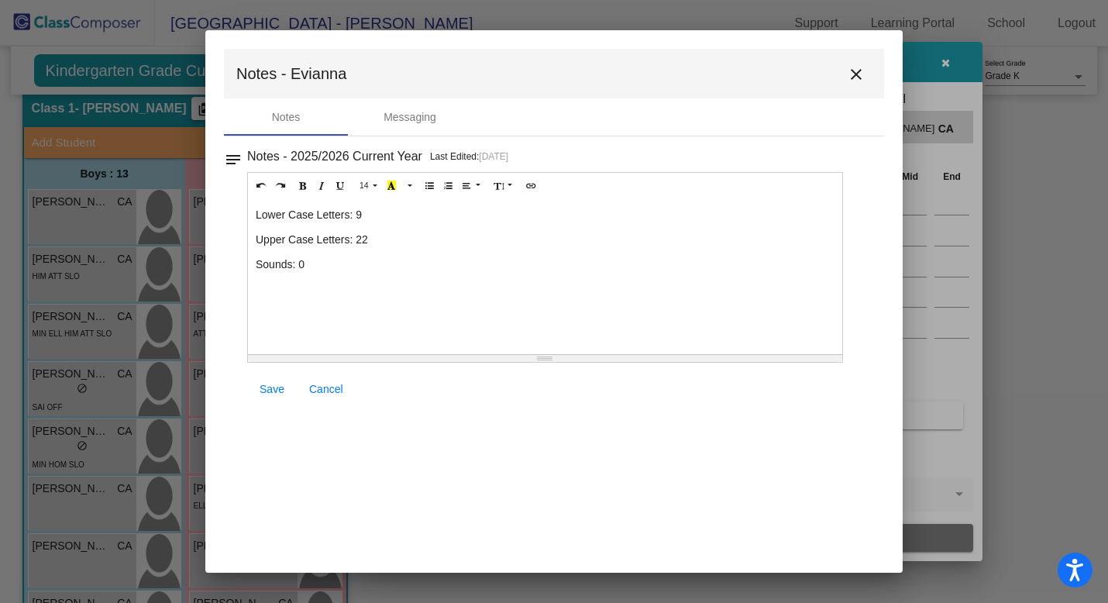
click at [367, 242] on p "Upper Case Letters: 22" at bounding box center [545, 239] width 579 height 15
click at [266, 387] on span "Save" at bounding box center [272, 389] width 25 height 12
click at [855, 75] on mat-icon "close" at bounding box center [856, 74] width 19 height 19
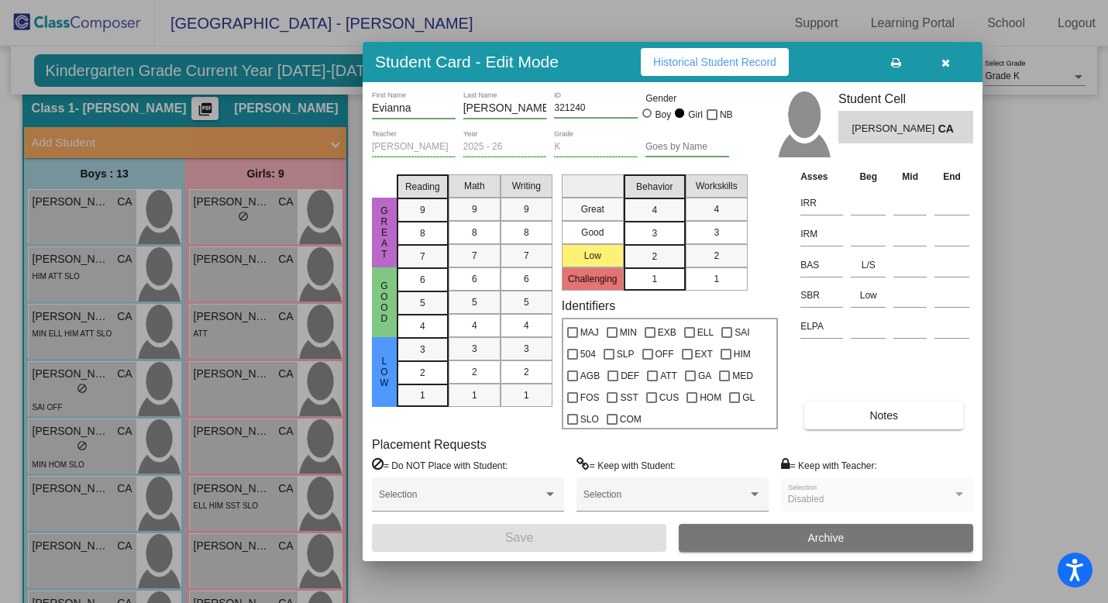
click at [946, 60] on icon "button" at bounding box center [945, 62] width 9 height 11
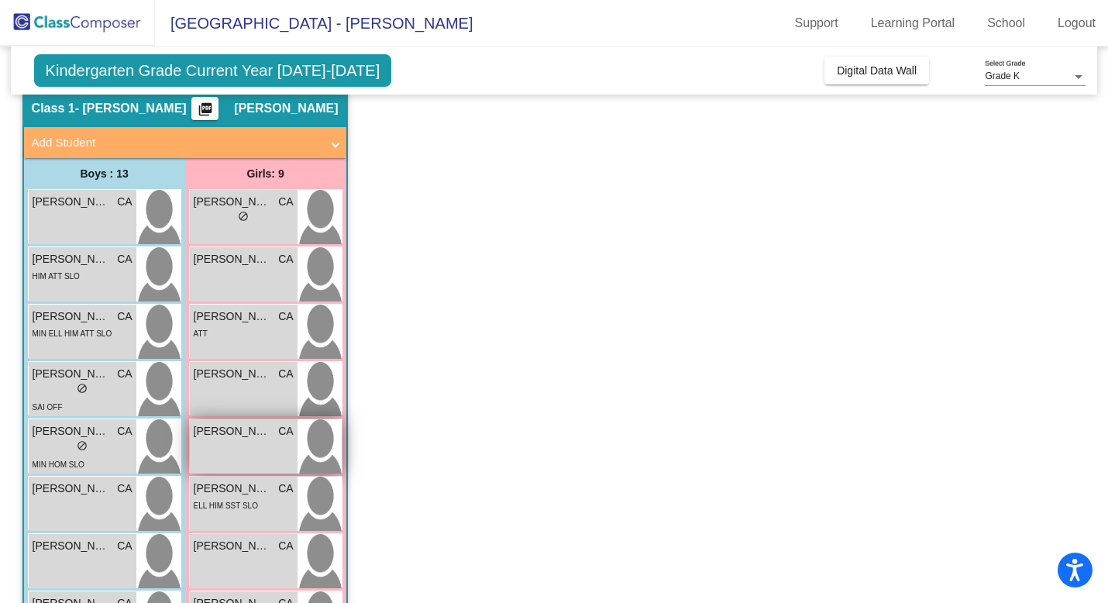
click at [234, 454] on div "[PERSON_NAME] CA lock do_not_disturb_alt" at bounding box center [244, 446] width 108 height 54
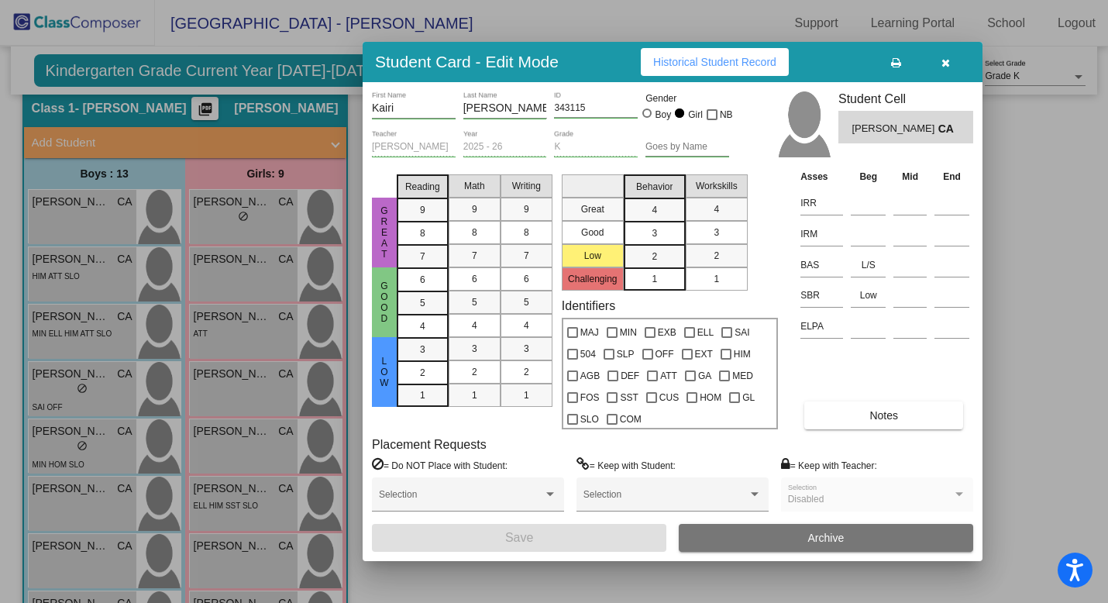
click at [876, 413] on span "Notes" at bounding box center [883, 415] width 29 height 12
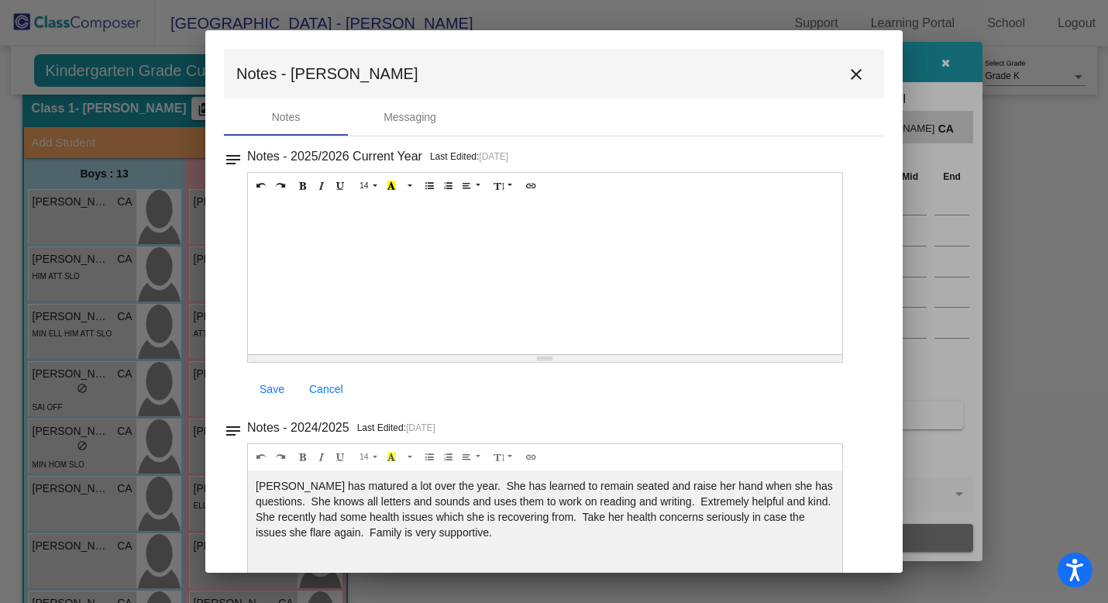
click at [329, 227] on div at bounding box center [545, 276] width 594 height 155
paste div
click at [366, 218] on p "Lower Case Letters: 17" at bounding box center [545, 214] width 579 height 15
click at [366, 239] on p "Upper Case Letters: 22" at bounding box center [545, 239] width 579 height 15
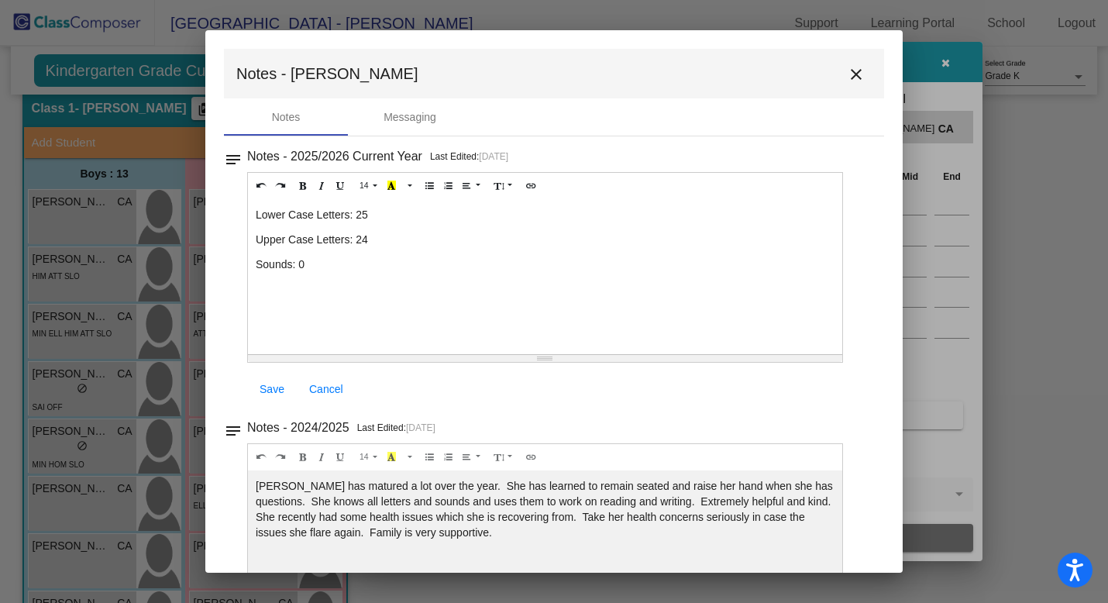
click at [308, 266] on p "Sounds: 0" at bounding box center [545, 263] width 579 height 15
click at [268, 392] on span "Save" at bounding box center [272, 389] width 25 height 12
click at [271, 387] on span "Save" at bounding box center [272, 389] width 25 height 12
click at [851, 74] on mat-icon "close" at bounding box center [856, 74] width 19 height 19
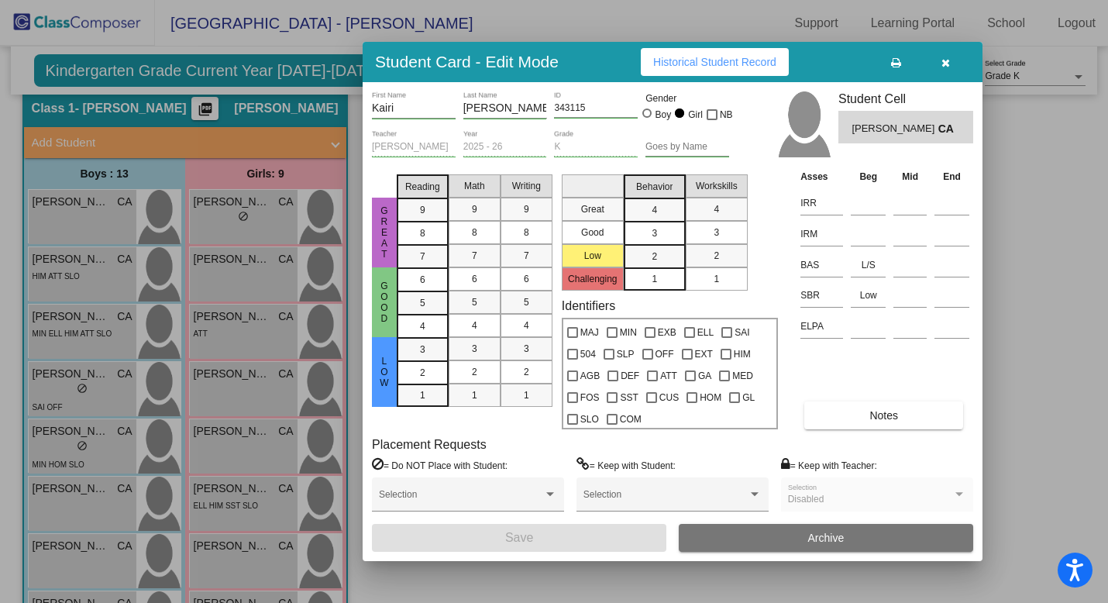
click at [944, 60] on icon "button" at bounding box center [945, 62] width 9 height 11
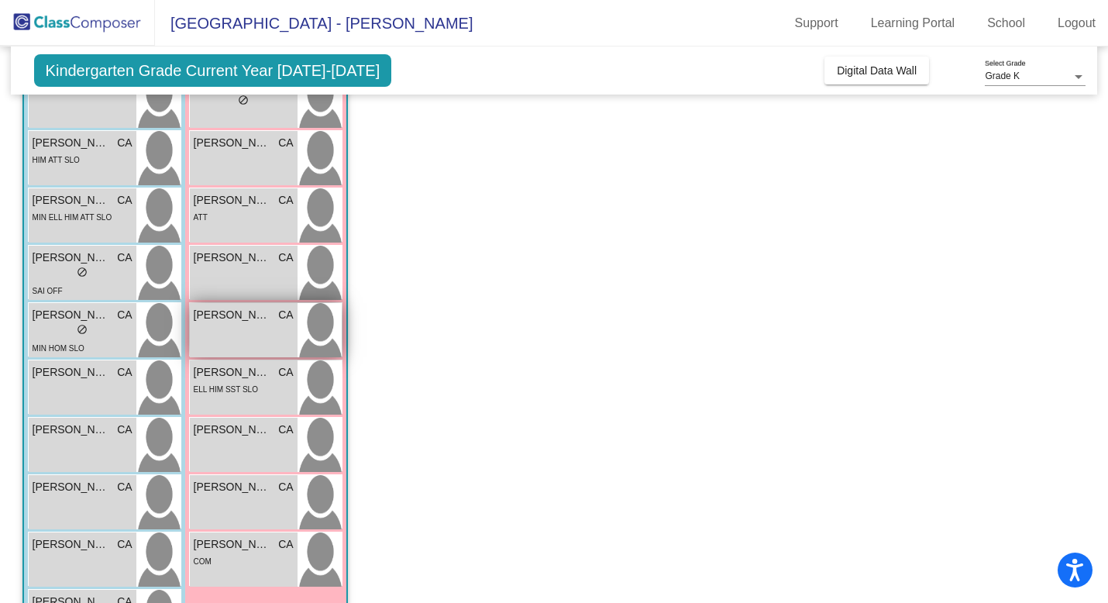
scroll to position [184, 0]
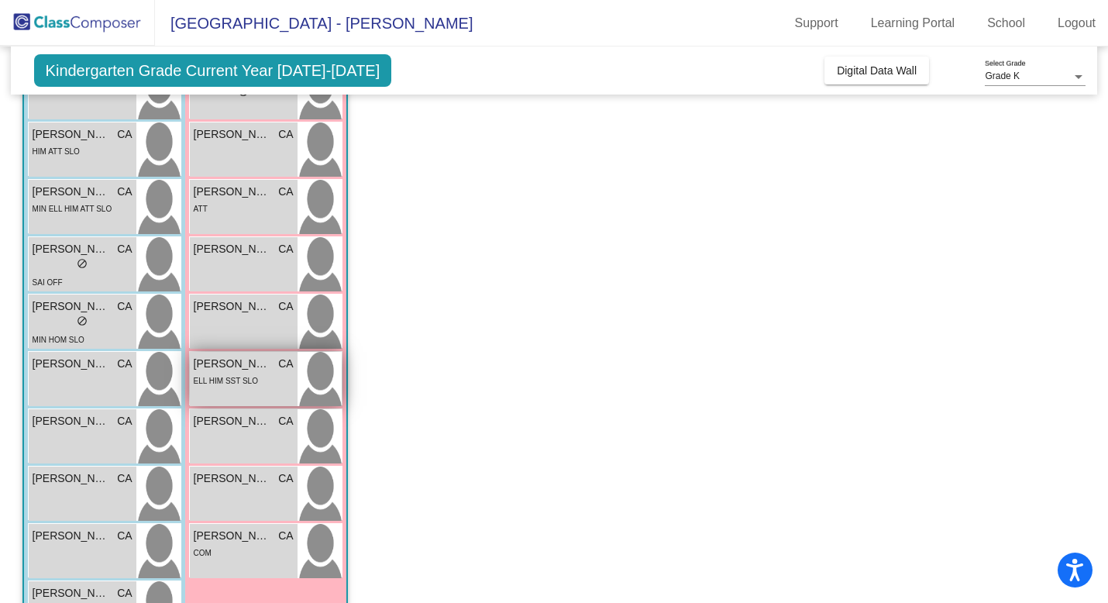
click at [243, 384] on span "ELL HIM SST SLO" at bounding box center [226, 381] width 64 height 9
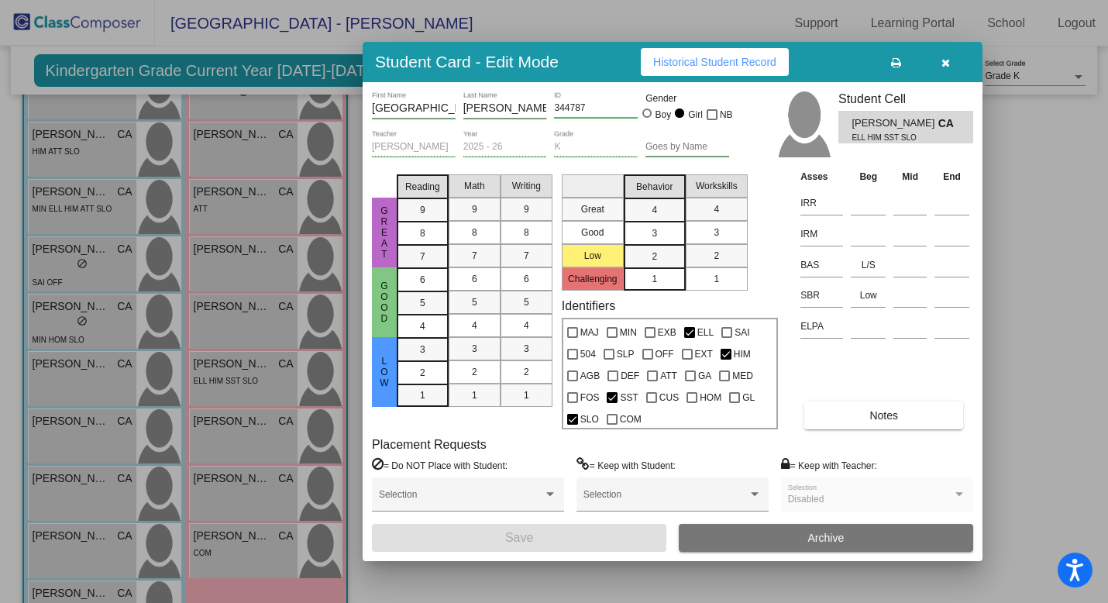
click at [879, 412] on span "Notes" at bounding box center [883, 415] width 29 height 12
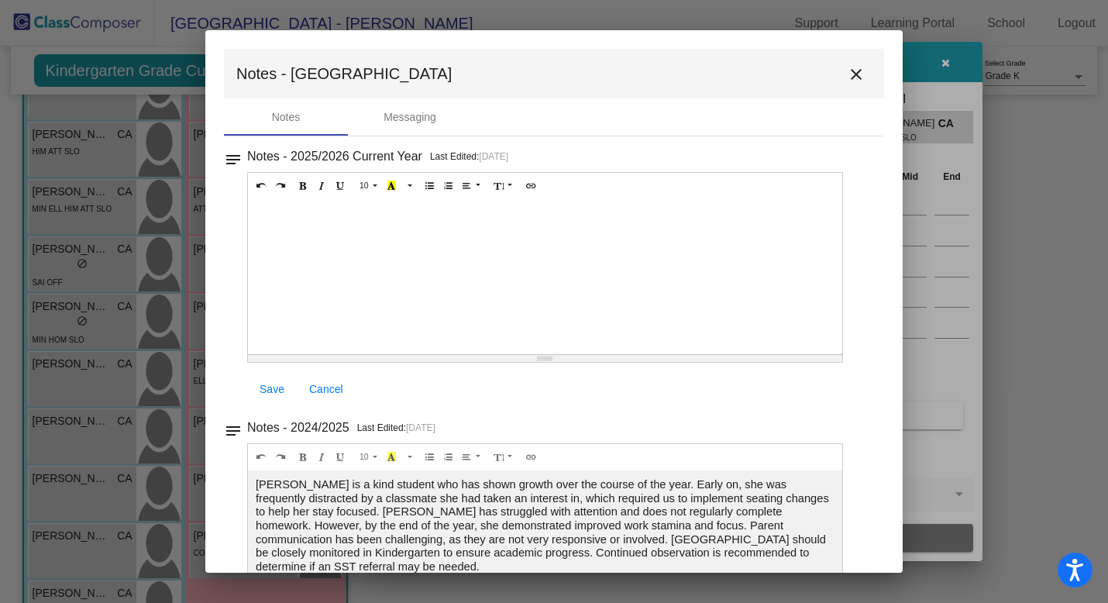
click at [297, 228] on div at bounding box center [545, 276] width 594 height 155
paste div
click at [369, 215] on p "Lower Case Letters: 17" at bounding box center [545, 214] width 579 height 15
click at [369, 239] on p "Upper Case Letters: 22" at bounding box center [545, 239] width 579 height 15
click at [306, 269] on p "Sounds: 0" at bounding box center [545, 263] width 579 height 15
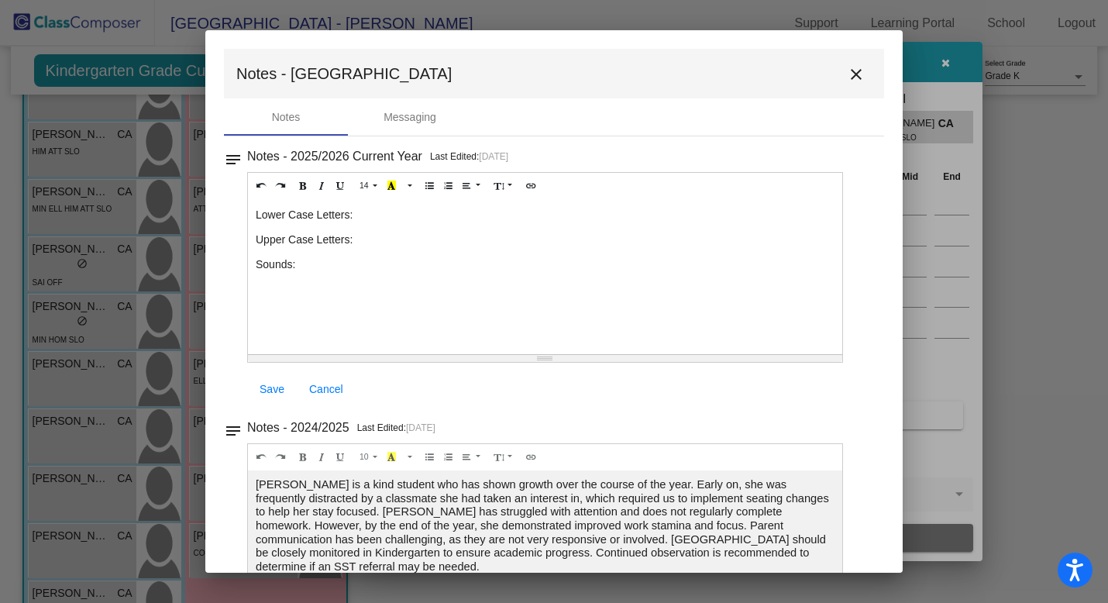
click at [362, 214] on p "Lower Case Letters:" at bounding box center [545, 214] width 579 height 15
click at [364, 244] on p "Upper Case Letters:" at bounding box center [545, 239] width 579 height 15
click at [317, 263] on p "Sounds:" at bounding box center [545, 263] width 579 height 15
click at [268, 384] on span "Save" at bounding box center [272, 389] width 25 height 12
click at [850, 74] on mat-icon "close" at bounding box center [856, 74] width 19 height 19
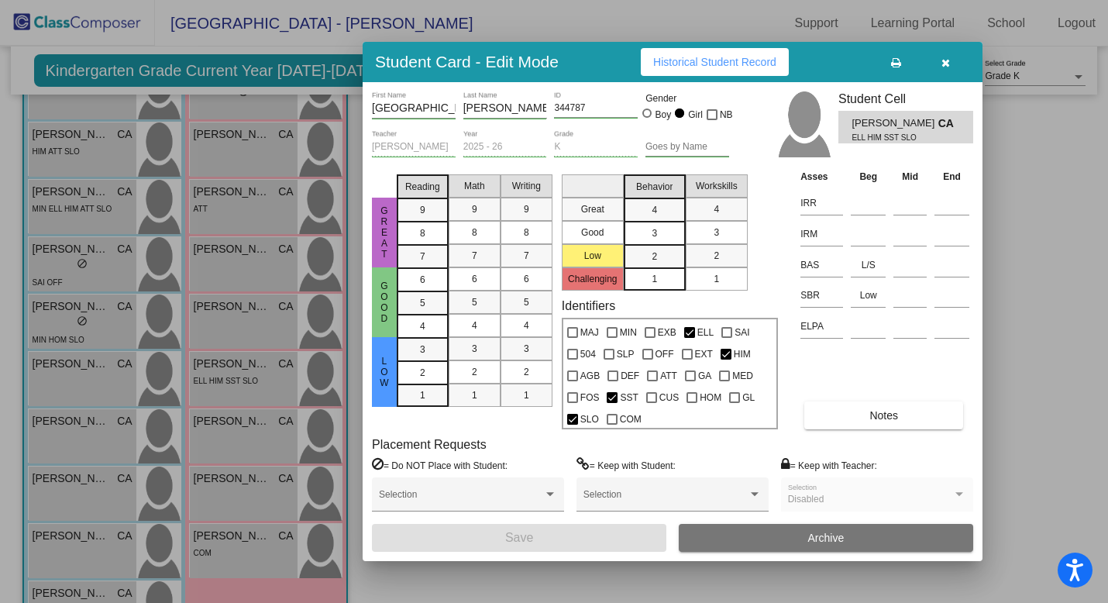
click at [260, 430] on div at bounding box center [554, 301] width 1108 height 603
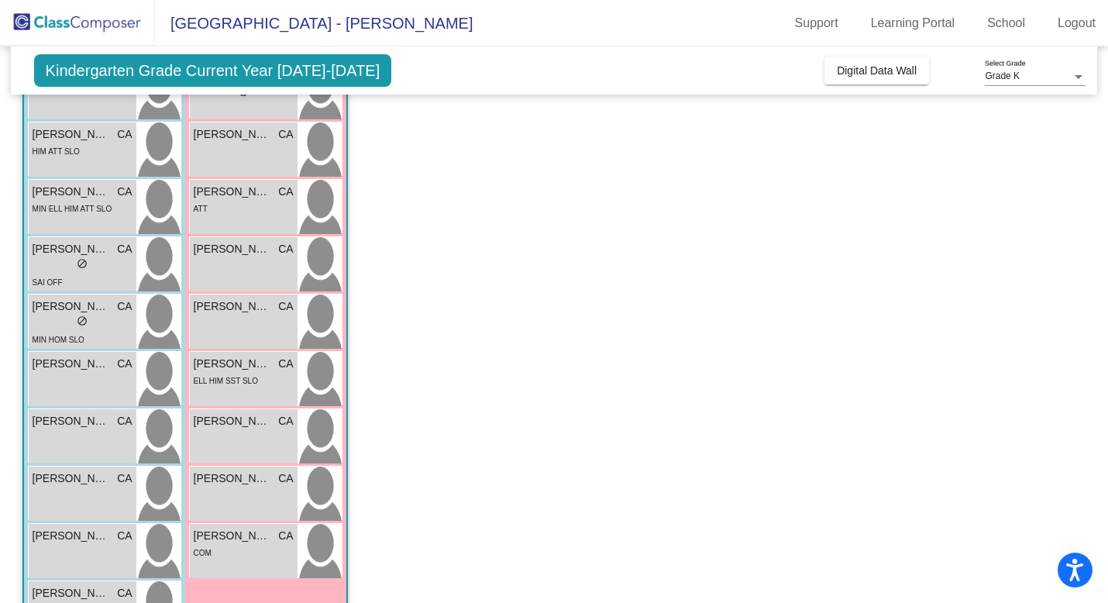
click at [260, 430] on div "[PERSON_NAME] CA lock do_not_disturb_alt" at bounding box center [244, 436] width 108 height 54
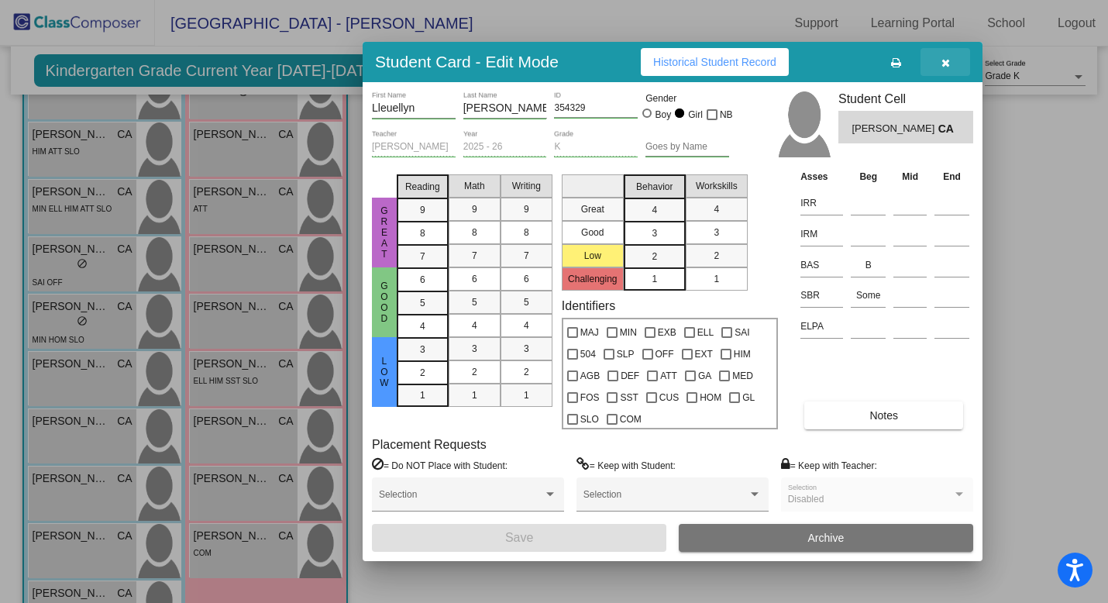
click at [945, 65] on icon "button" at bounding box center [945, 62] width 9 height 11
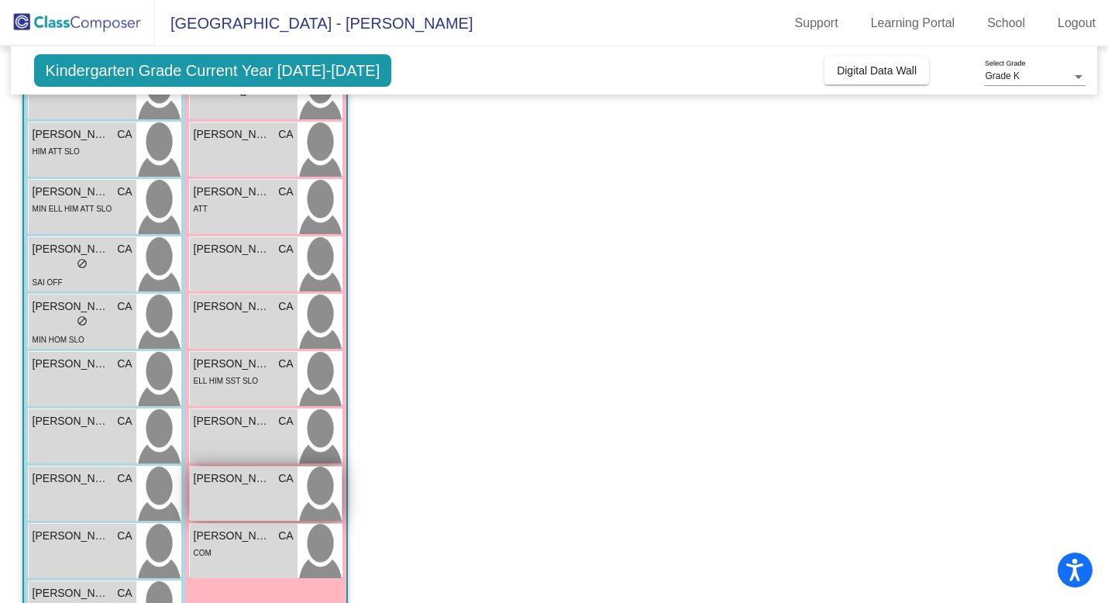
click at [246, 490] on div "[PERSON_NAME] CA lock do_not_disturb_alt" at bounding box center [244, 493] width 108 height 54
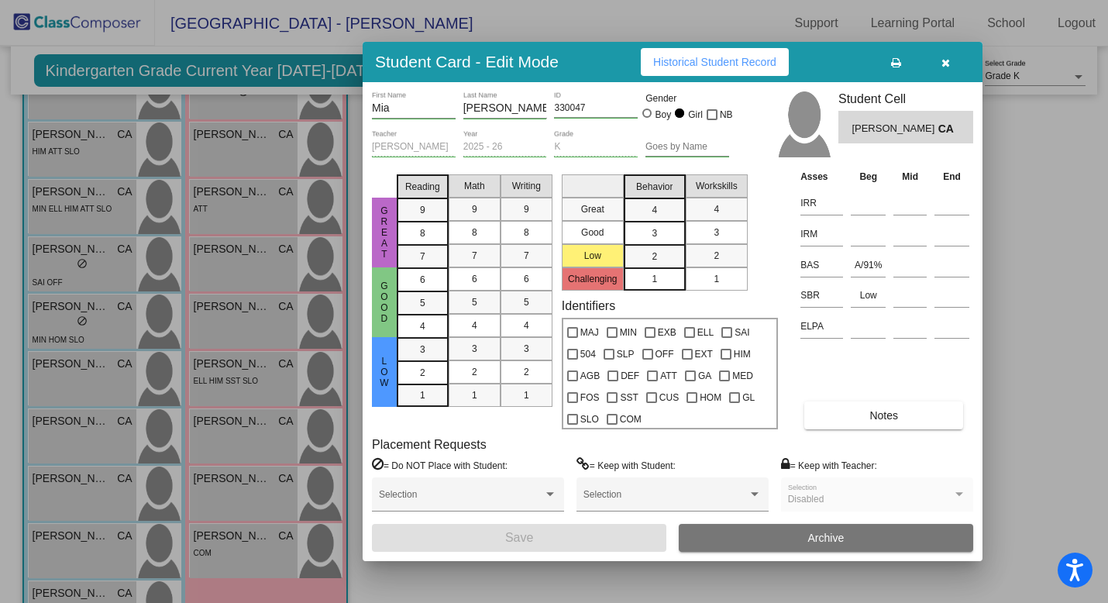
click at [948, 66] on icon "button" at bounding box center [945, 62] width 9 height 11
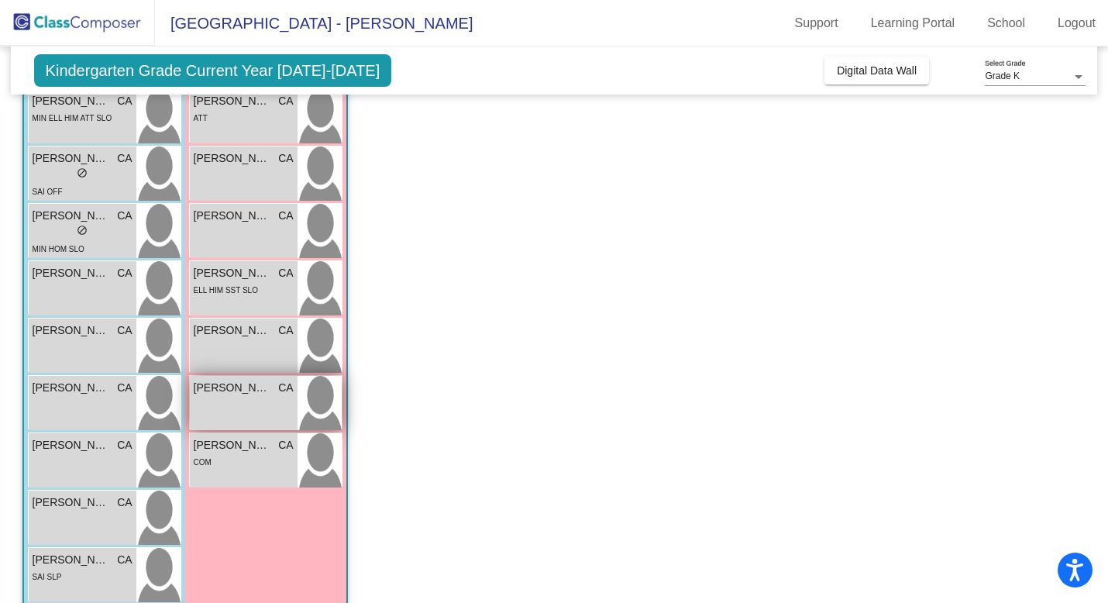
scroll to position [320, 0]
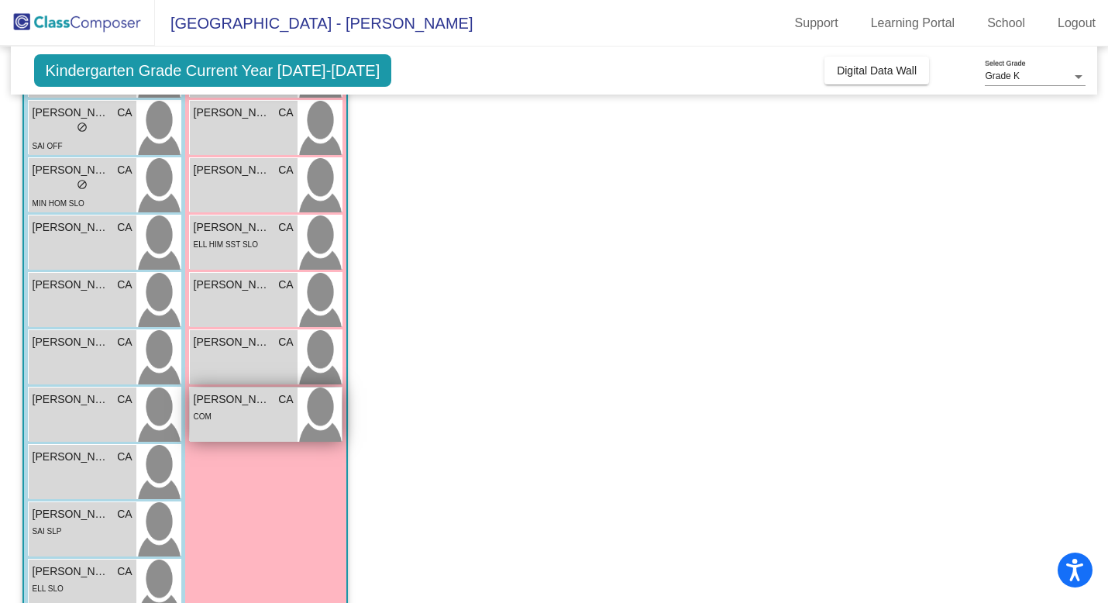
click at [255, 414] on div "COM" at bounding box center [244, 416] width 100 height 16
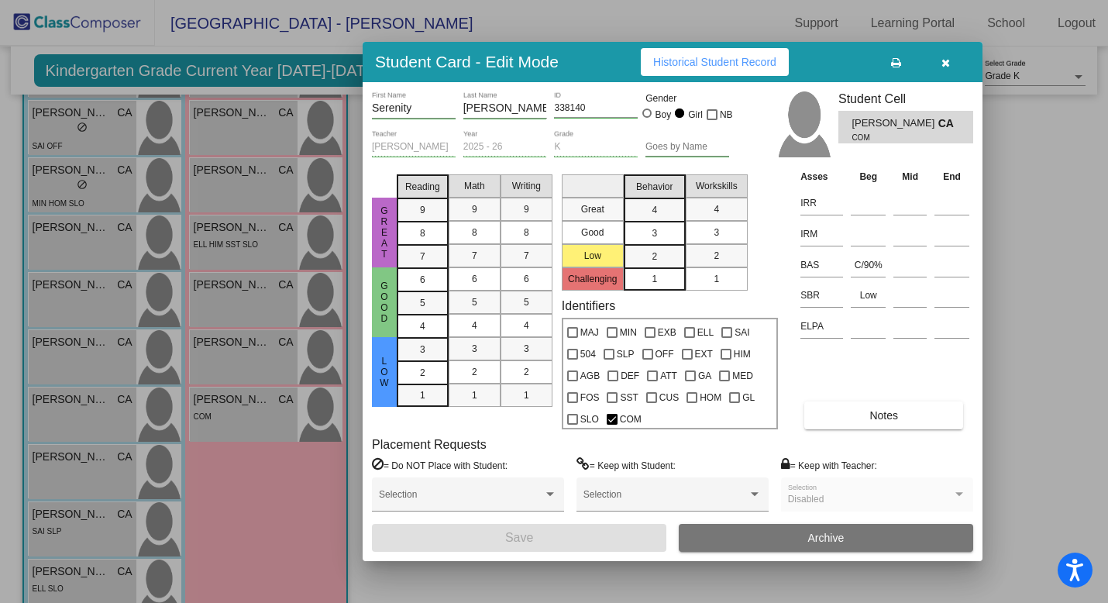
click at [947, 63] on icon "button" at bounding box center [945, 62] width 9 height 11
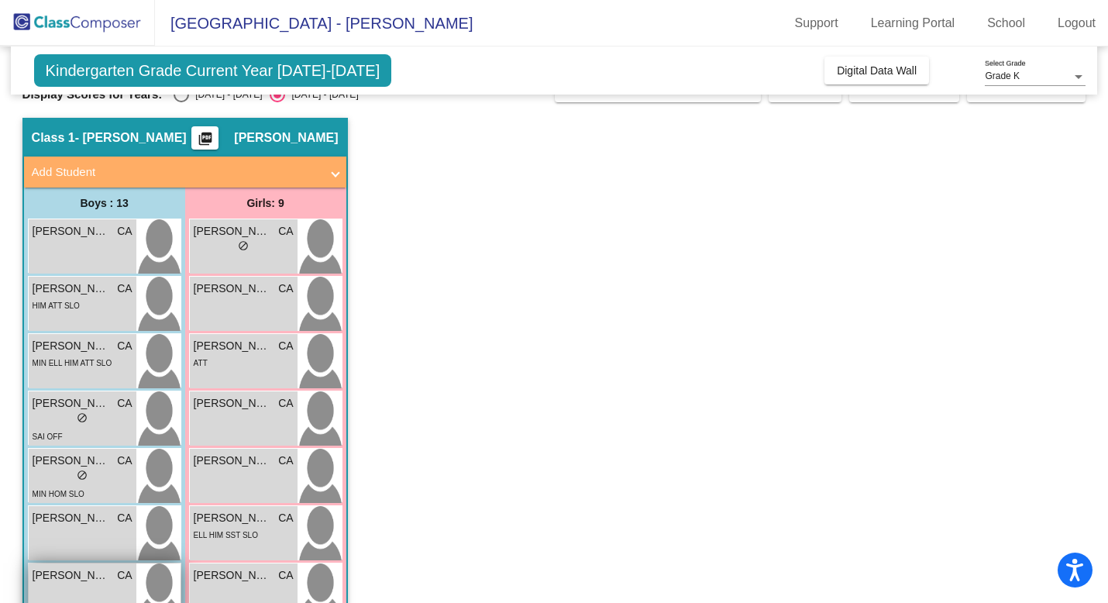
scroll to position [0, 0]
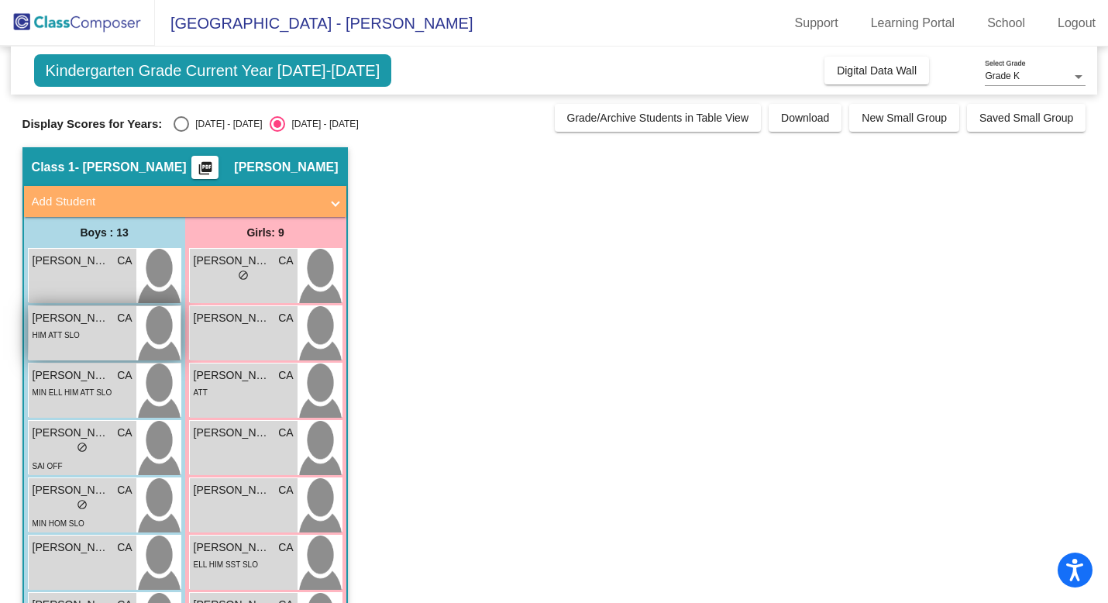
click at [76, 341] on div "HIM ATT SLO" at bounding box center [56, 334] width 47 height 16
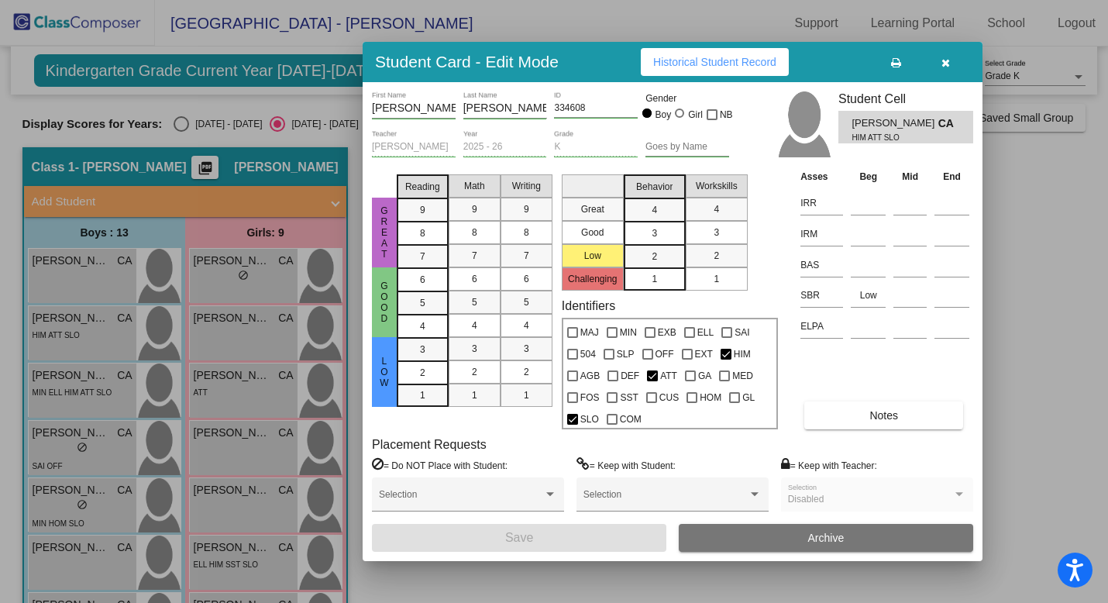
click at [948, 61] on icon "button" at bounding box center [945, 62] width 9 height 11
